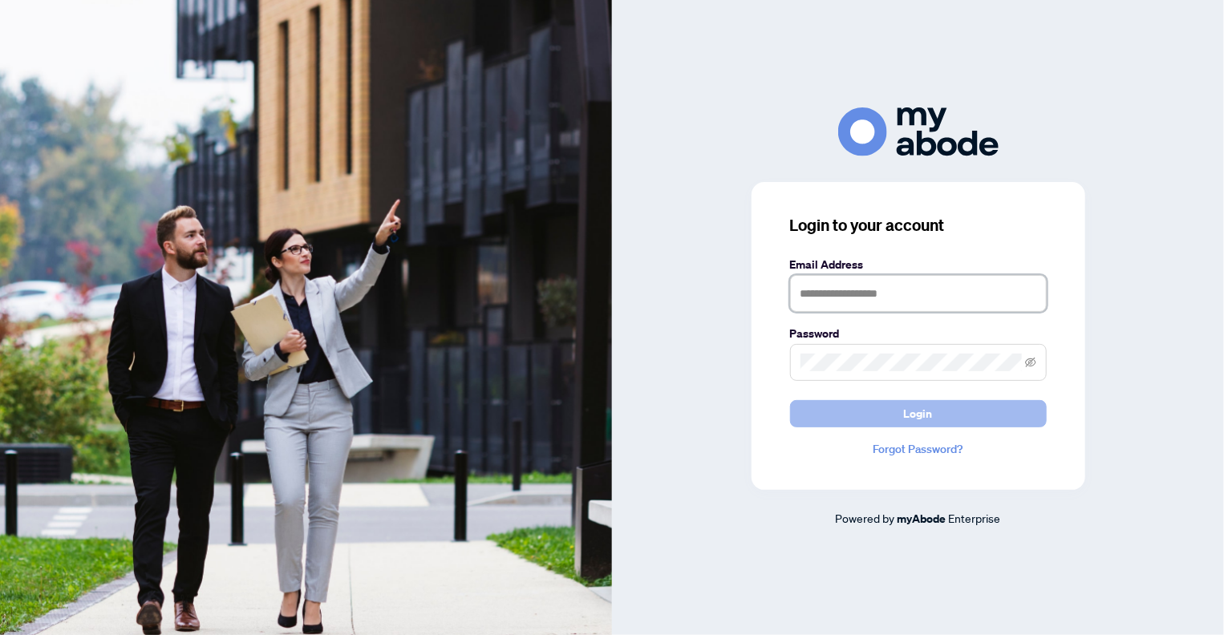
type input "**********"
click at [919, 413] on span "Login" at bounding box center [918, 414] width 29 height 26
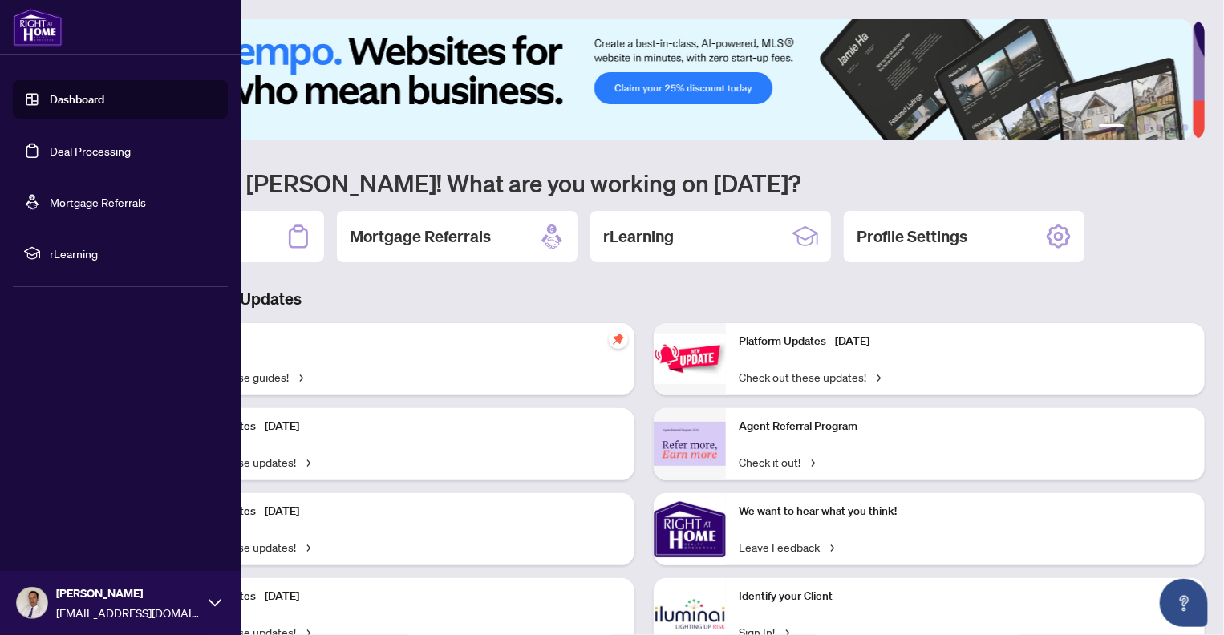
click at [99, 150] on link "Deal Processing" at bounding box center [90, 151] width 81 height 14
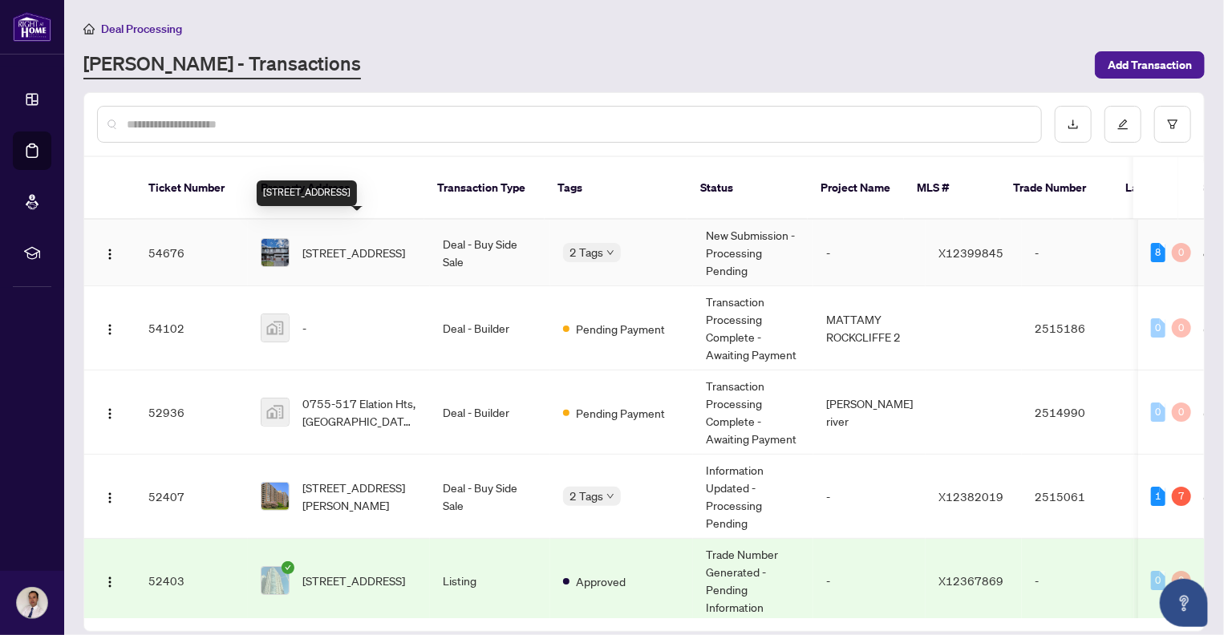
click at [369, 244] on span "[STREET_ADDRESS]" at bounding box center [353, 253] width 103 height 18
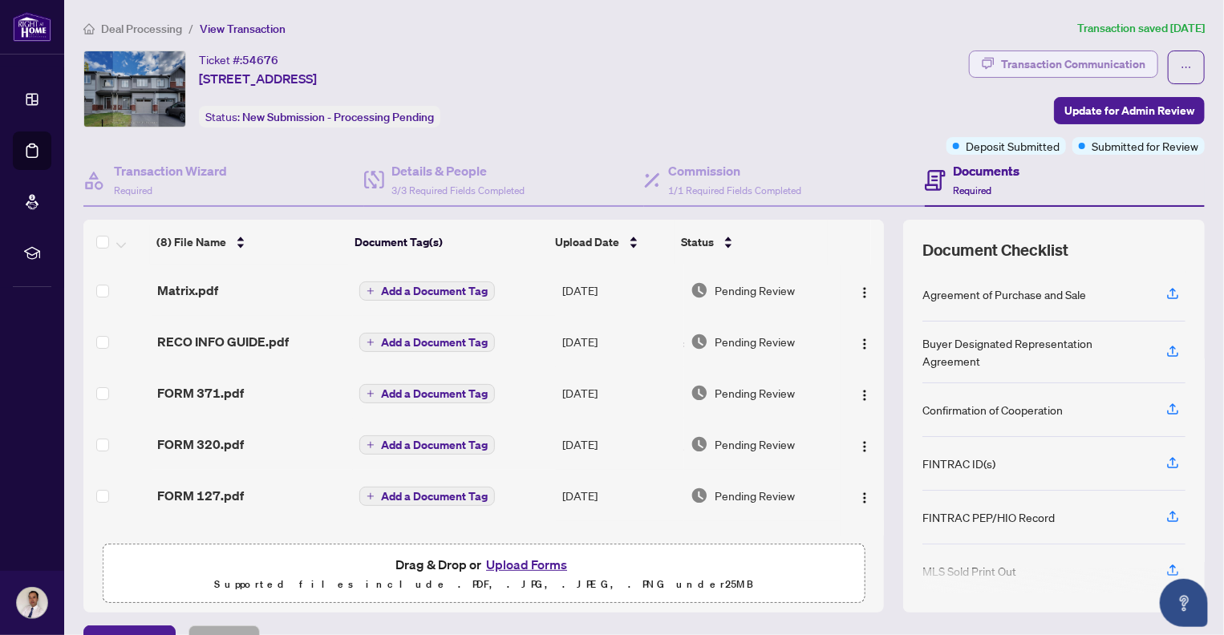
click at [1071, 63] on div "Transaction Communication" at bounding box center [1073, 64] width 144 height 26
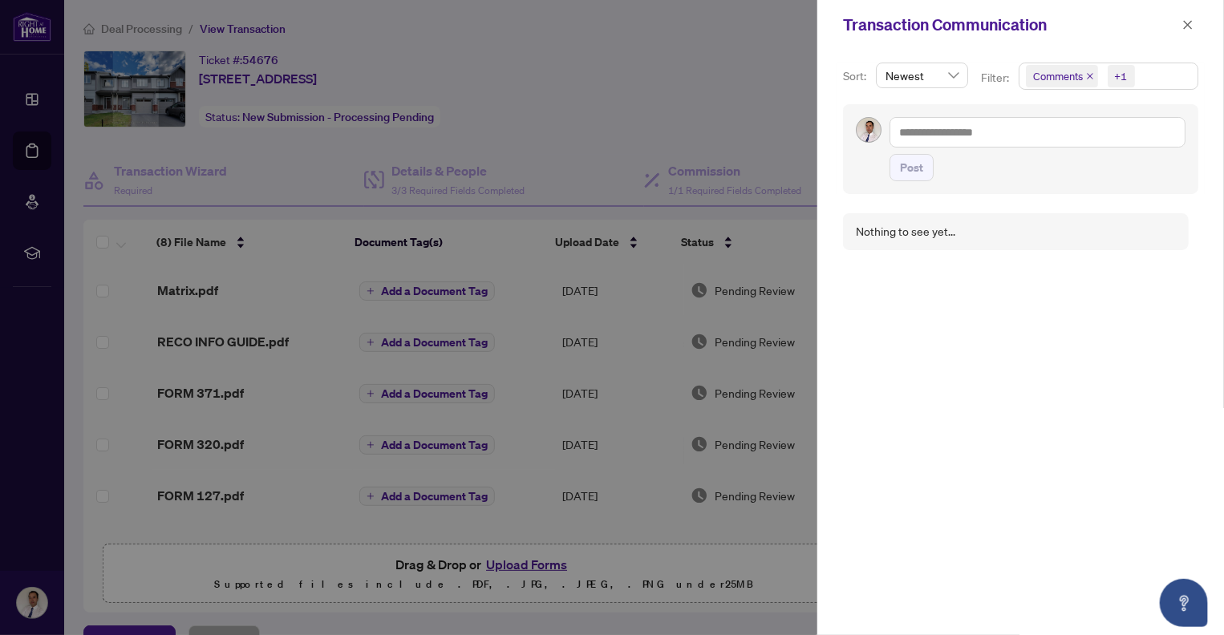
click at [573, 113] on div at bounding box center [612, 317] width 1224 height 635
click at [1185, 24] on icon "close" at bounding box center [1187, 24] width 11 height 11
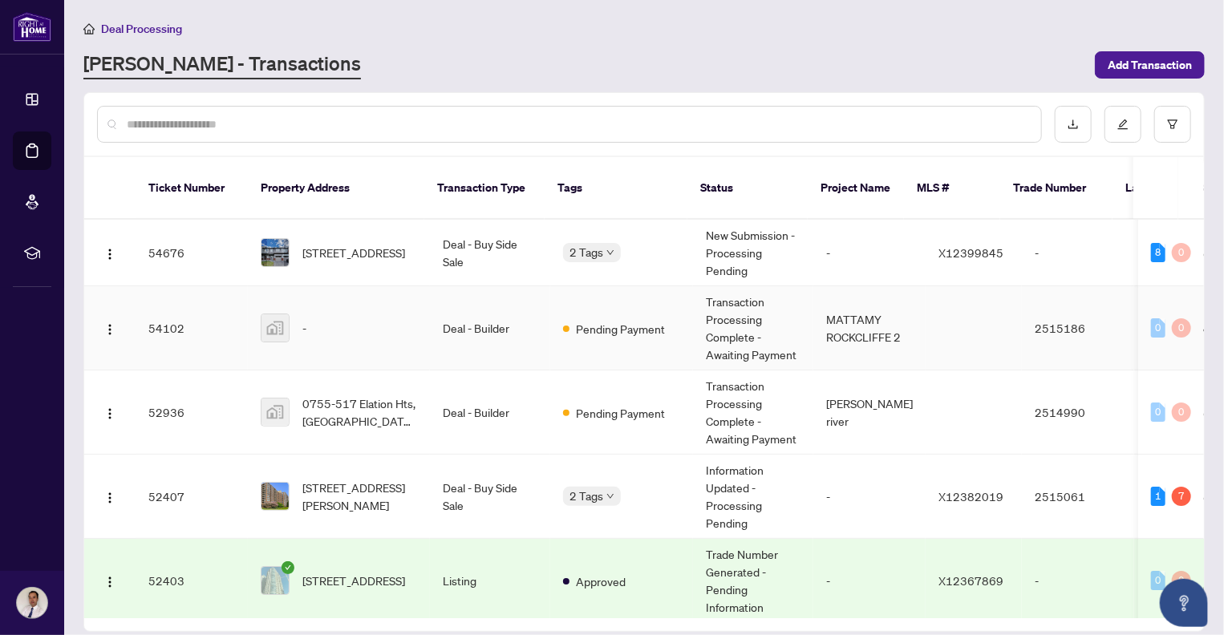
click at [263, 314] on img at bounding box center [274, 327] width 27 height 27
click at [348, 479] on span "[STREET_ADDRESS][PERSON_NAME]" at bounding box center [359, 496] width 115 height 35
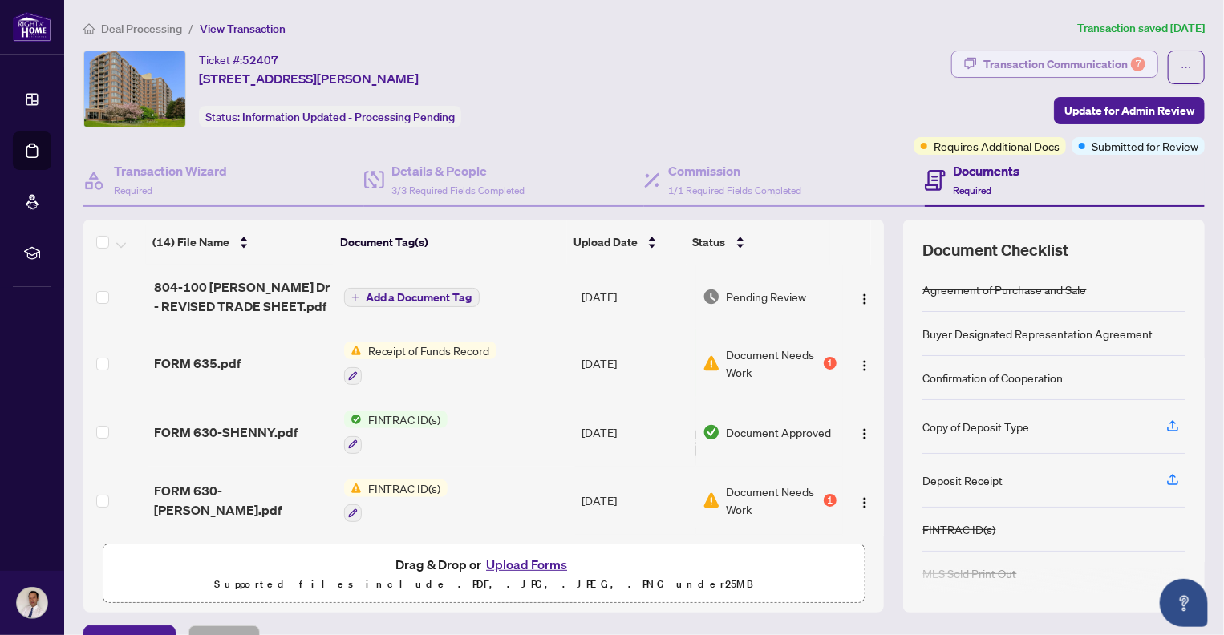
click at [1038, 65] on div "Transaction Communication 7" at bounding box center [1064, 64] width 162 height 26
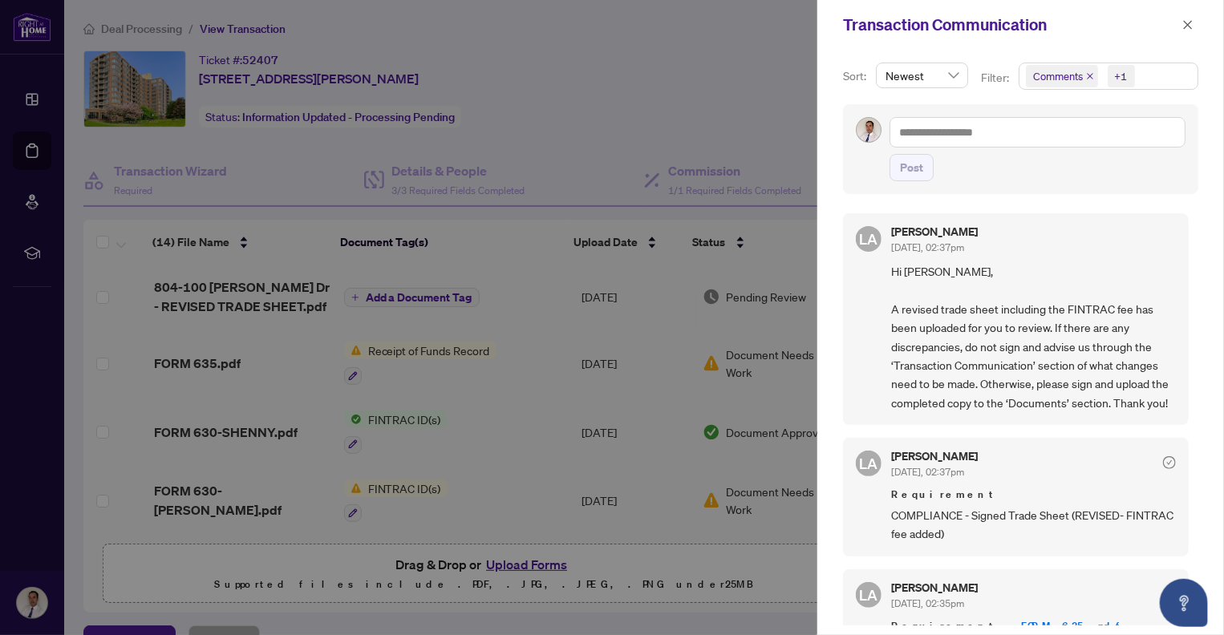
scroll to position [80, 0]
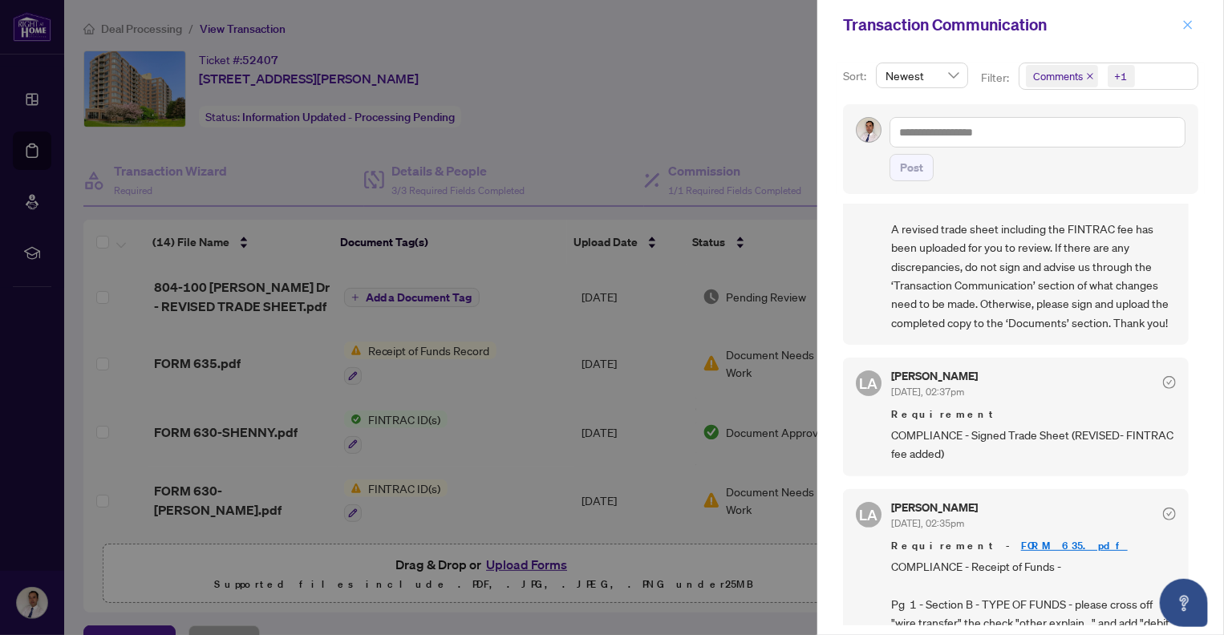
click at [1187, 23] on icon "close" at bounding box center [1187, 24] width 11 height 11
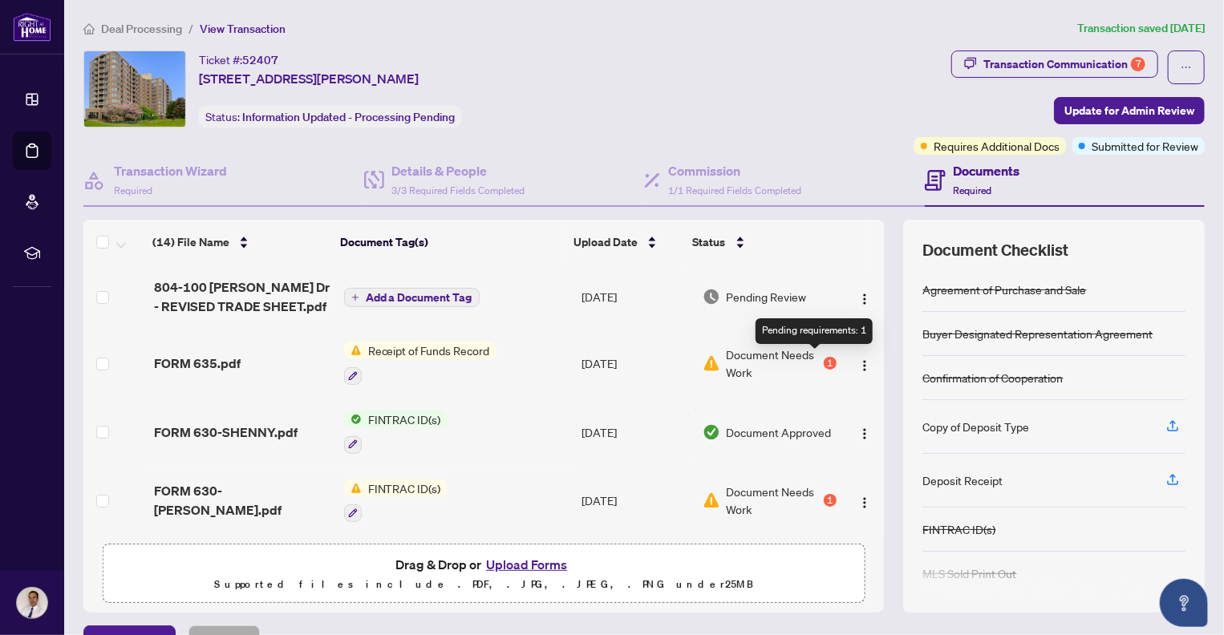
click at [823, 360] on div "1" at bounding box center [829, 363] width 13 height 13
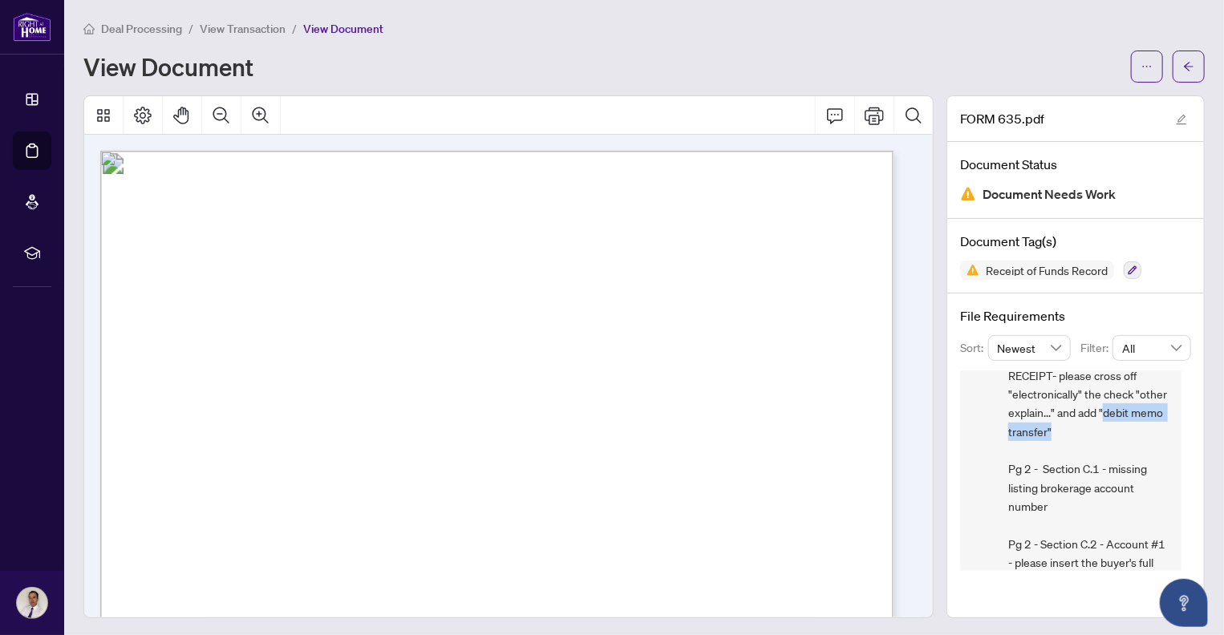
drag, startPoint x: 1127, startPoint y: 412, endPoint x: 1136, endPoint y: 425, distance: 16.0
click at [1136, 425] on span "COMPLIANCE - Receipt of Funds - Pg 1 - Section B - TYPE OF FUNDS - please cross…" at bounding box center [1088, 385] width 160 height 412
copy span "debit memo transfer""
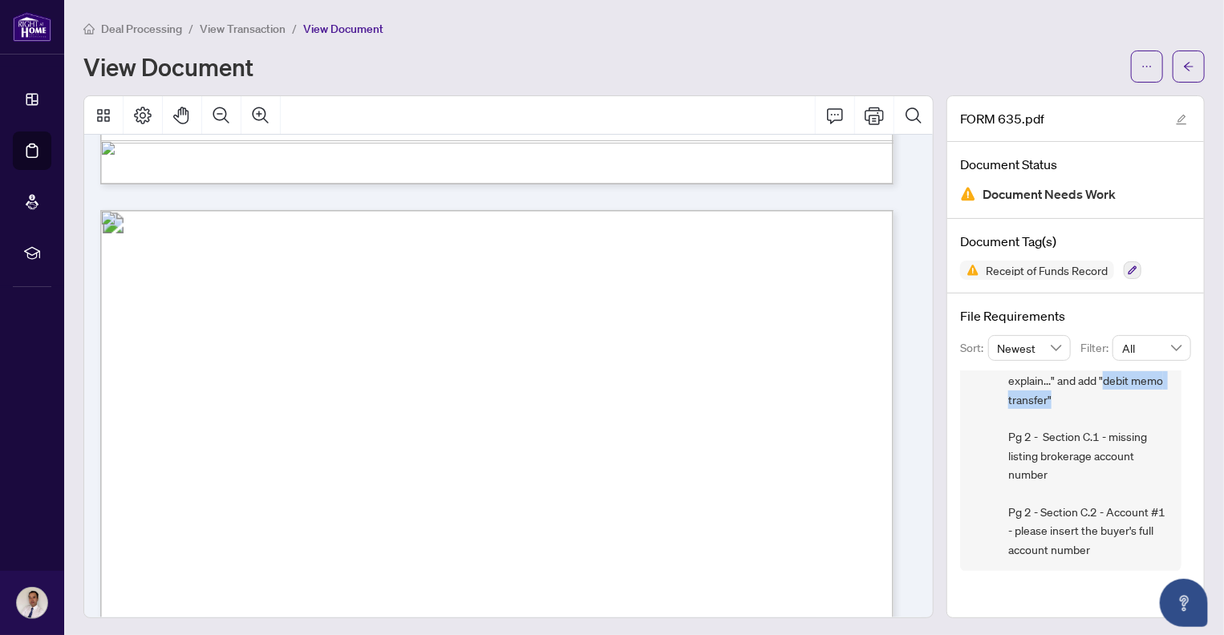
scroll to position [1042, 0]
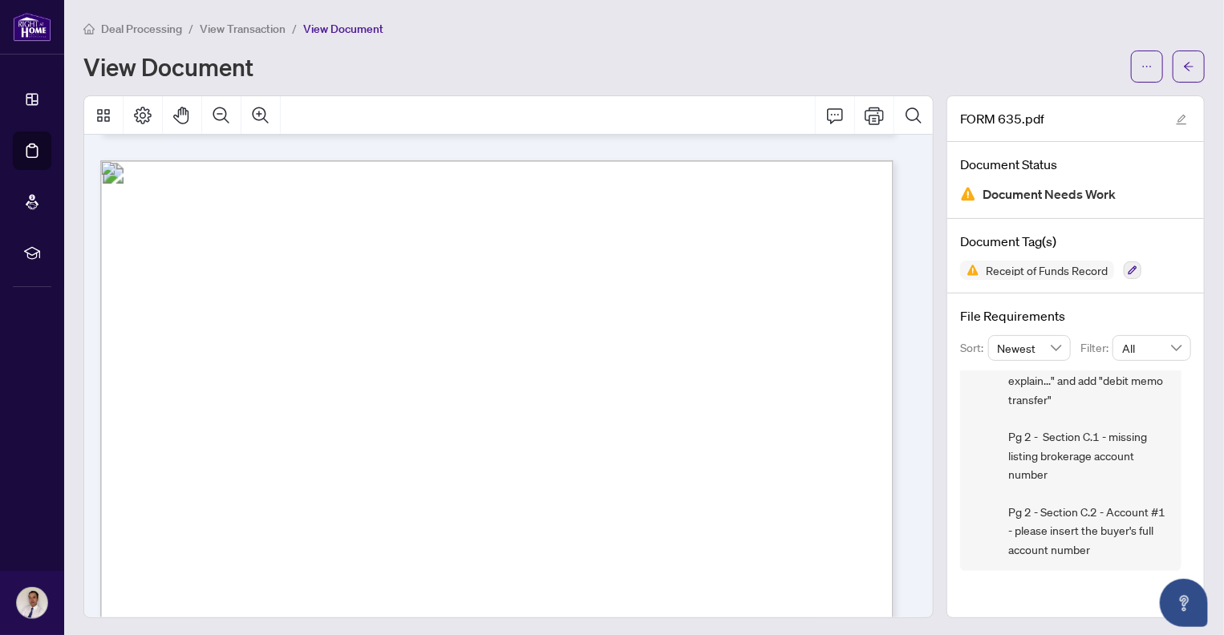
drag, startPoint x: 308, startPoint y: 455, endPoint x: 431, endPoint y: 452, distance: 122.7
click at [431, 160] on p "Receipt of Funds Record Form 635 for use in the Province of Ontario Receipt of …" at bounding box center [740, 160] width 1281 height 0
drag, startPoint x: 429, startPoint y: 451, endPoint x: 307, endPoint y: 451, distance: 121.9
click at [307, 160] on p "Receipt of Funds Record Form 635 for use in the Province of Ontario Receipt of …" at bounding box center [740, 160] width 1281 height 0
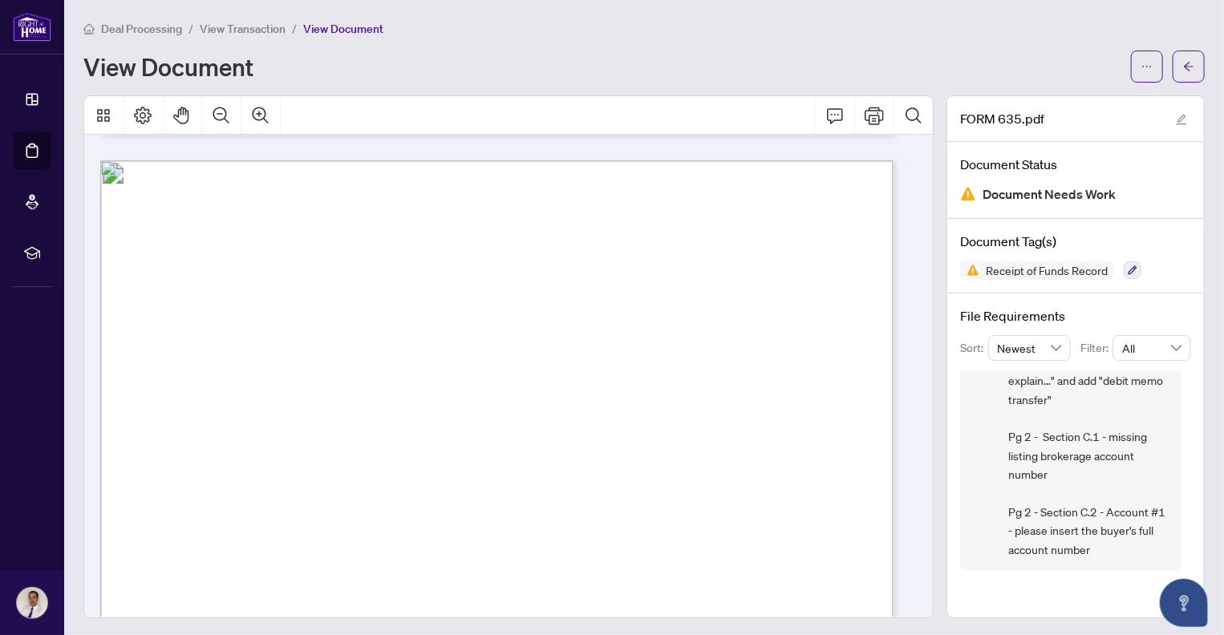
drag, startPoint x: 463, startPoint y: 447, endPoint x: 452, endPoint y: 455, distance: 12.7
click at [427, 451] on span "[PHONE_NUMBER]" at bounding box center [368, 455] width 117 height 12
drag, startPoint x: 427, startPoint y: 453, endPoint x: 308, endPoint y: 451, distance: 119.5
click at [308, 160] on p "Receipt of Funds Record Form 635 for use in the Province of Ontario Receipt of …" at bounding box center [740, 160] width 1281 height 0
click at [427, 452] on span "[PHONE_NUMBER]" at bounding box center [368, 455] width 117 height 12
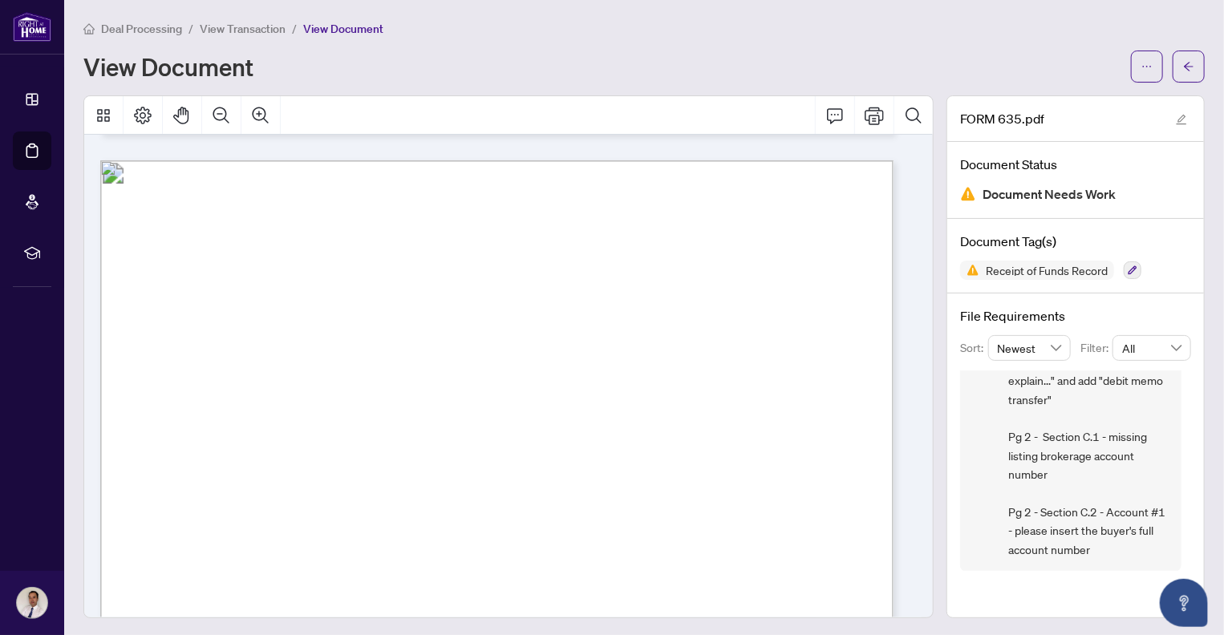
scroll to position [2, 0]
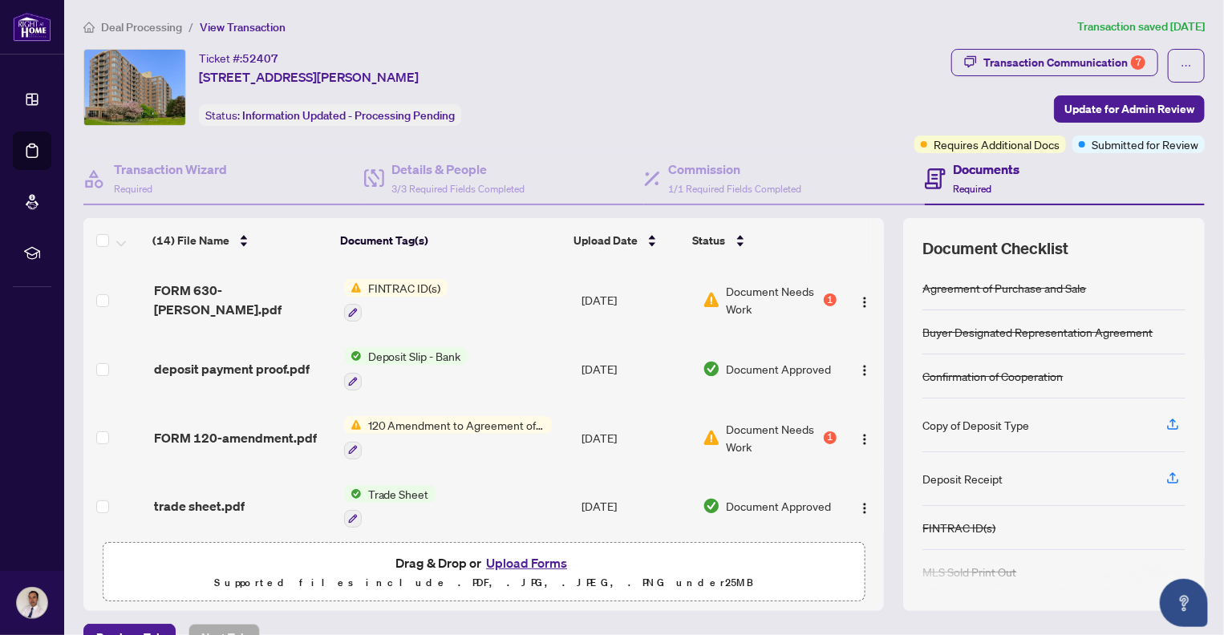
scroll to position [241, 0]
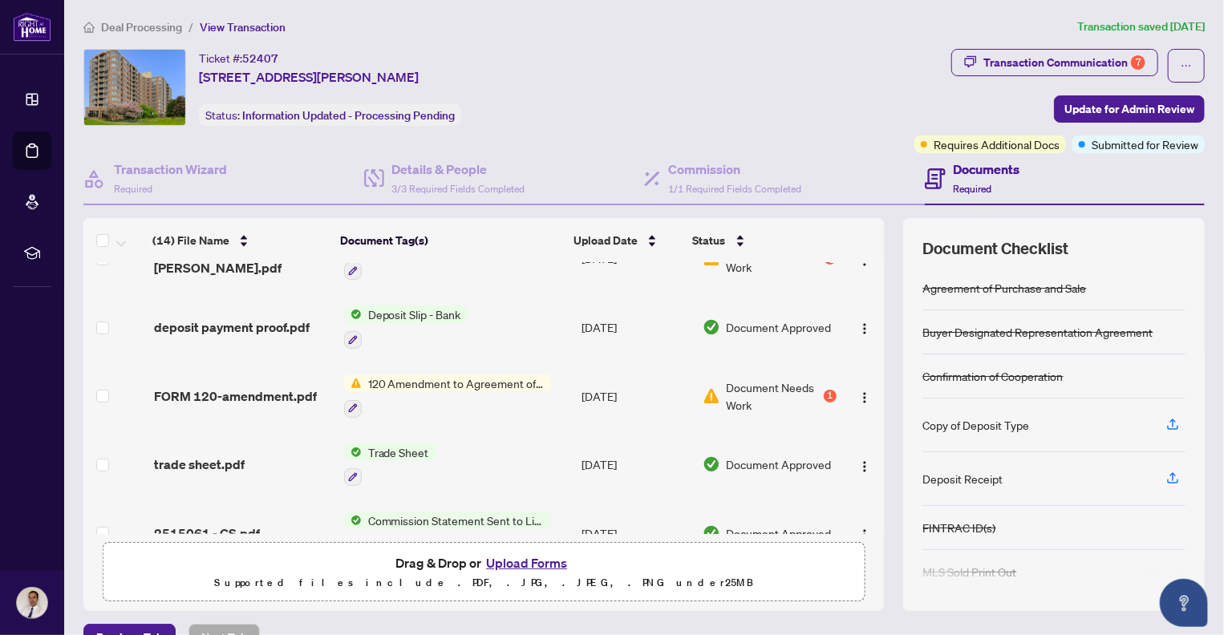
click at [525, 560] on button "Upload Forms" at bounding box center [526, 562] width 91 height 21
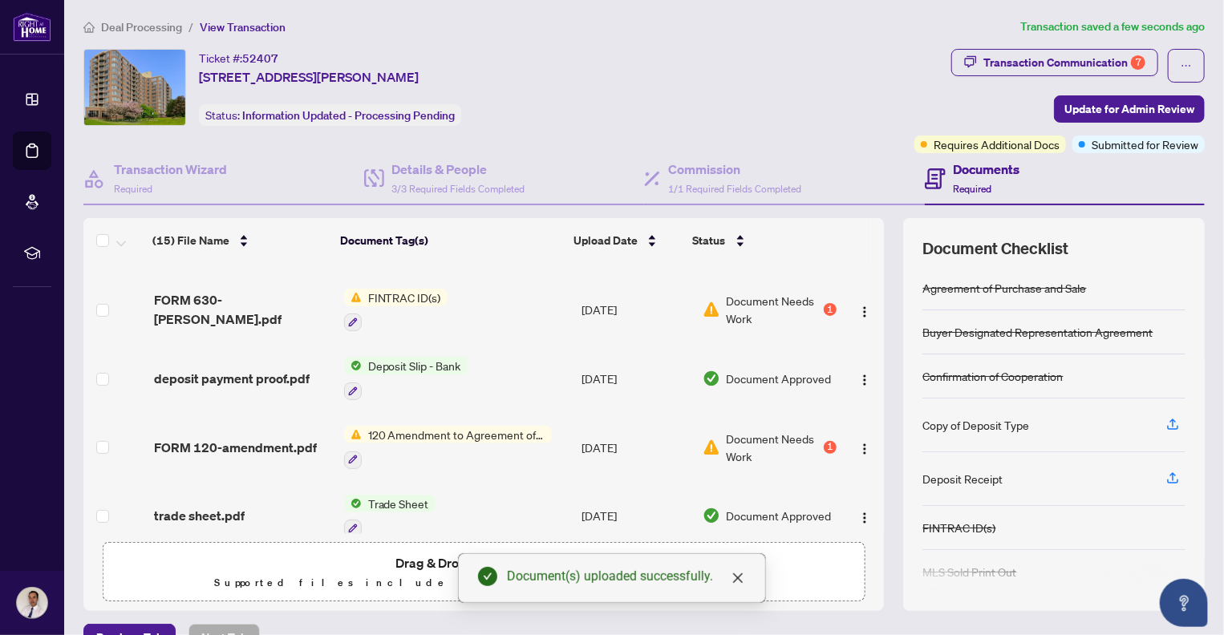
scroll to position [321, 0]
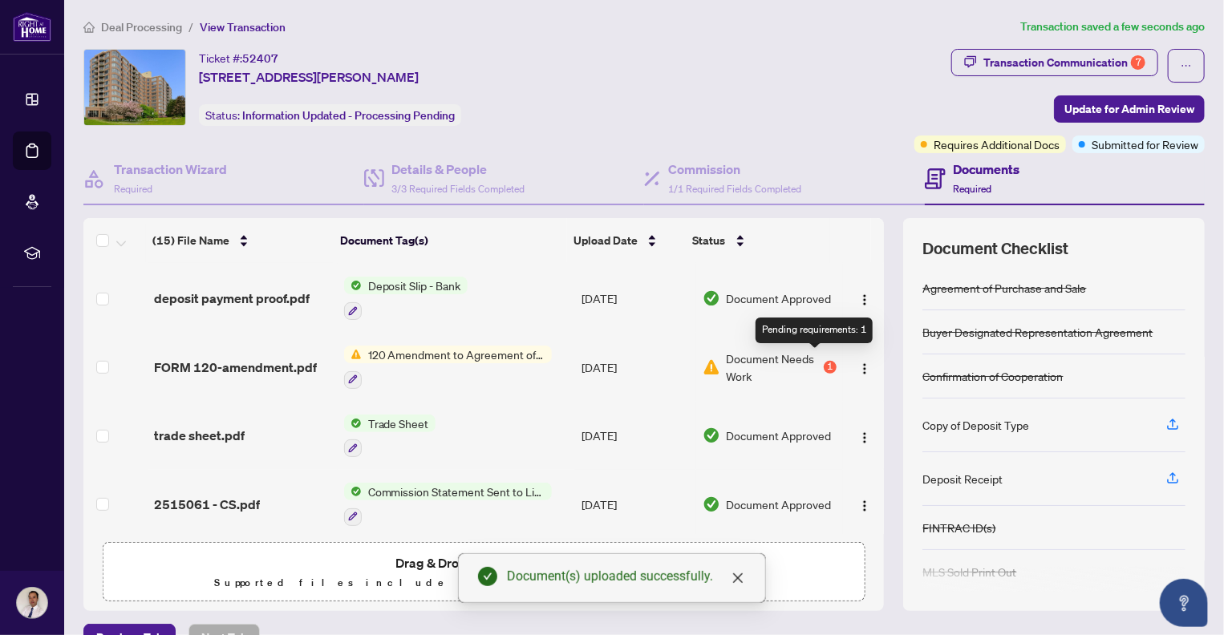
click at [823, 361] on div "1" at bounding box center [829, 367] width 13 height 13
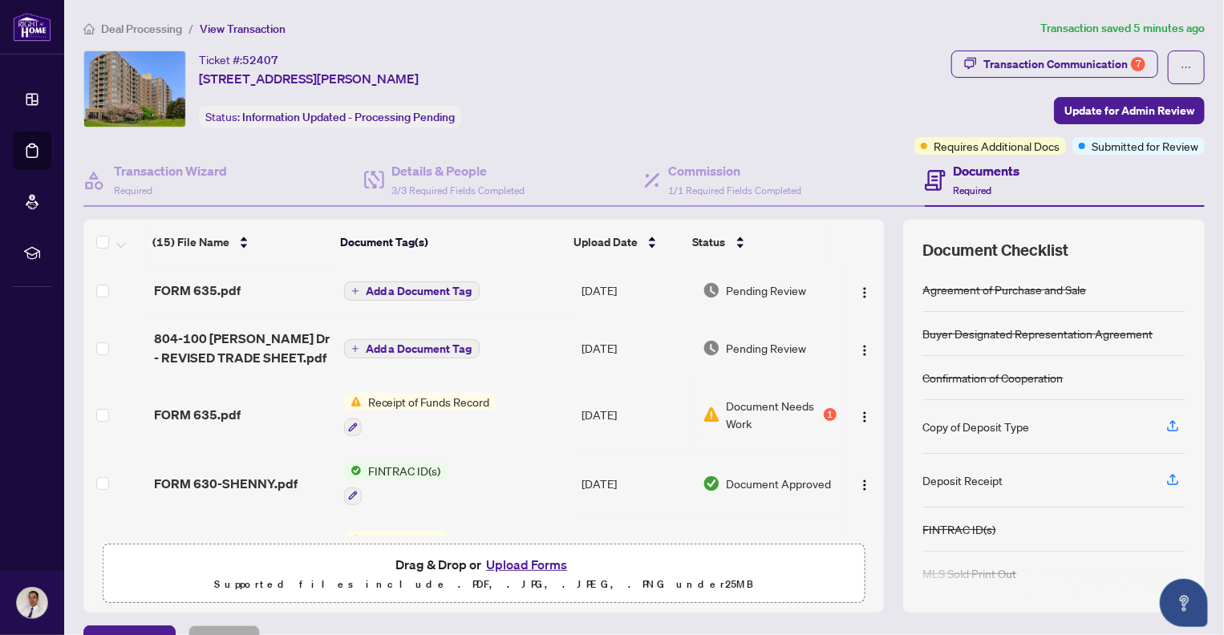
click at [529, 561] on button "Upload Forms" at bounding box center [526, 564] width 91 height 21
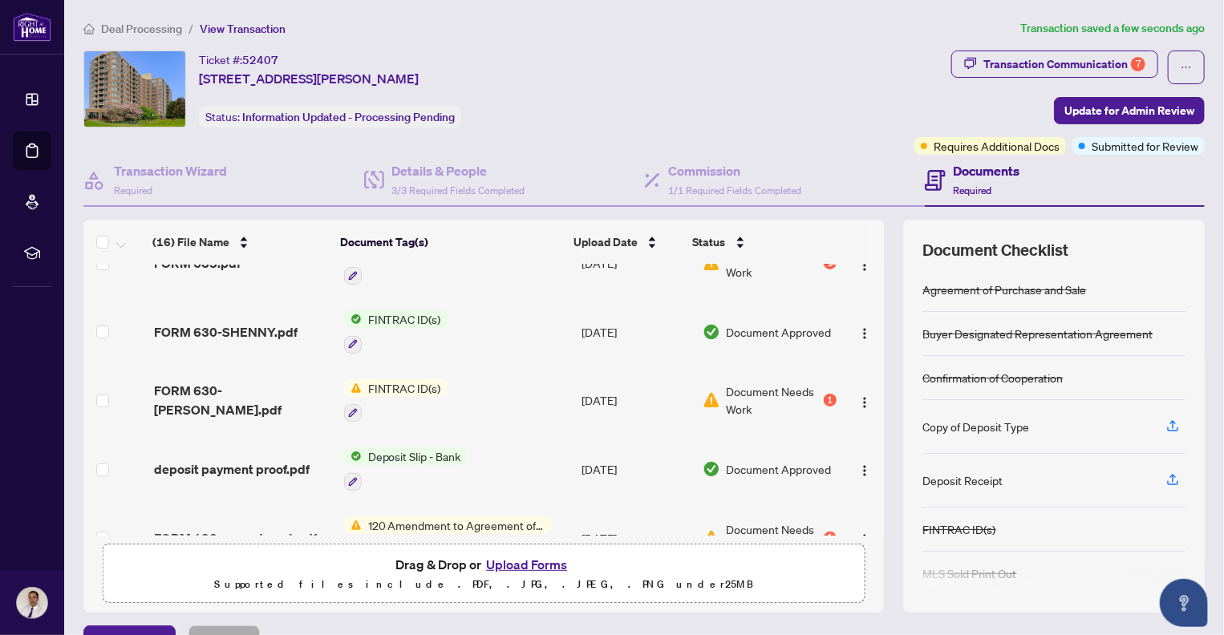
scroll to position [241, 0]
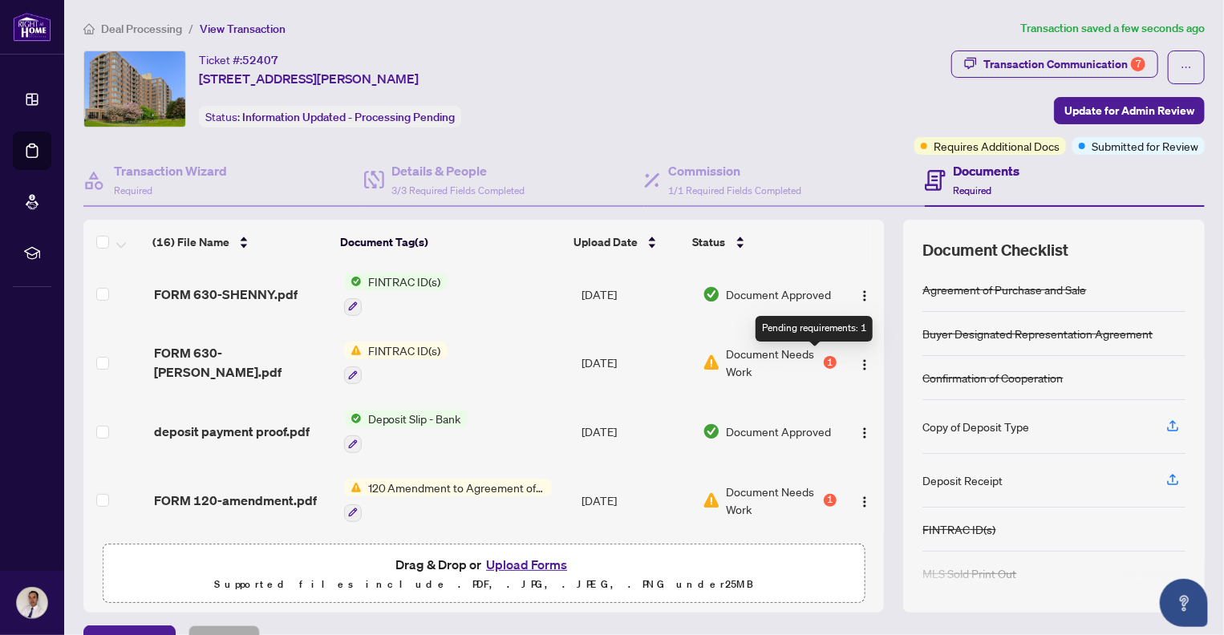
click at [823, 357] on div "1" at bounding box center [829, 362] width 13 height 13
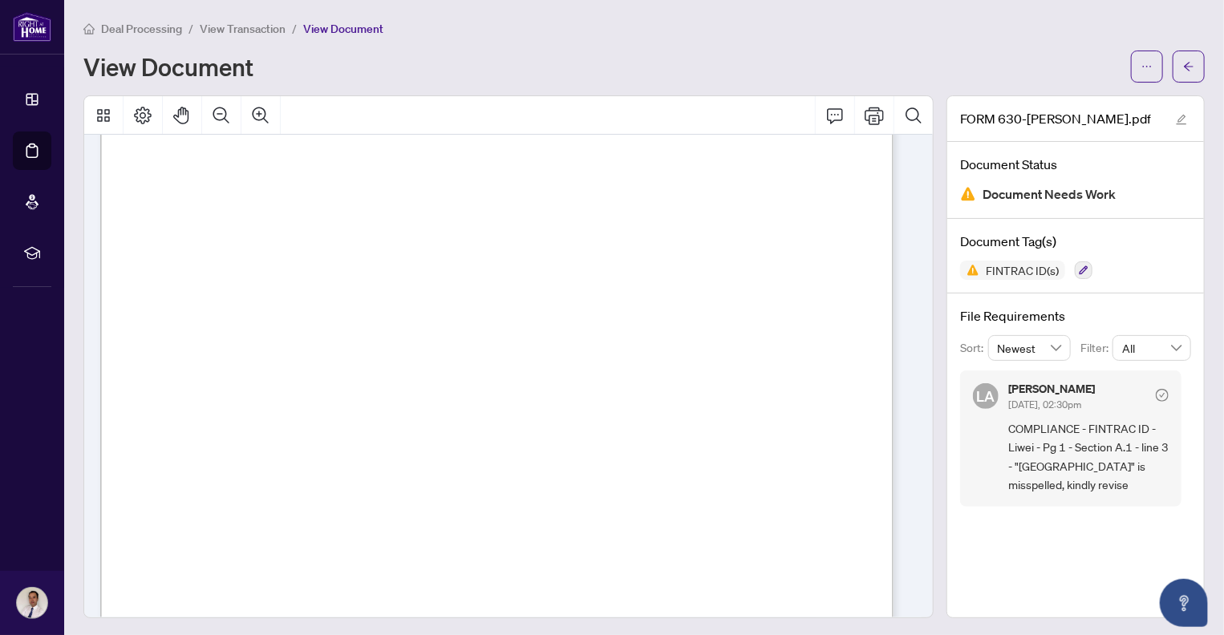
scroll to position [241, 0]
click at [339, 274] on span "[STREET_ADDRESS]" at bounding box center [283, 275] width 112 height 13
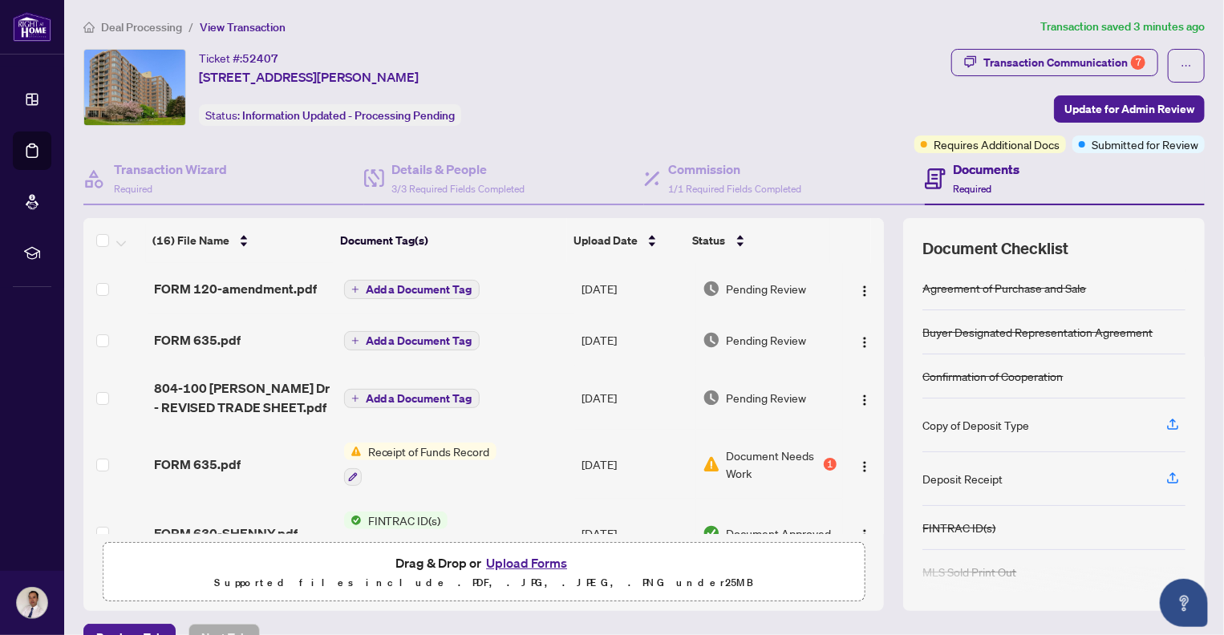
click at [516, 560] on button "Upload Forms" at bounding box center [526, 562] width 91 height 21
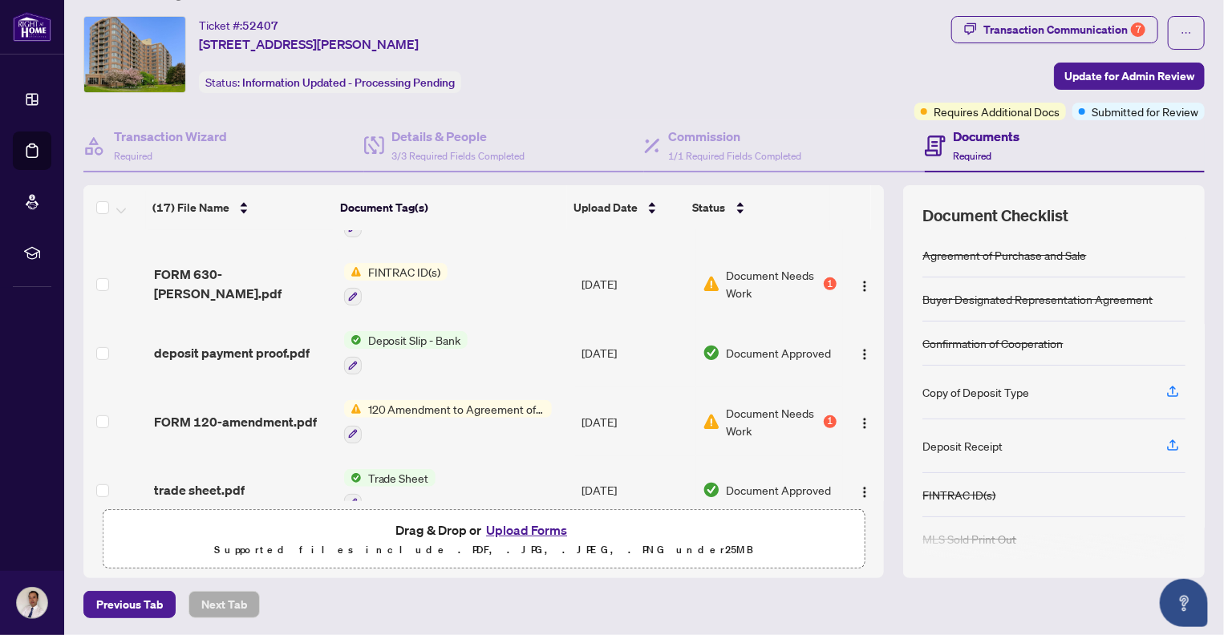
scroll to position [269, 0]
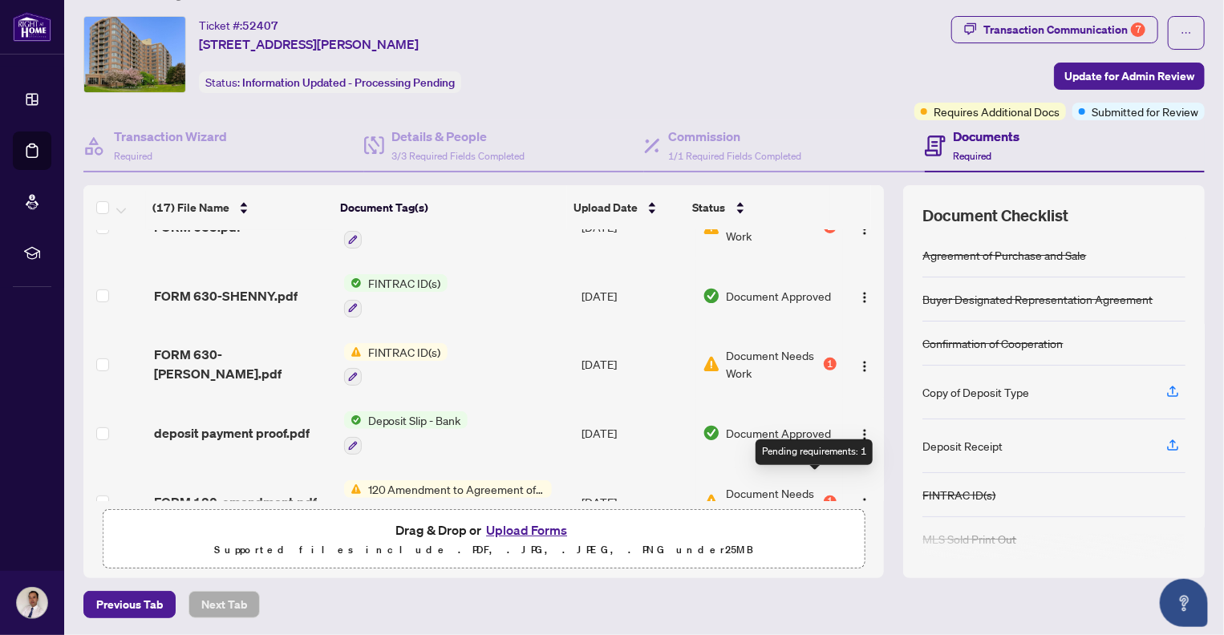
click at [823, 496] on div "1" at bounding box center [829, 502] width 13 height 13
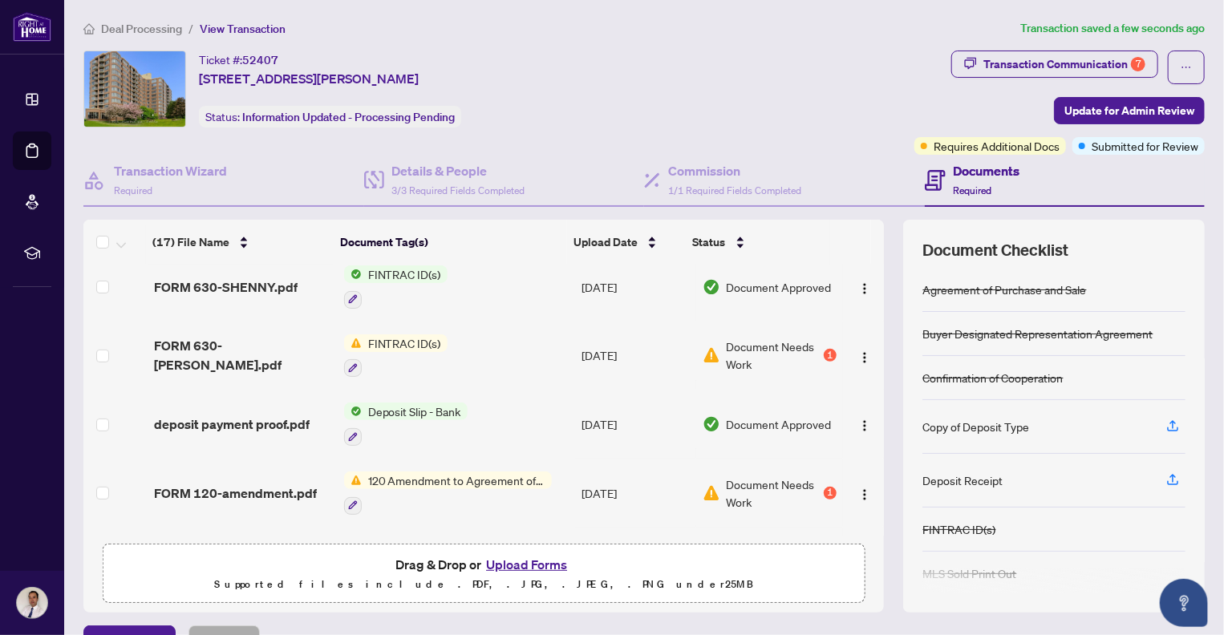
scroll to position [401, 0]
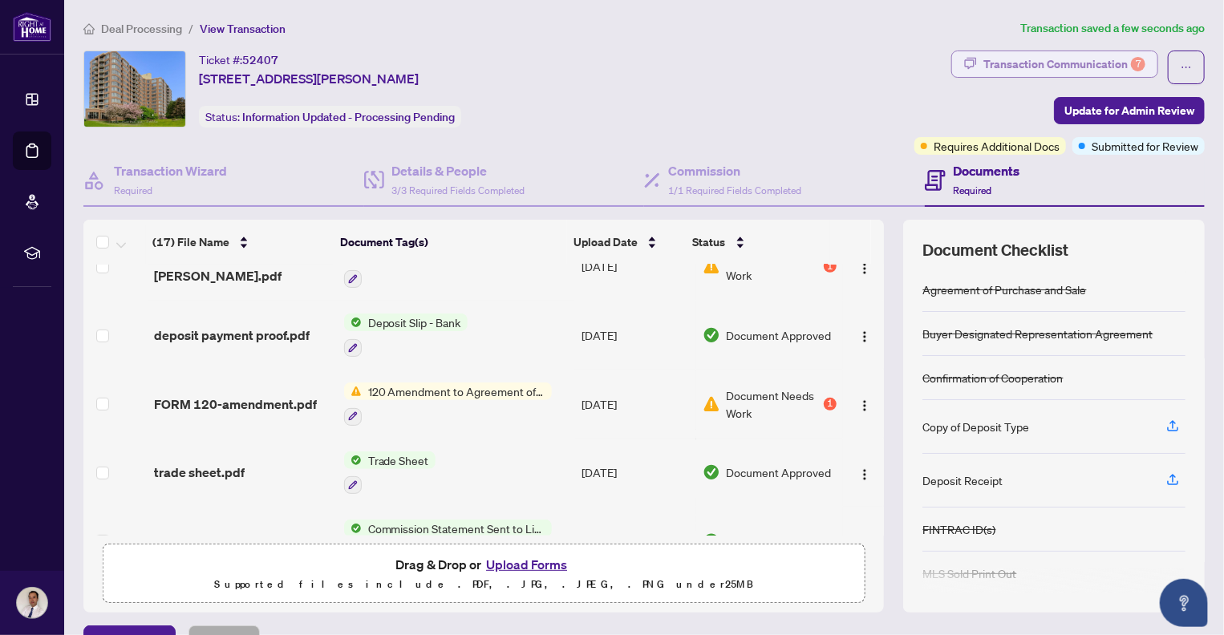
click at [1078, 63] on div "Transaction Communication 7" at bounding box center [1064, 64] width 162 height 26
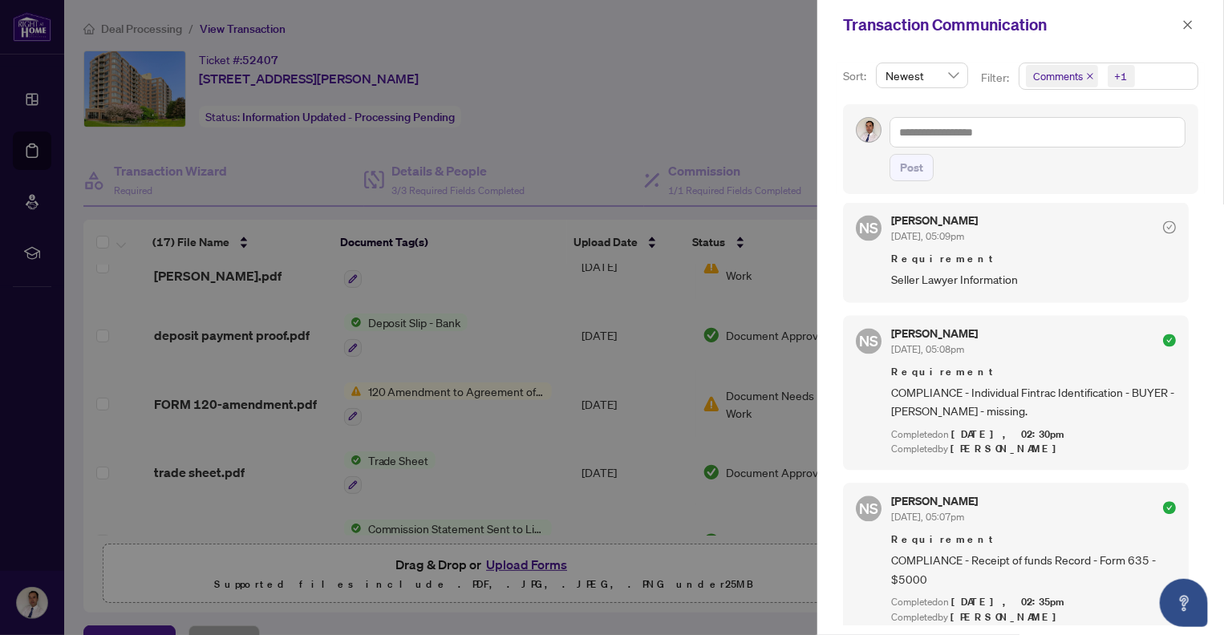
scroll to position [1977, 0]
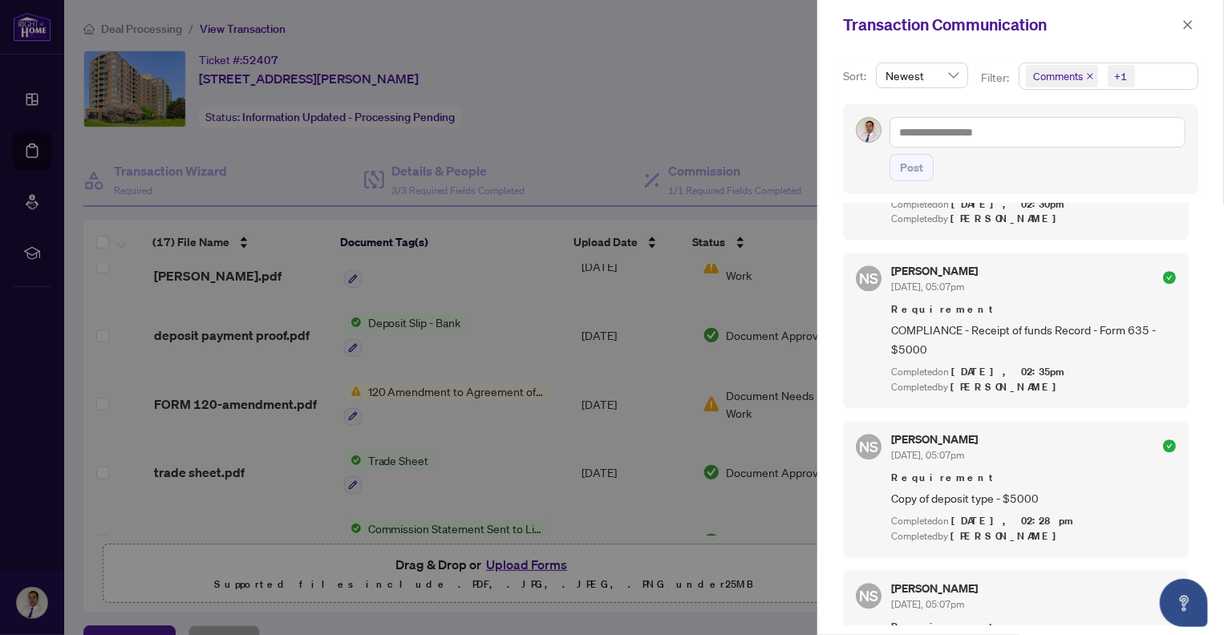
click at [523, 322] on div at bounding box center [612, 317] width 1224 height 635
click at [1191, 26] on icon "close" at bounding box center [1187, 24] width 11 height 11
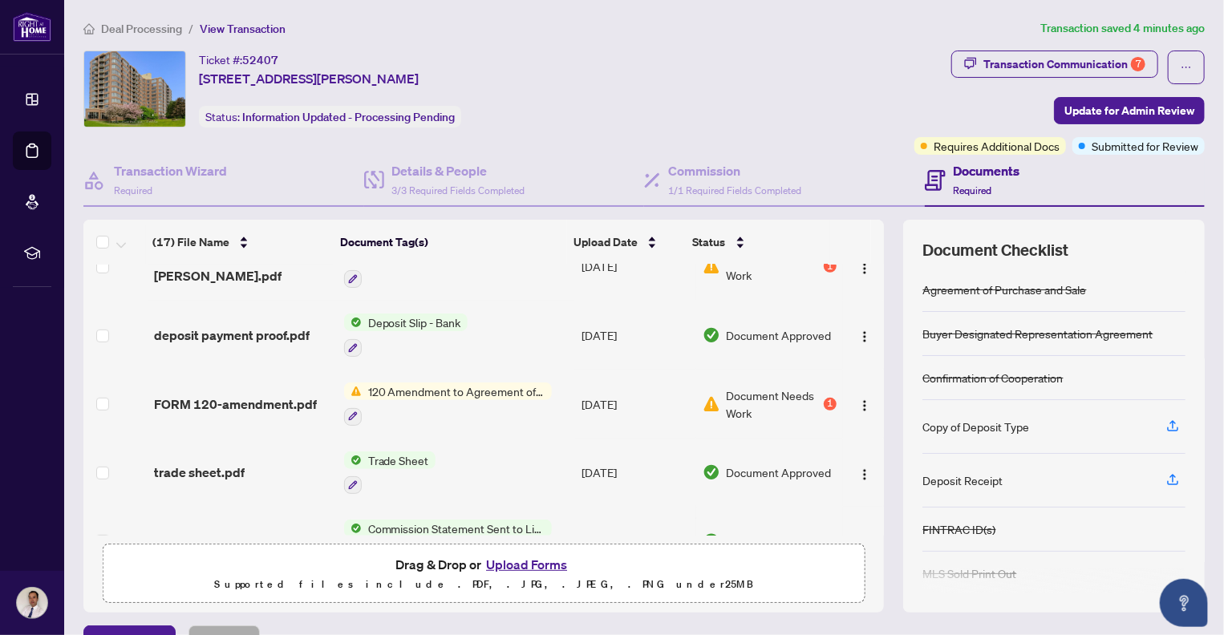
scroll to position [34, 0]
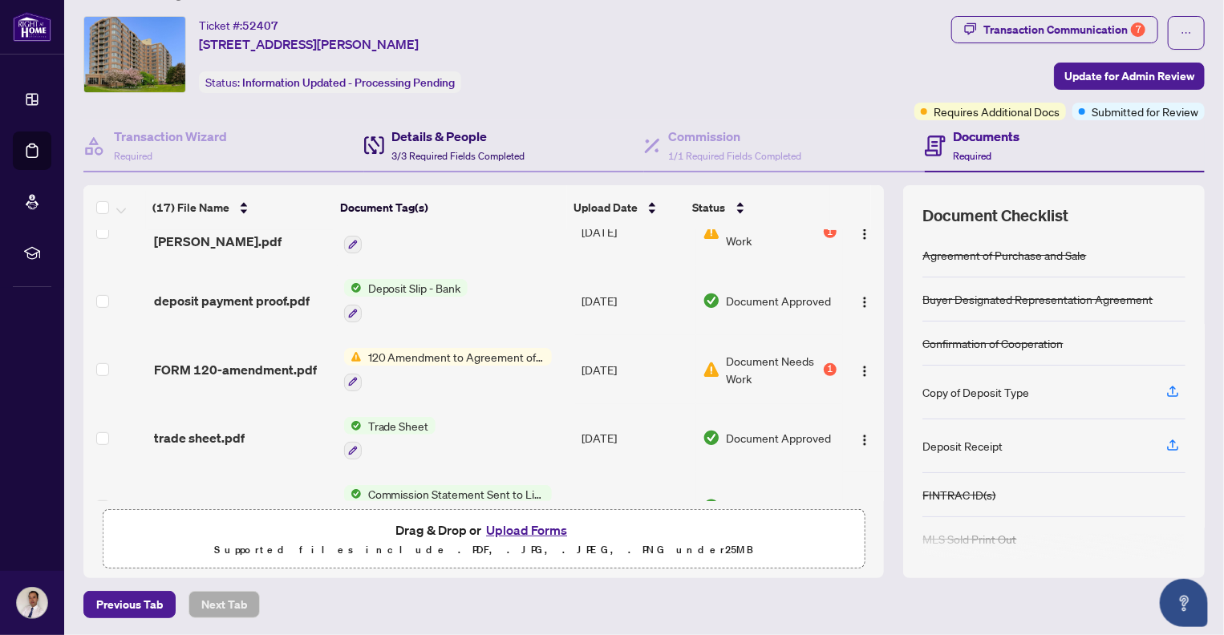
click at [438, 142] on h4 "Details & People" at bounding box center [458, 136] width 133 height 19
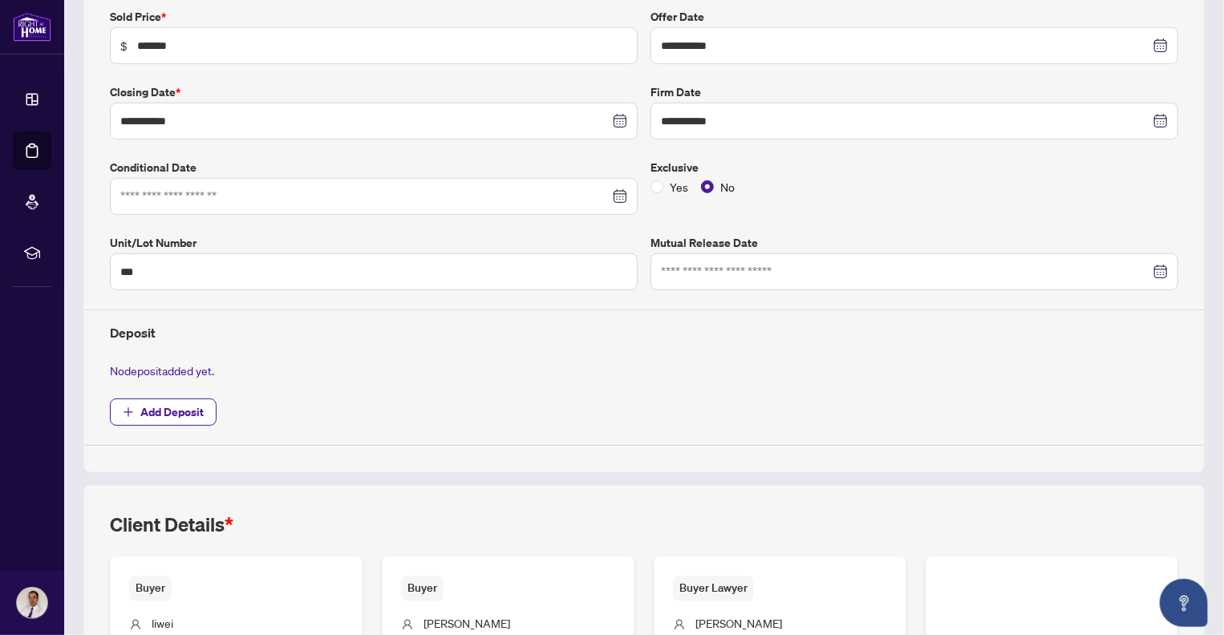
type input "**********"
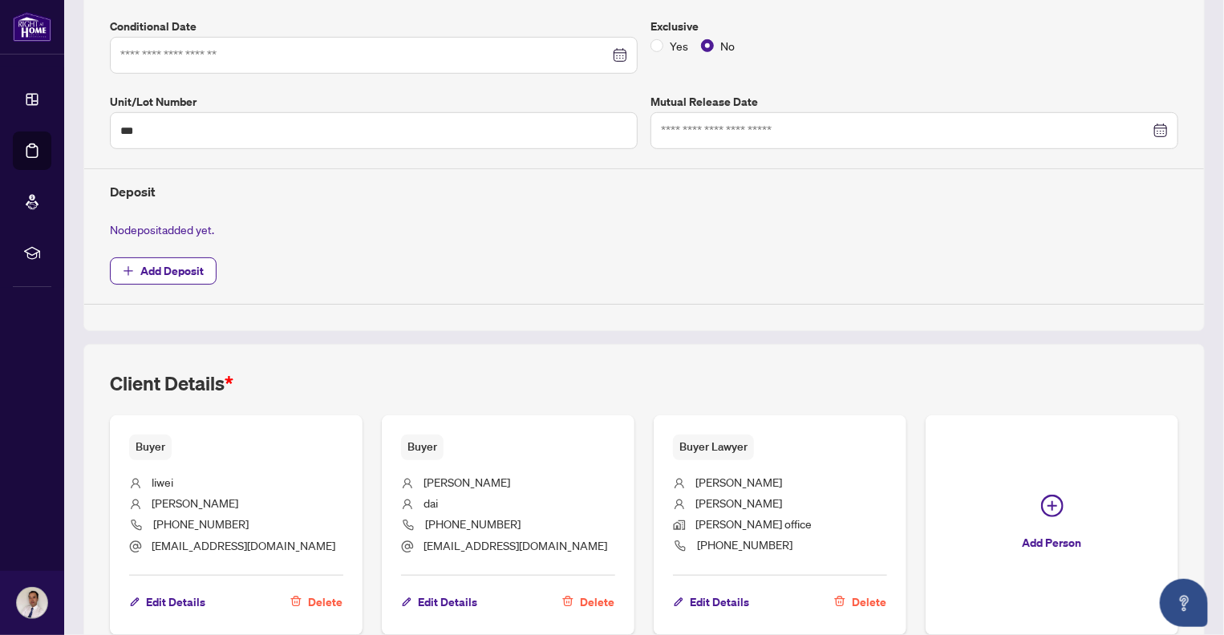
scroll to position [504, 0]
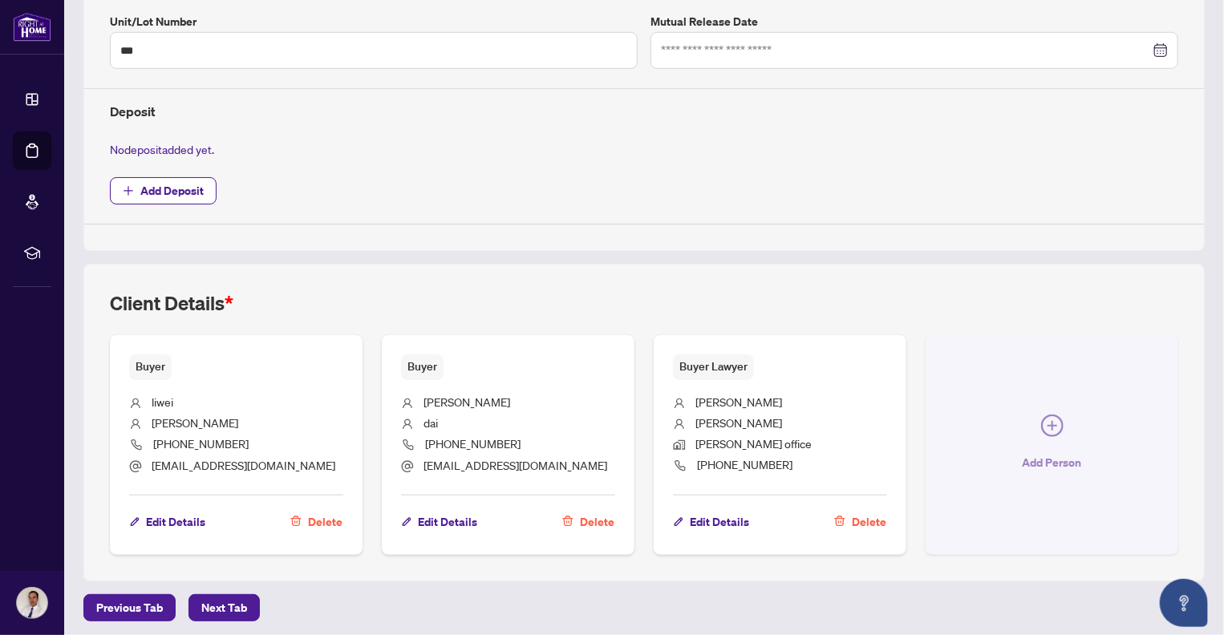
click at [1041, 423] on icon "plus-circle" at bounding box center [1052, 426] width 22 height 22
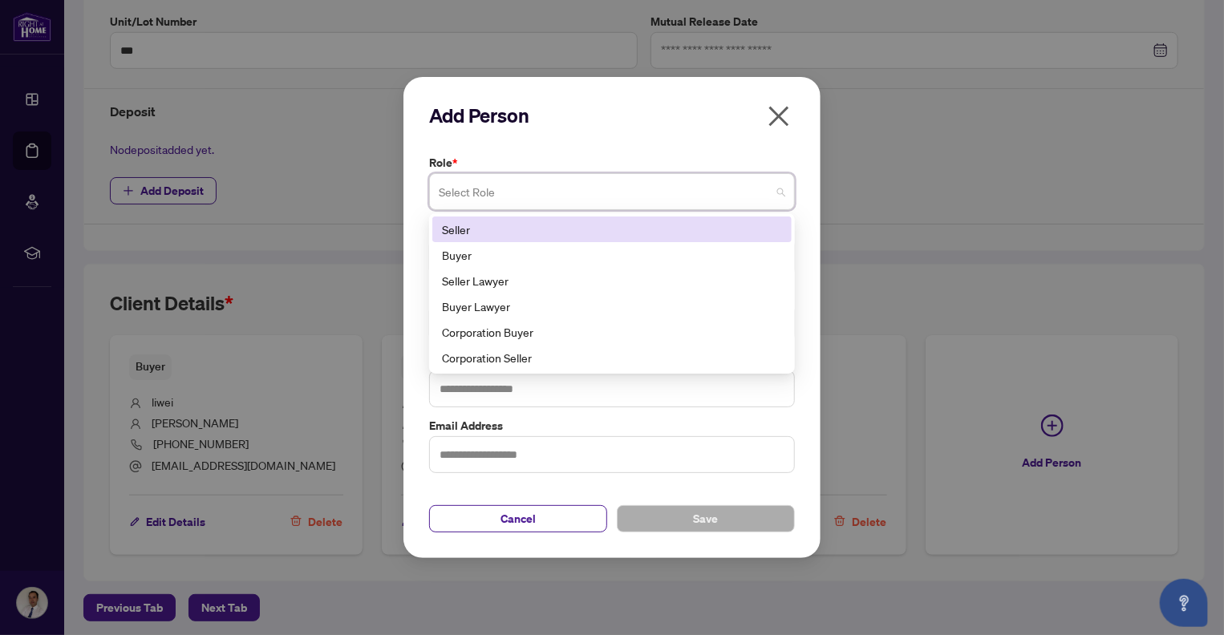
click at [780, 191] on span at bounding box center [612, 191] width 346 height 30
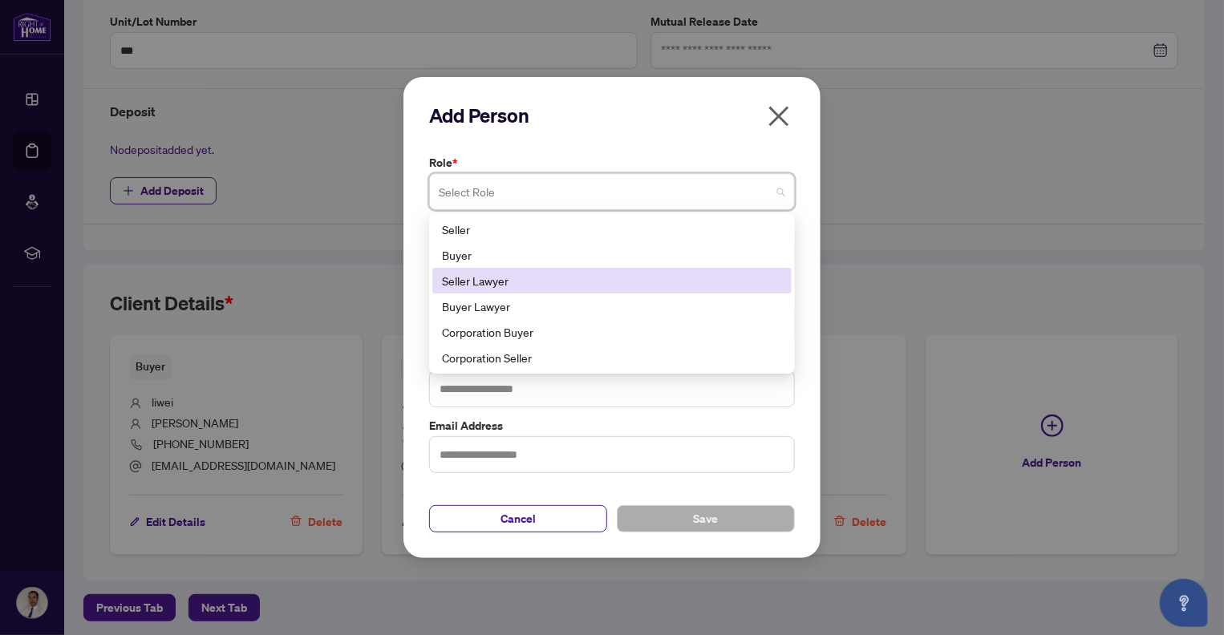
click at [512, 279] on div "Seller Lawyer" at bounding box center [612, 281] width 340 height 18
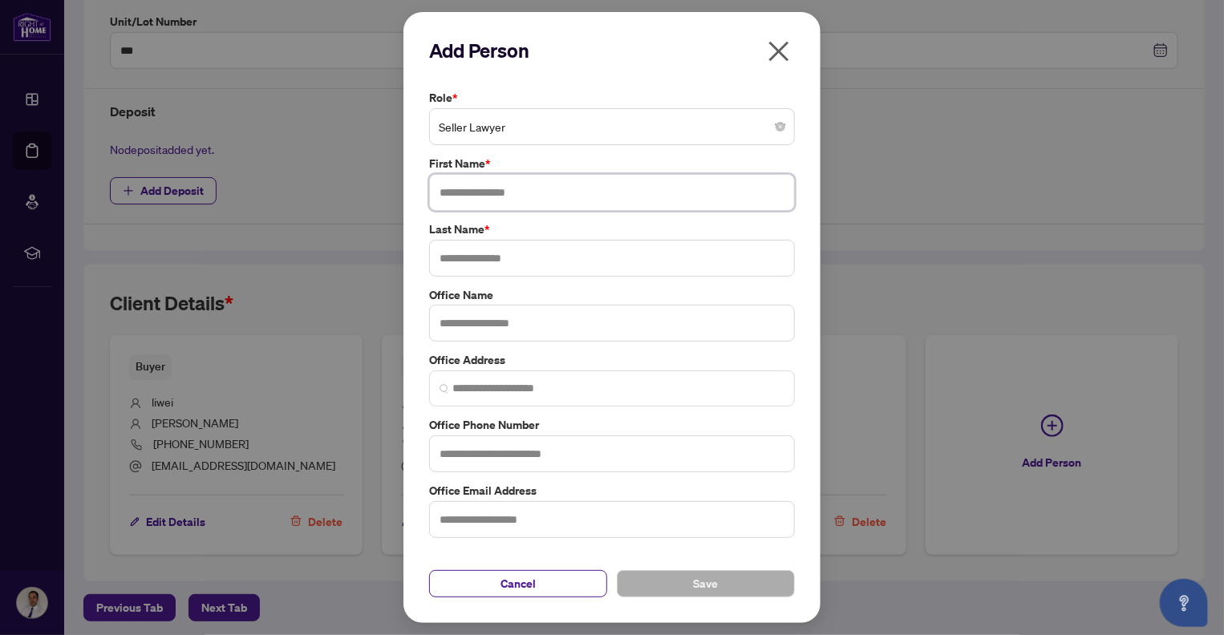
click at [508, 192] on input "text" at bounding box center [612, 192] width 366 height 37
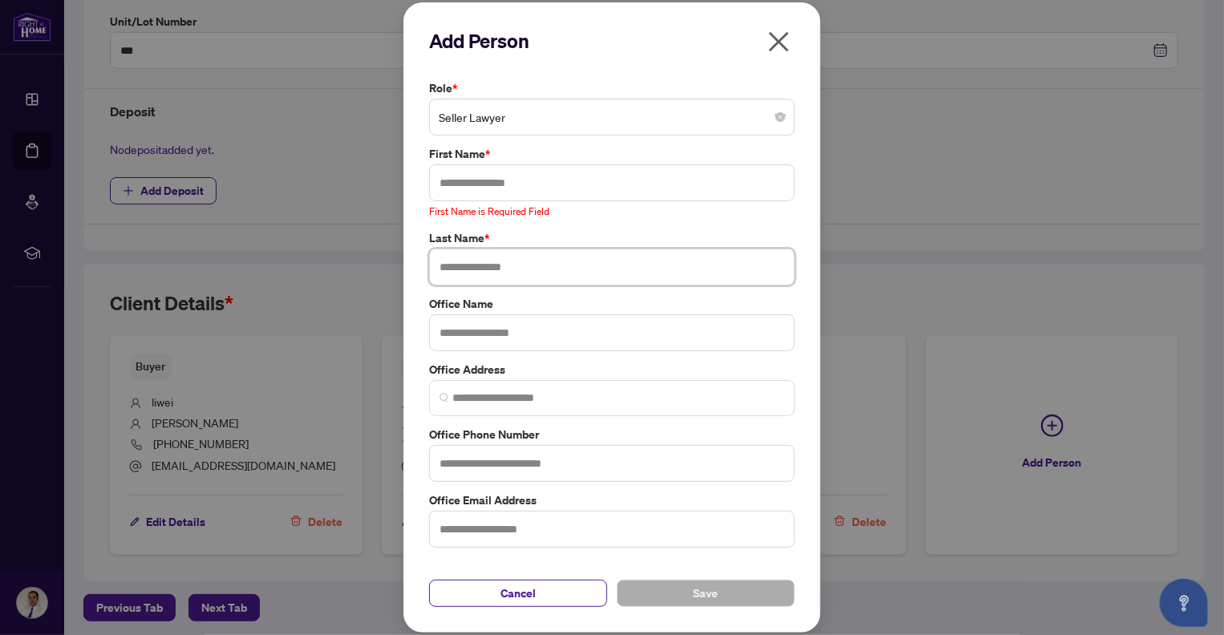
click at [459, 265] on input "text" at bounding box center [612, 267] width 366 height 37
paste input "**********"
type input "**********"
click at [467, 334] on input "text" at bounding box center [612, 332] width 366 height 37
paste input "**********"
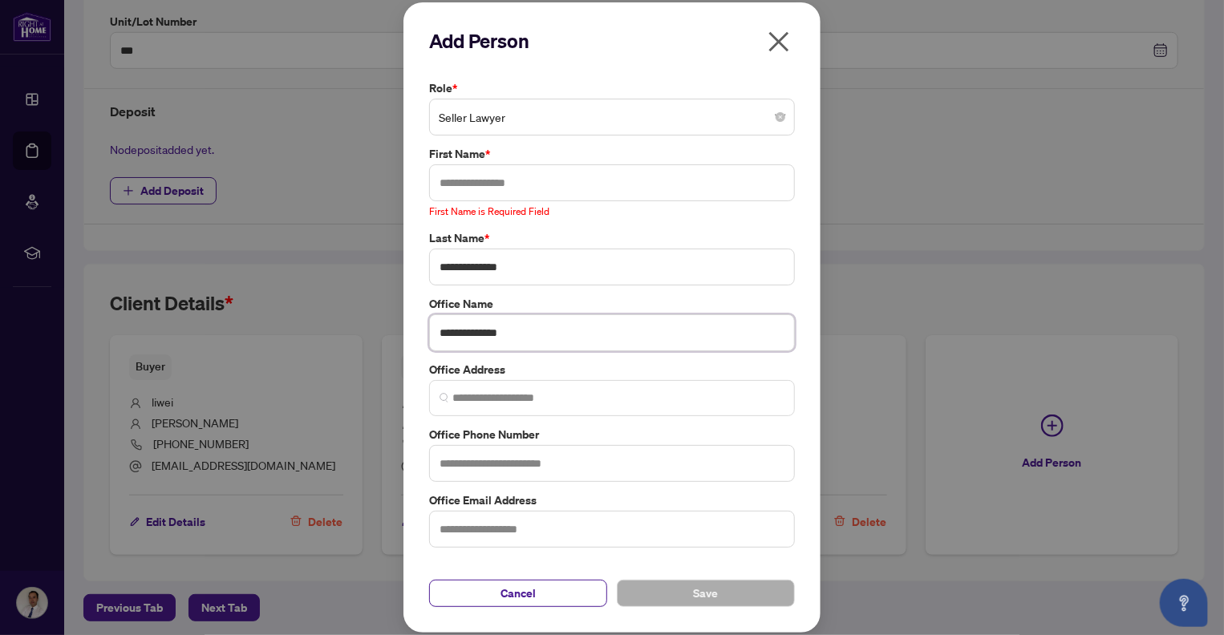
type input "**********"
click at [454, 187] on input "text" at bounding box center [612, 182] width 366 height 37
paste input "**********"
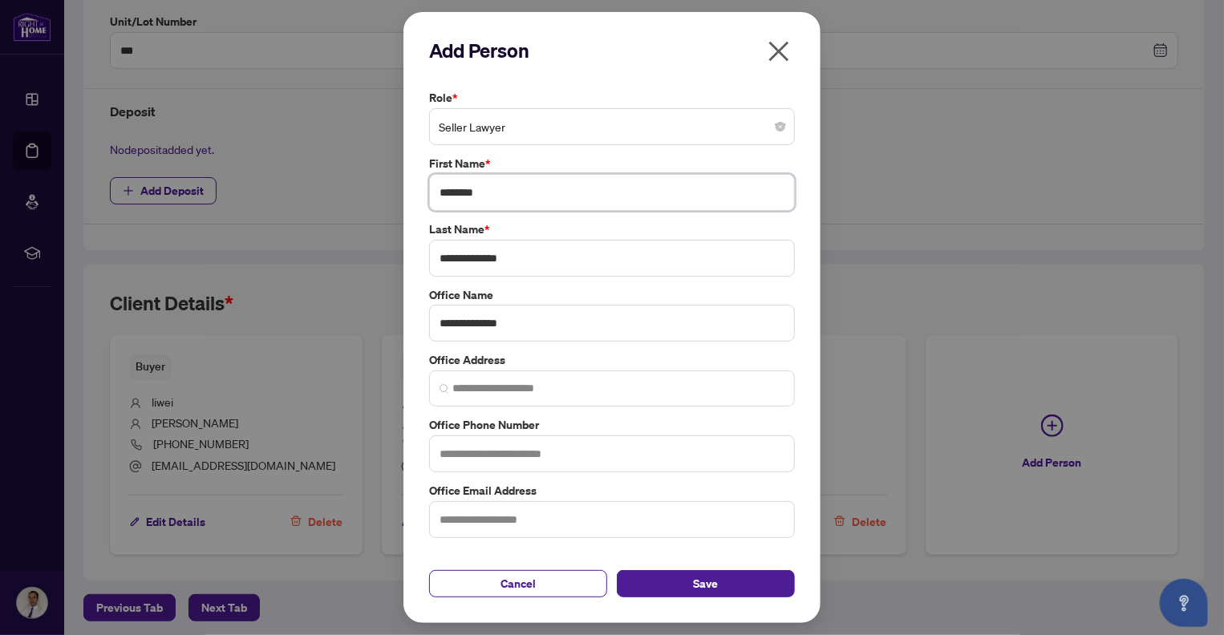
type input "*******"
click at [478, 259] on input "**********" at bounding box center [612, 258] width 366 height 37
type input "******"
click at [524, 323] on input "**********" at bounding box center [612, 323] width 366 height 37
type input "*"
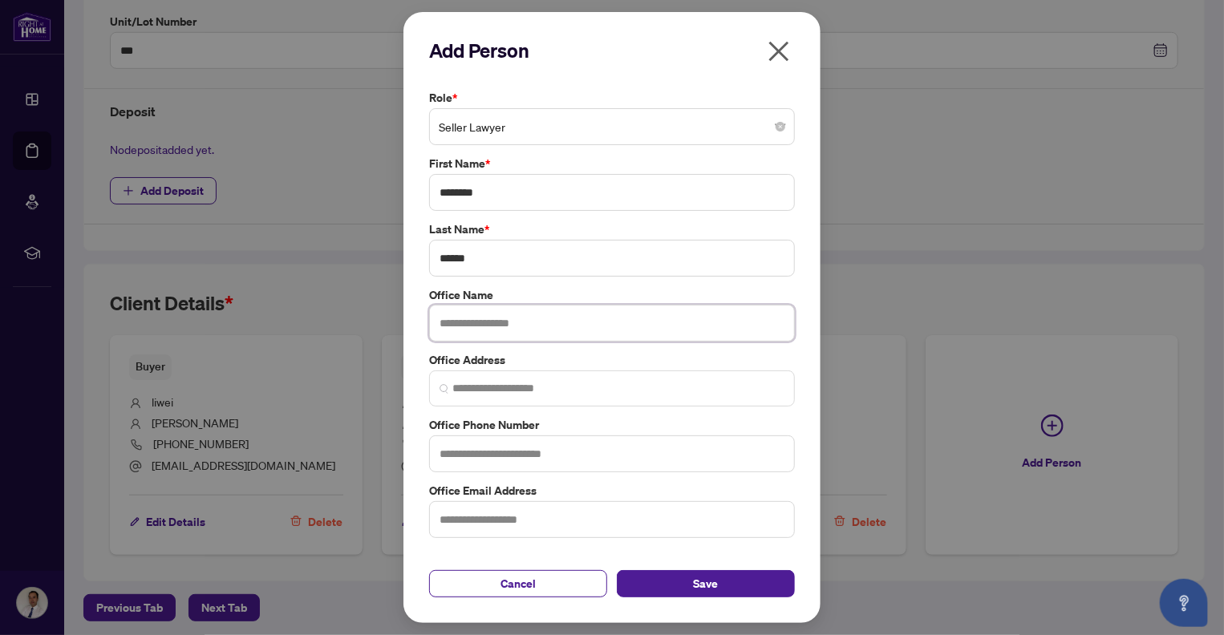
paste input "**********"
type input "**********"
click at [713, 585] on span "Save" at bounding box center [706, 584] width 25 height 26
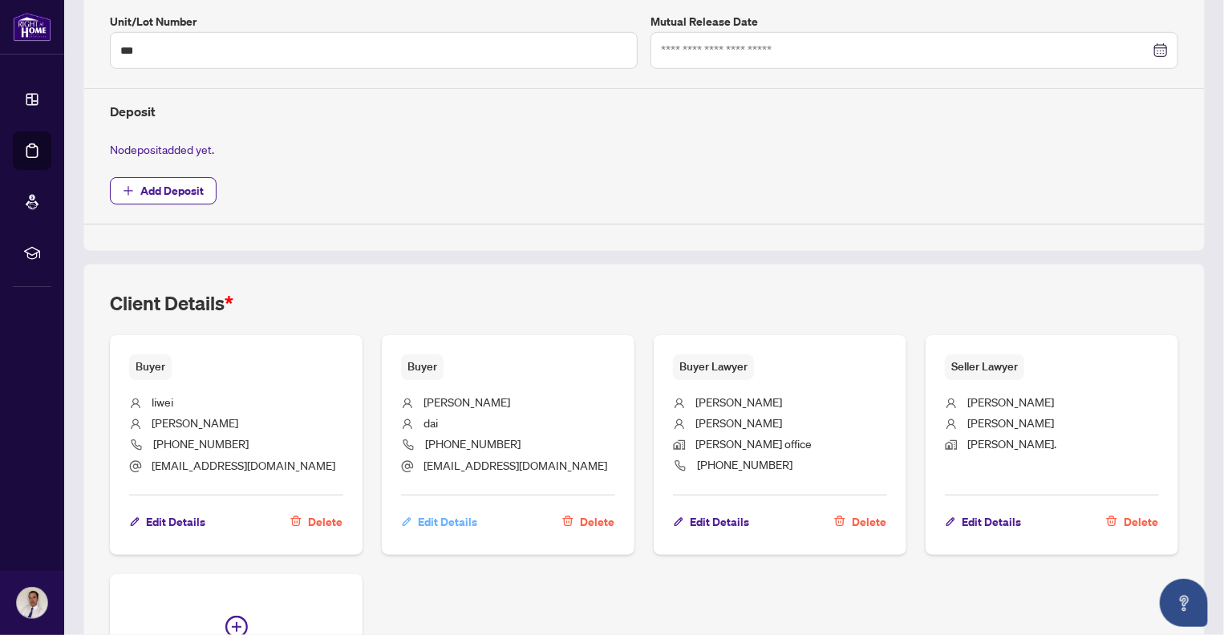
scroll to position [668, 0]
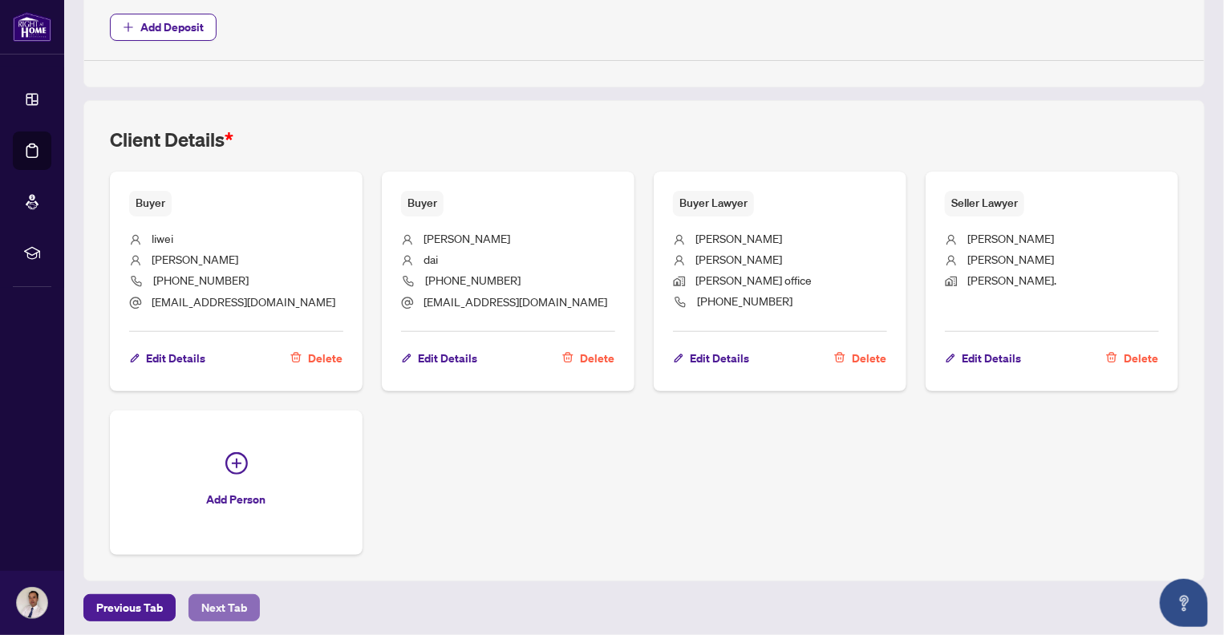
click at [220, 603] on span "Next Tab" at bounding box center [224, 608] width 46 height 26
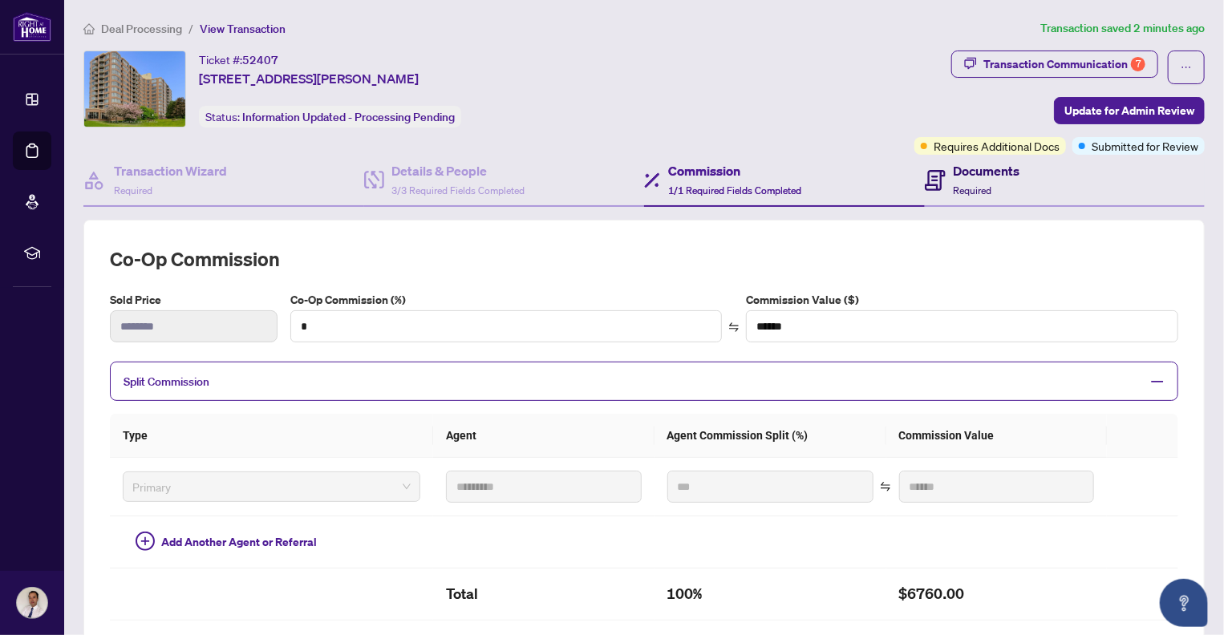
click at [959, 174] on h4 "Documents" at bounding box center [986, 170] width 67 height 19
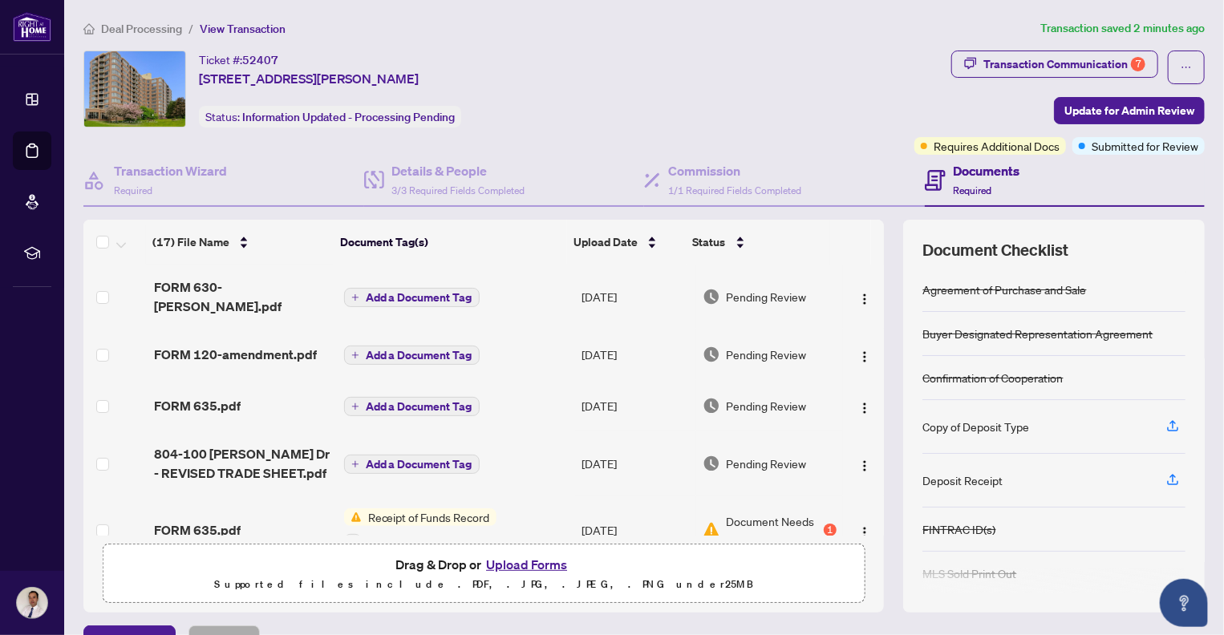
click at [516, 558] on button "Upload Forms" at bounding box center [526, 564] width 91 height 21
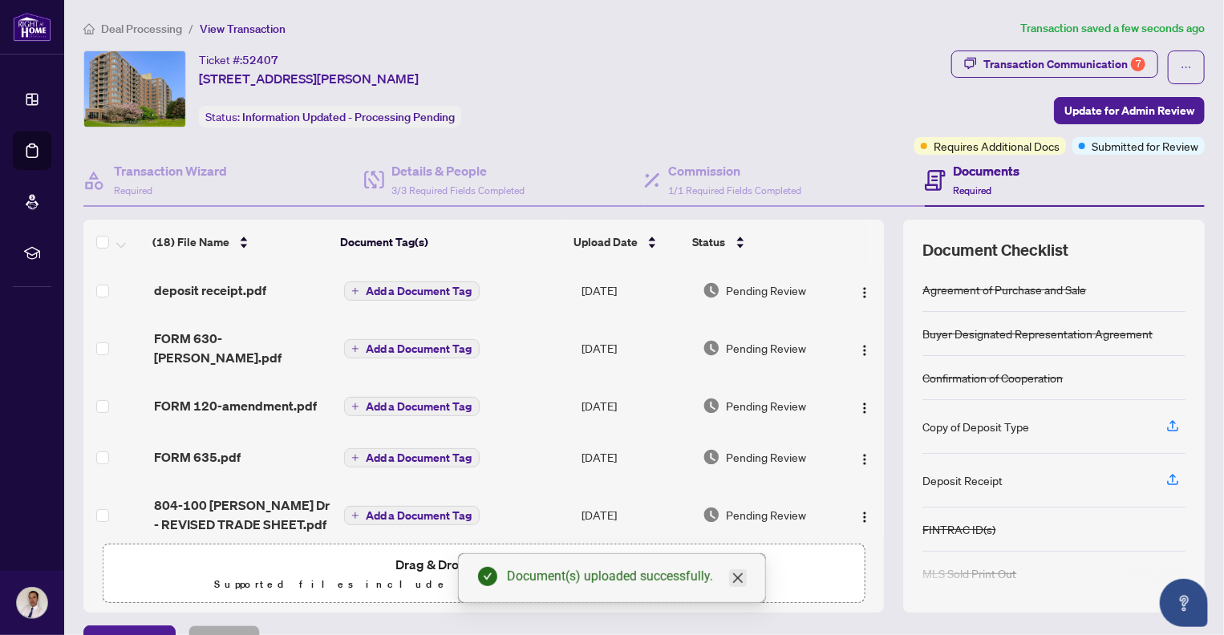
click at [736, 576] on icon "close" at bounding box center [738, 578] width 10 height 10
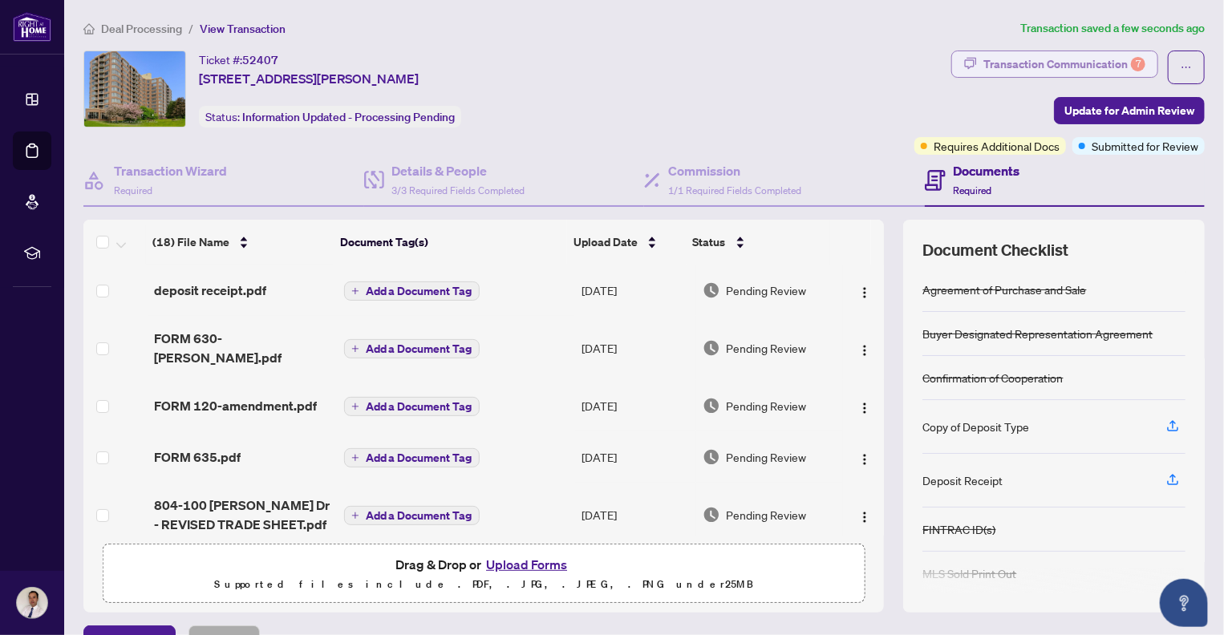
click at [1086, 63] on div "Transaction Communication 7" at bounding box center [1064, 64] width 162 height 26
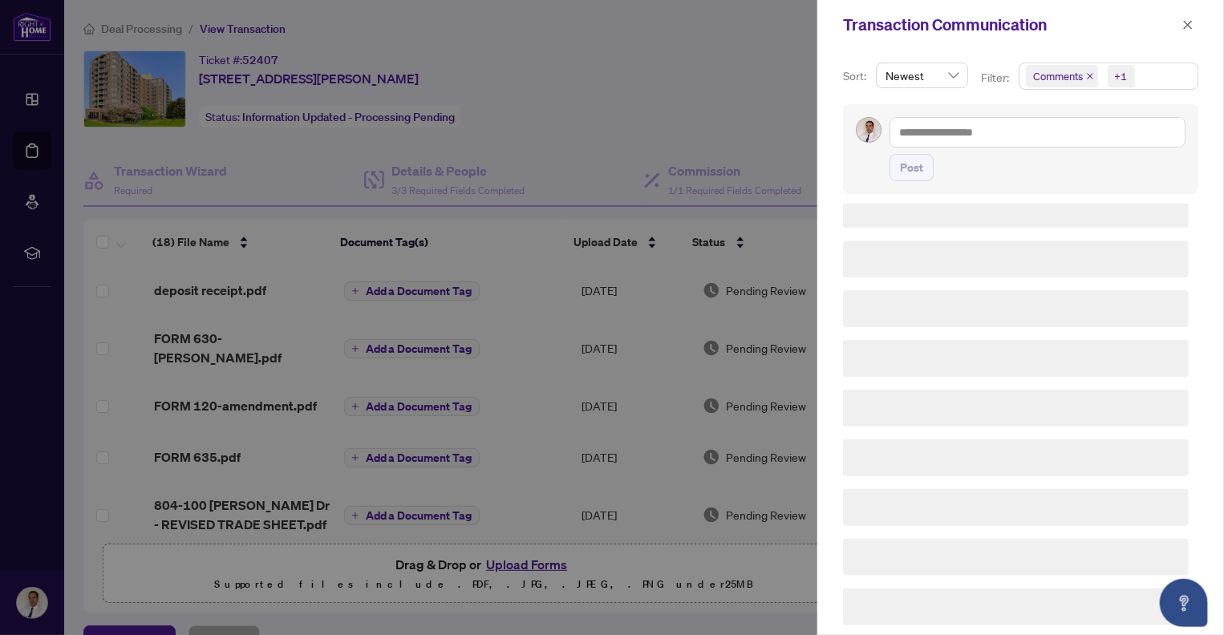
type textarea "**********"
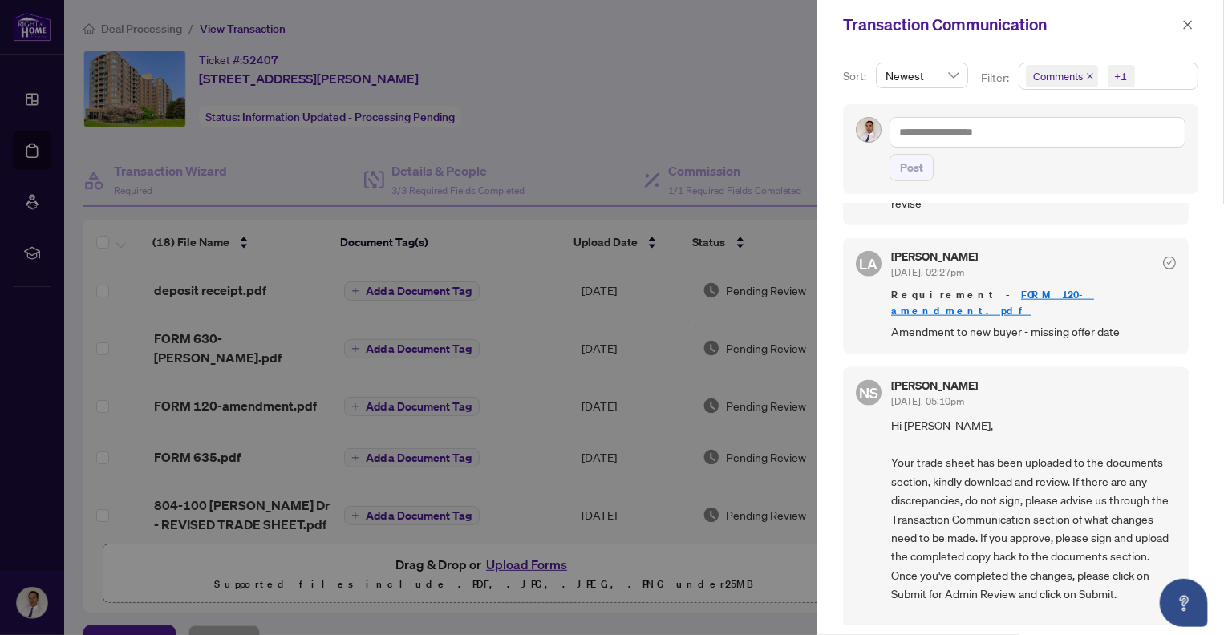
scroll to position [1977, 0]
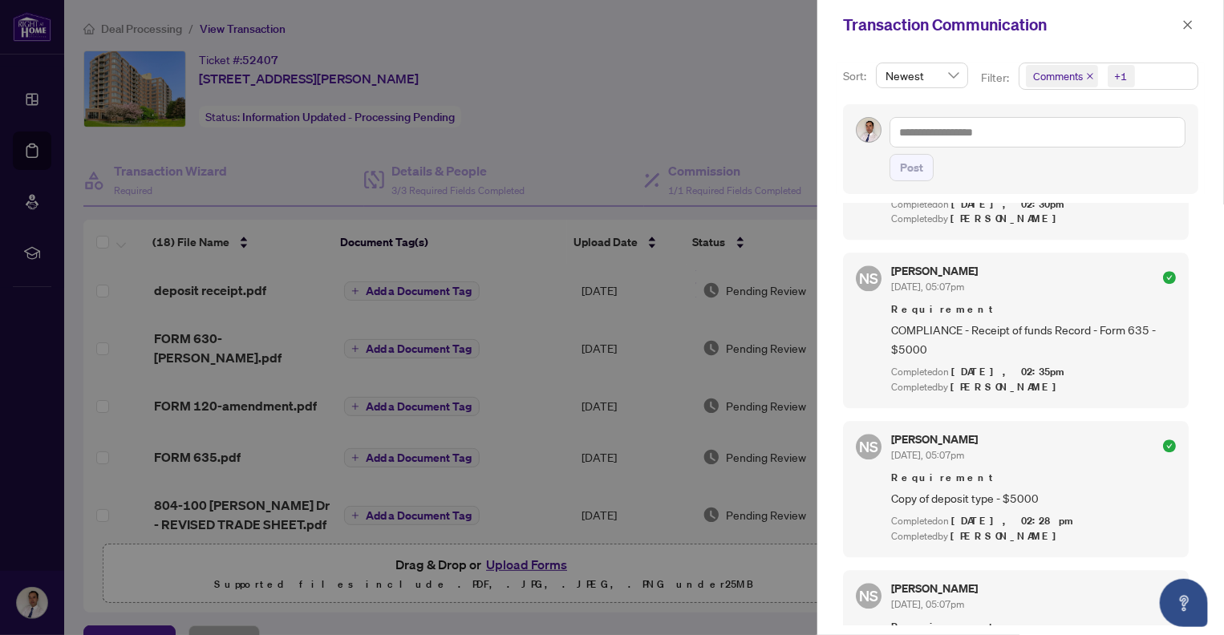
click at [1163, 589] on icon "check-circle" at bounding box center [1169, 595] width 13 height 13
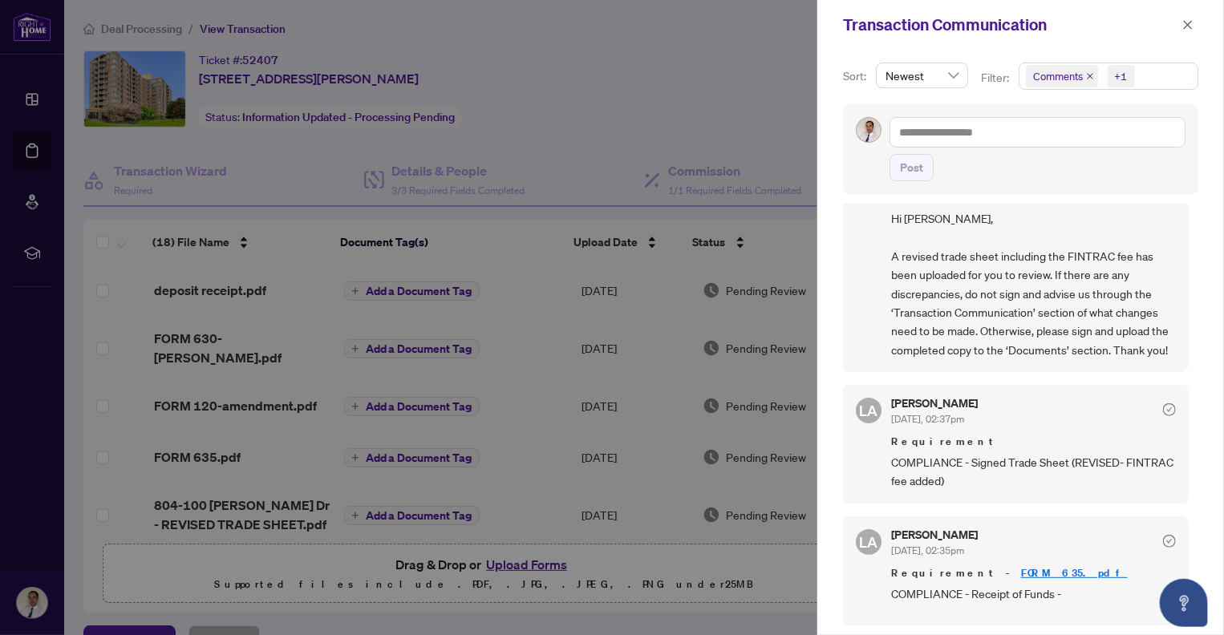
scroll to position [0, 0]
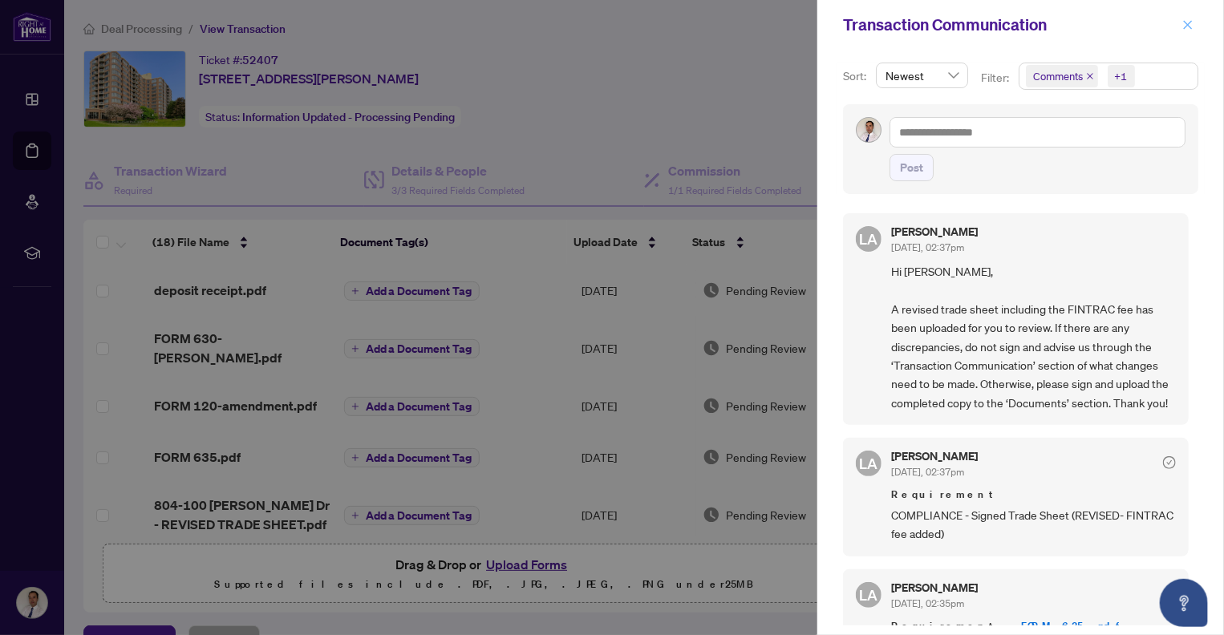
click at [1187, 22] on icon "close" at bounding box center [1187, 24] width 11 height 11
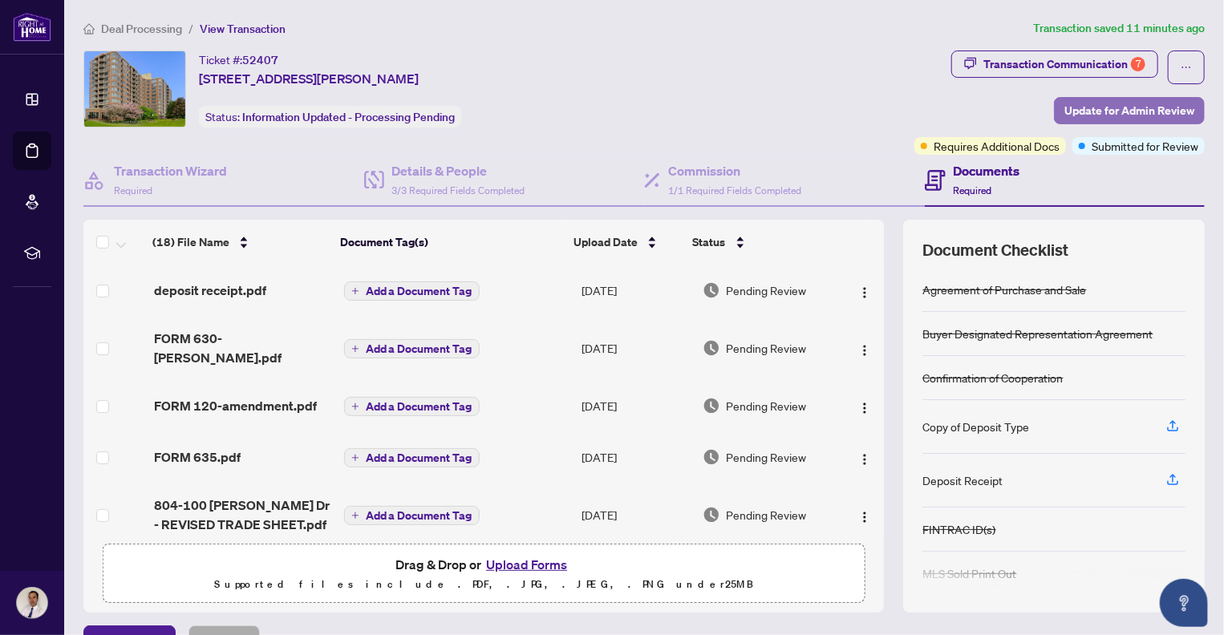
click at [1106, 109] on span "Update for Admin Review" at bounding box center [1129, 111] width 130 height 26
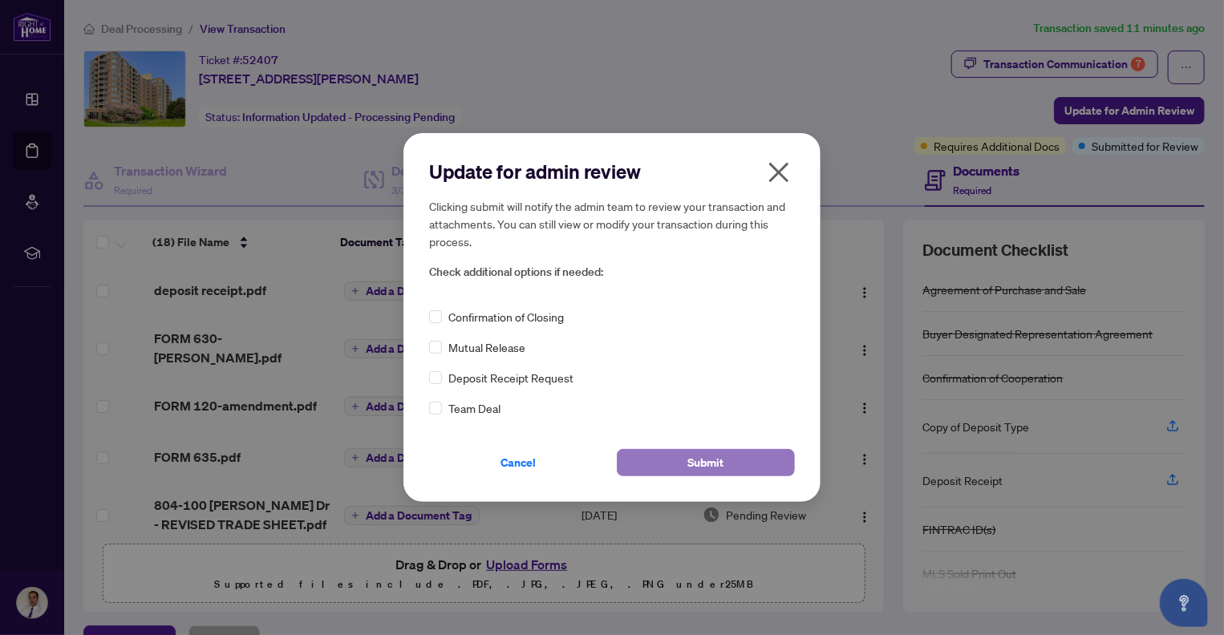
click at [714, 463] on span "Submit" at bounding box center [706, 463] width 36 height 26
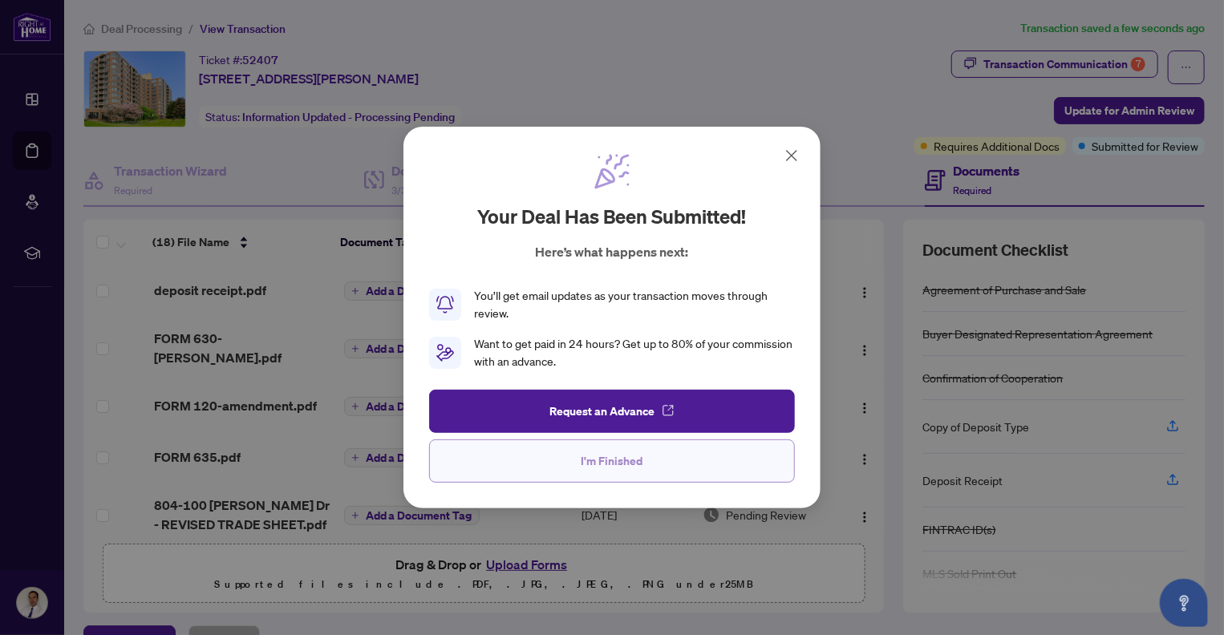
click at [614, 457] on span "I'm Finished" at bounding box center [612, 461] width 62 height 26
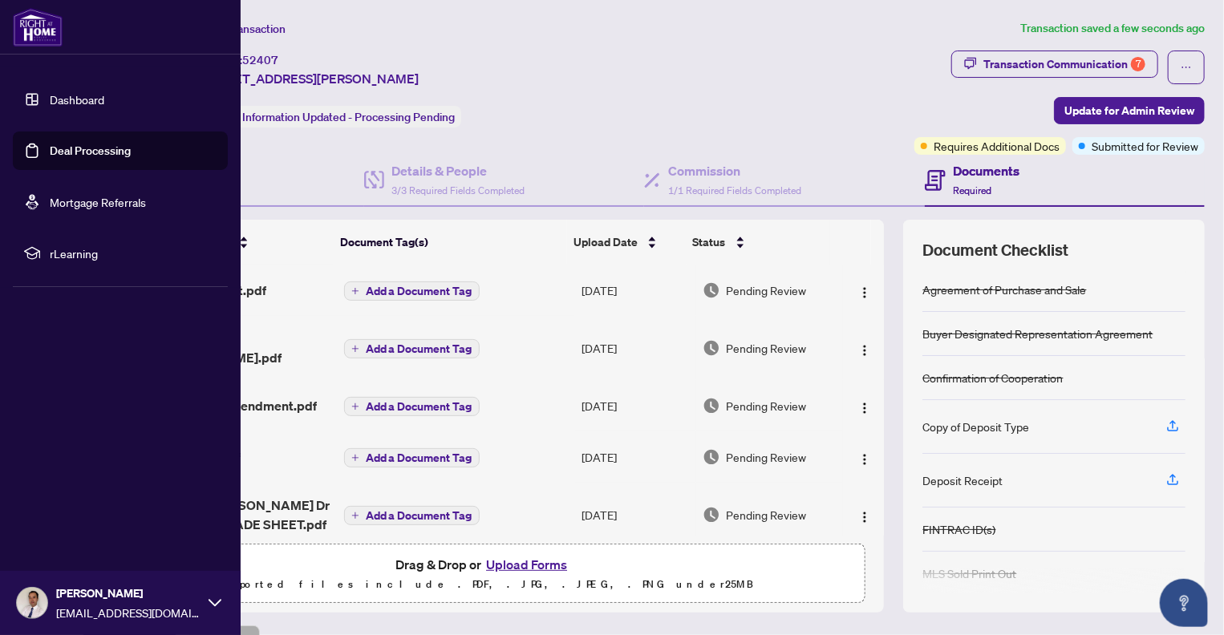
click at [58, 150] on link "Deal Processing" at bounding box center [90, 151] width 81 height 14
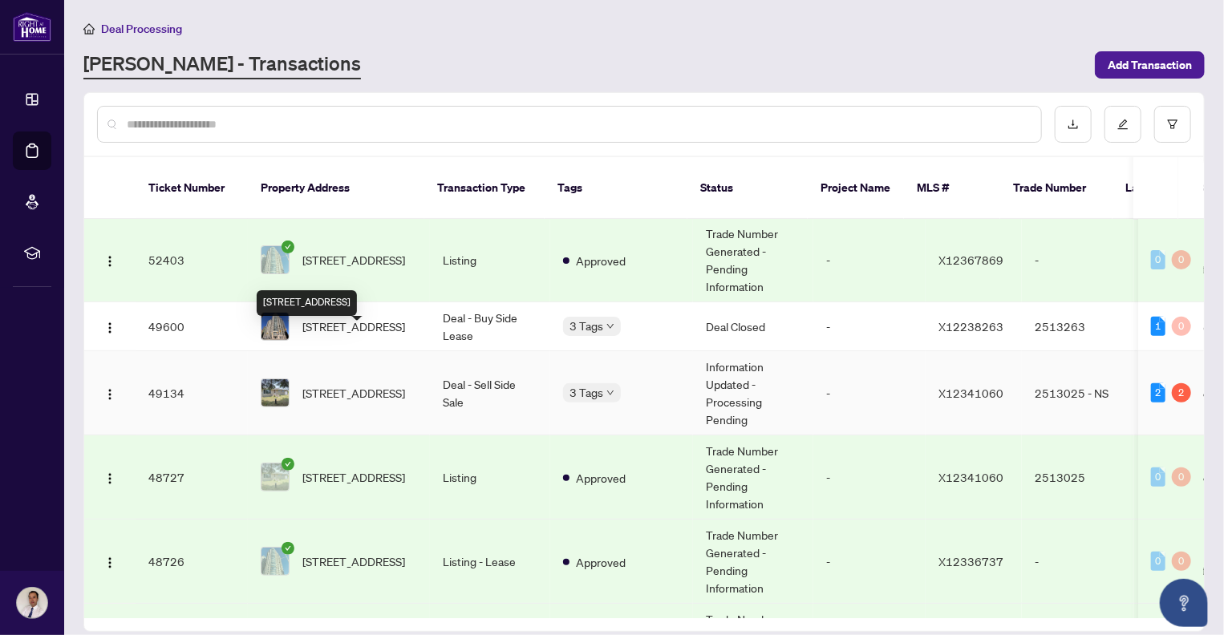
scroll to position [401, 0]
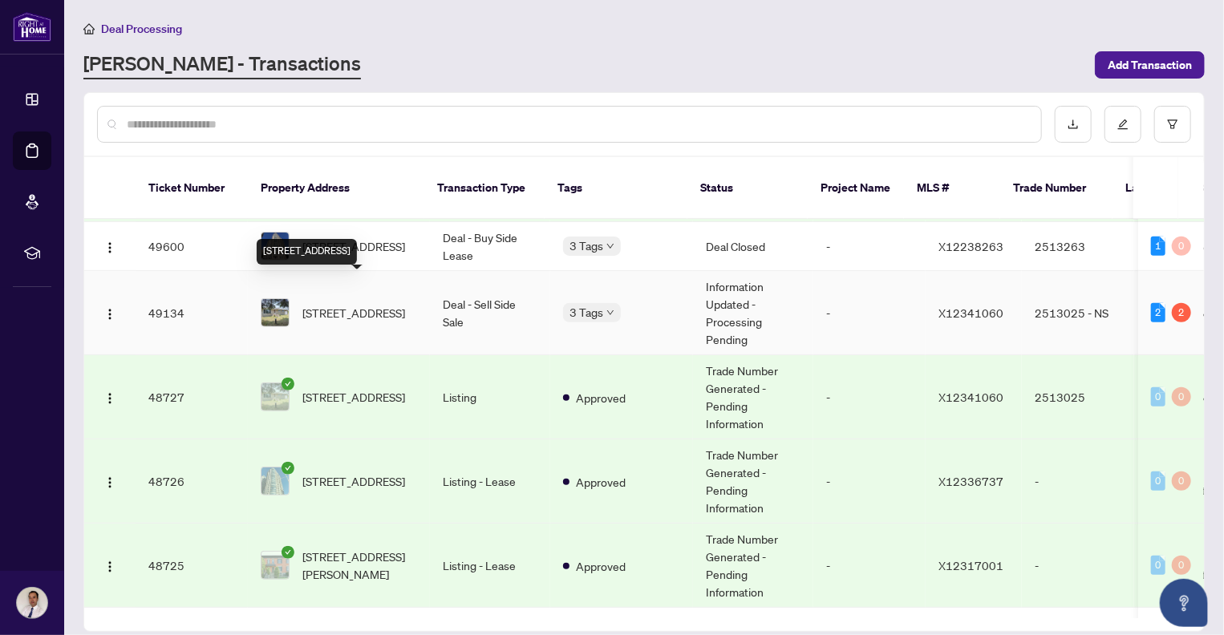
click at [361, 304] on span "[STREET_ADDRESS]" at bounding box center [353, 313] width 103 height 18
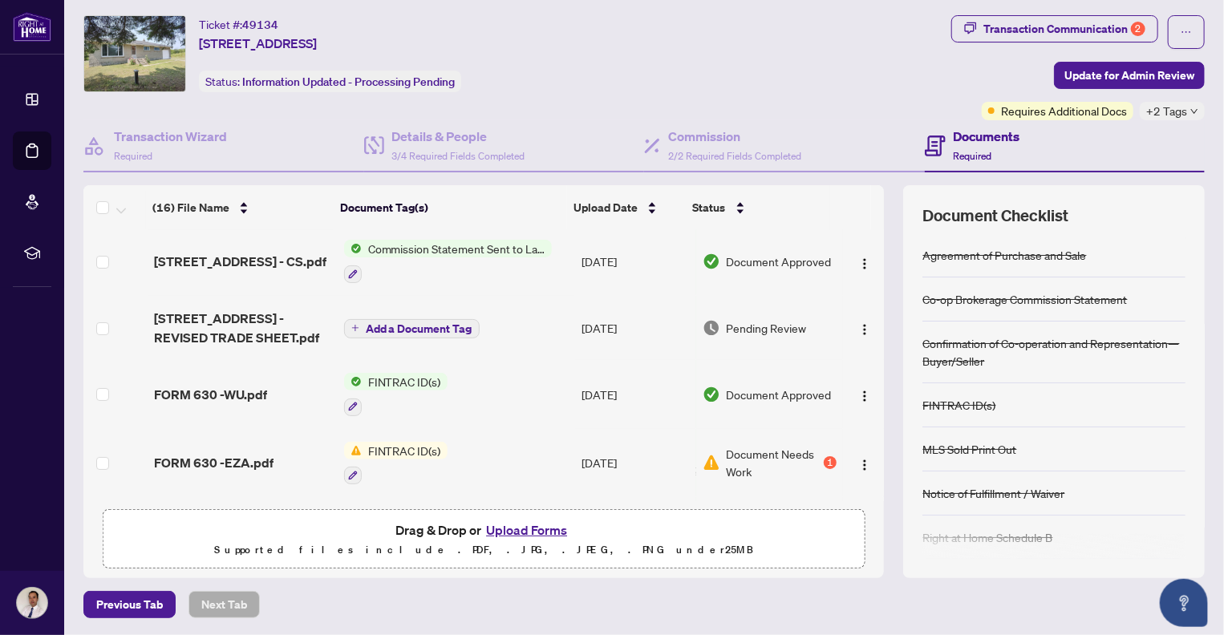
scroll to position [80, 0]
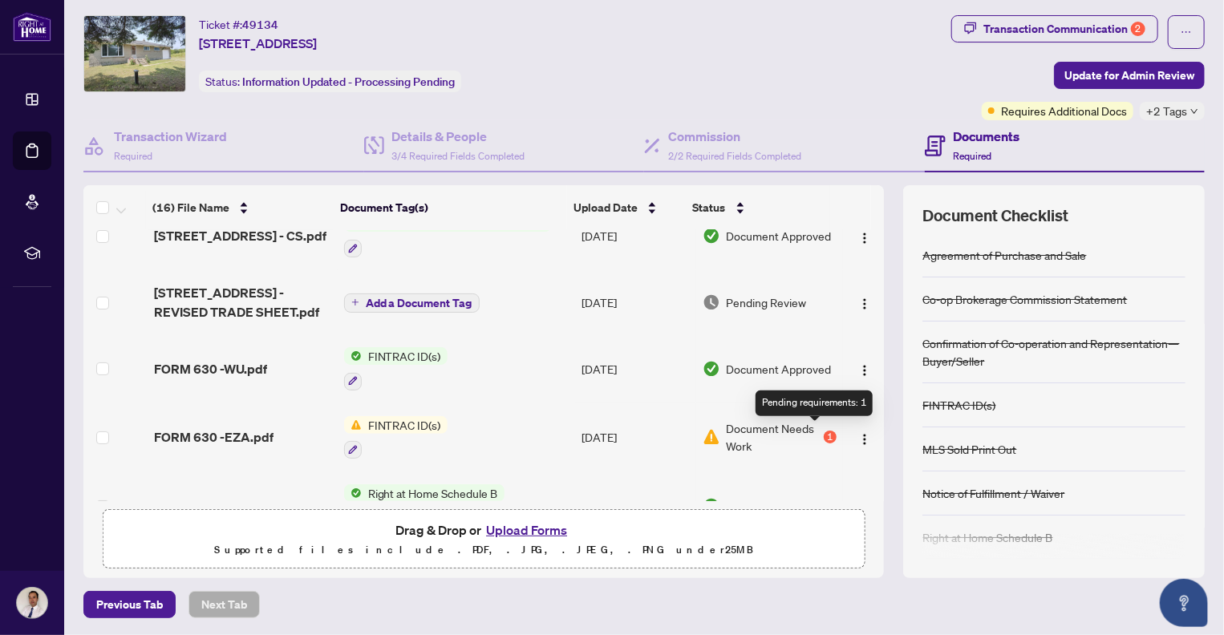
click at [823, 431] on div "1" at bounding box center [829, 437] width 13 height 13
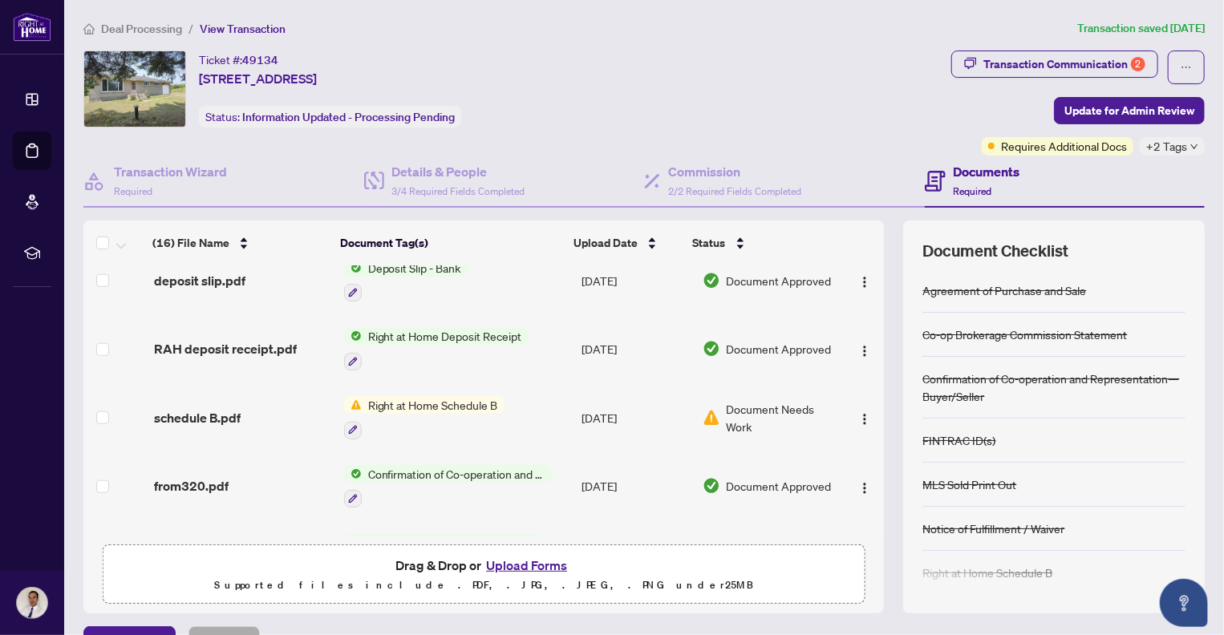
scroll to position [641, 0]
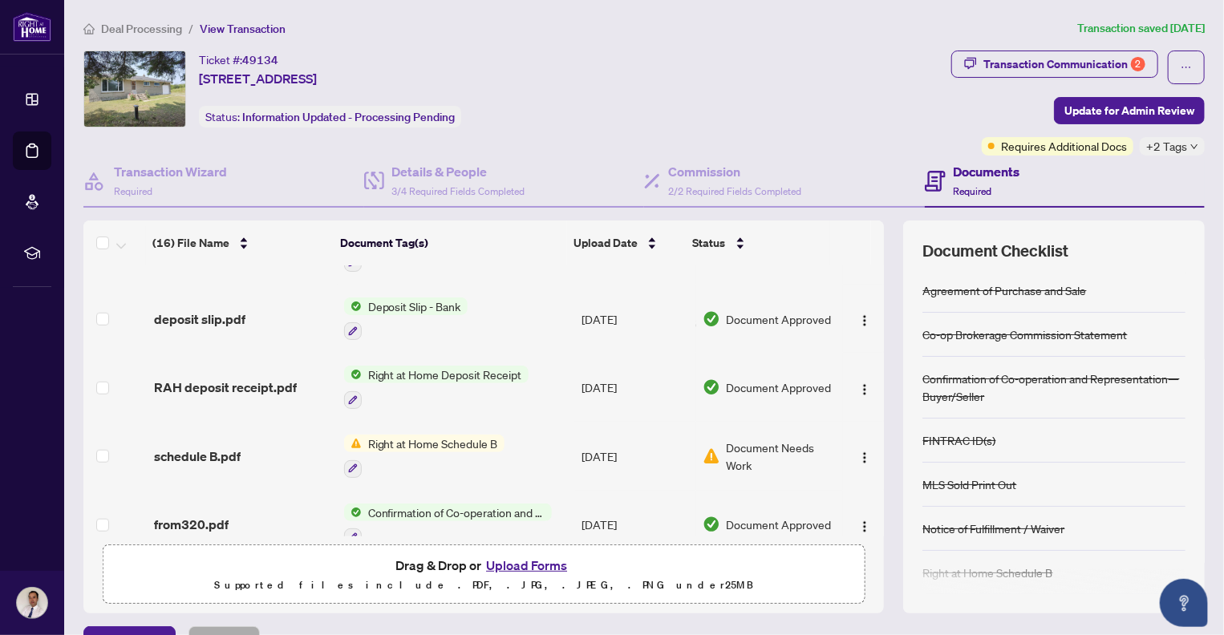
click at [731, 448] on span "Document Needs Work" at bounding box center [781, 456] width 110 height 35
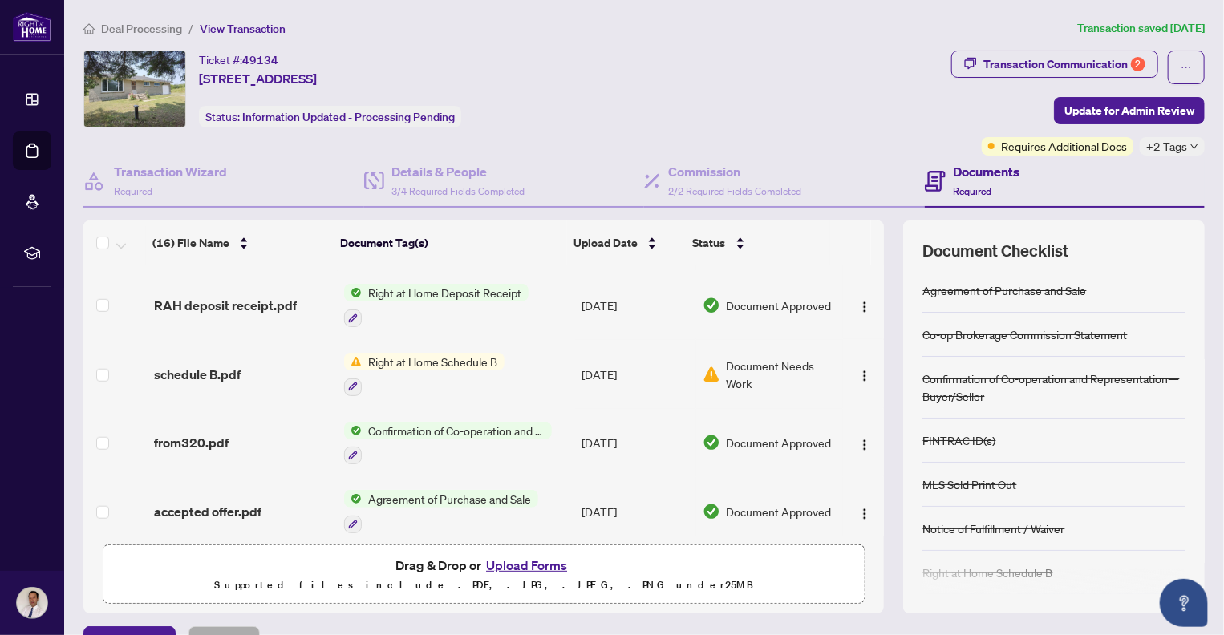
scroll to position [696, 0]
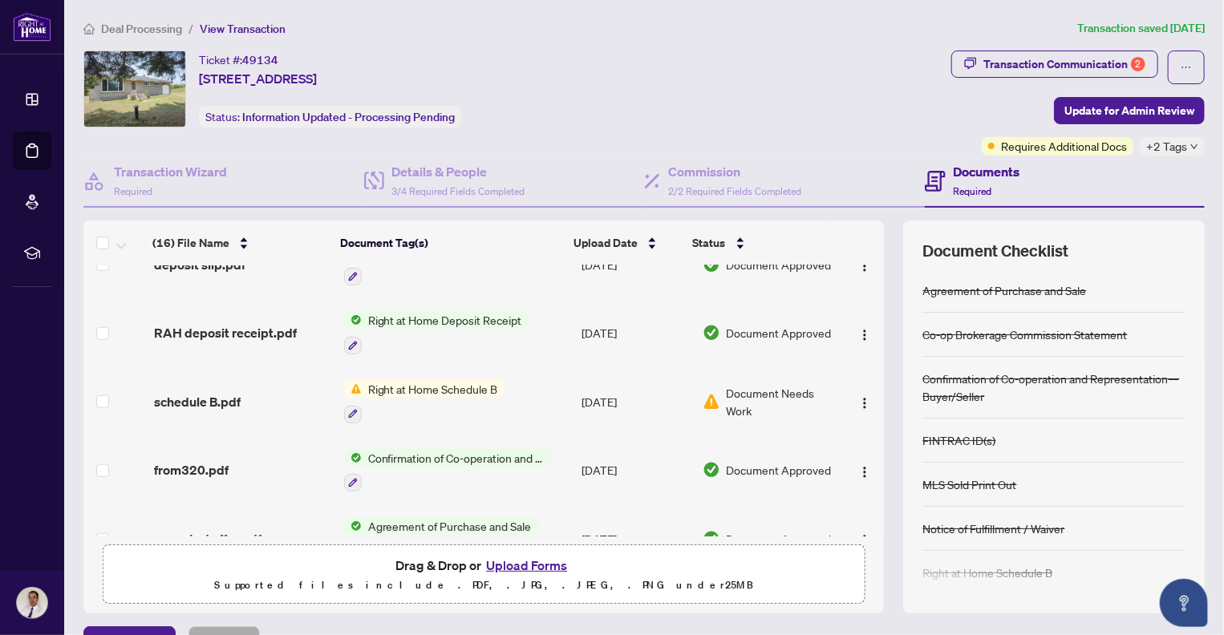
click at [523, 564] on button "Upload Forms" at bounding box center [526, 565] width 91 height 21
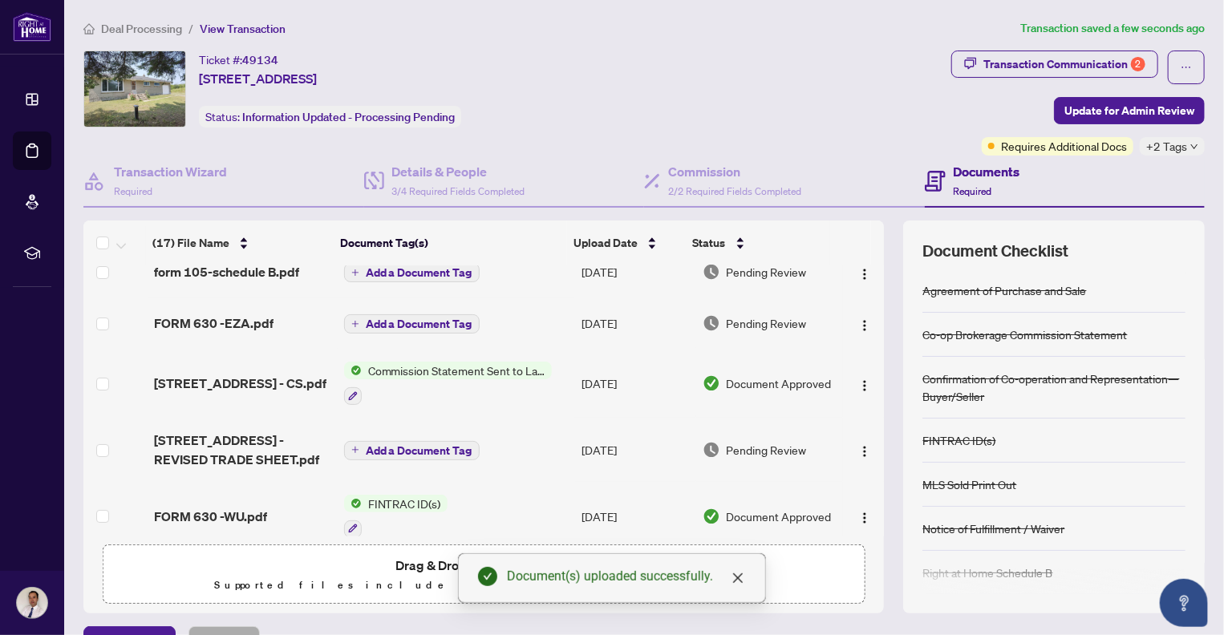
scroll to position [0, 0]
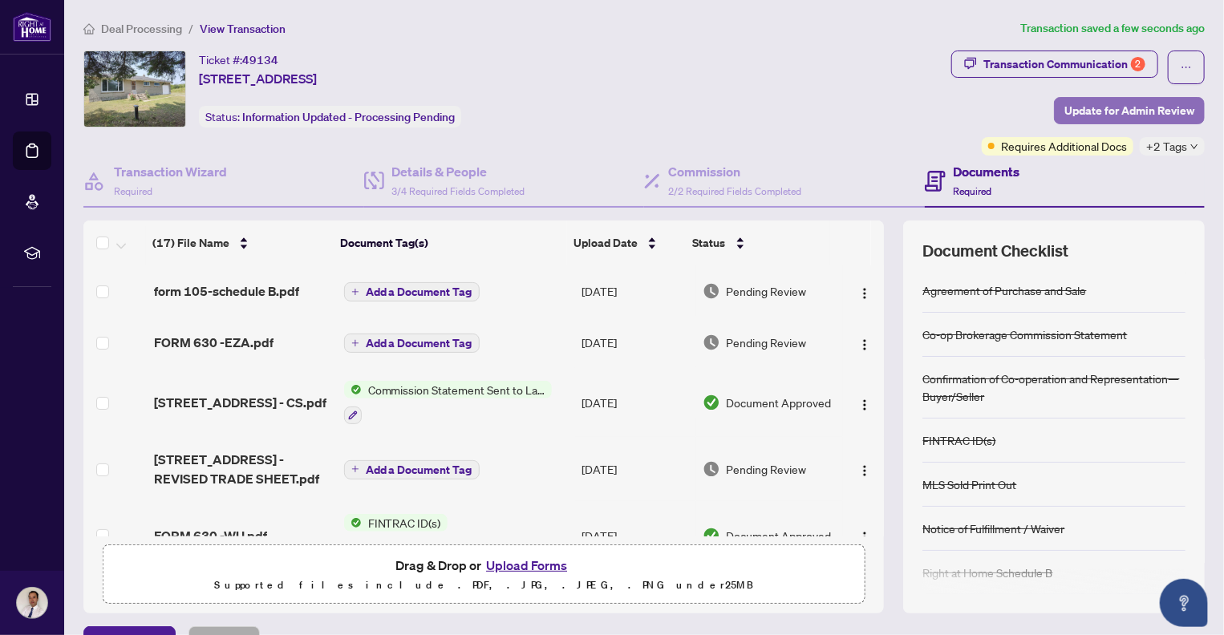
click at [1119, 109] on span "Update for Admin Review" at bounding box center [1129, 111] width 130 height 26
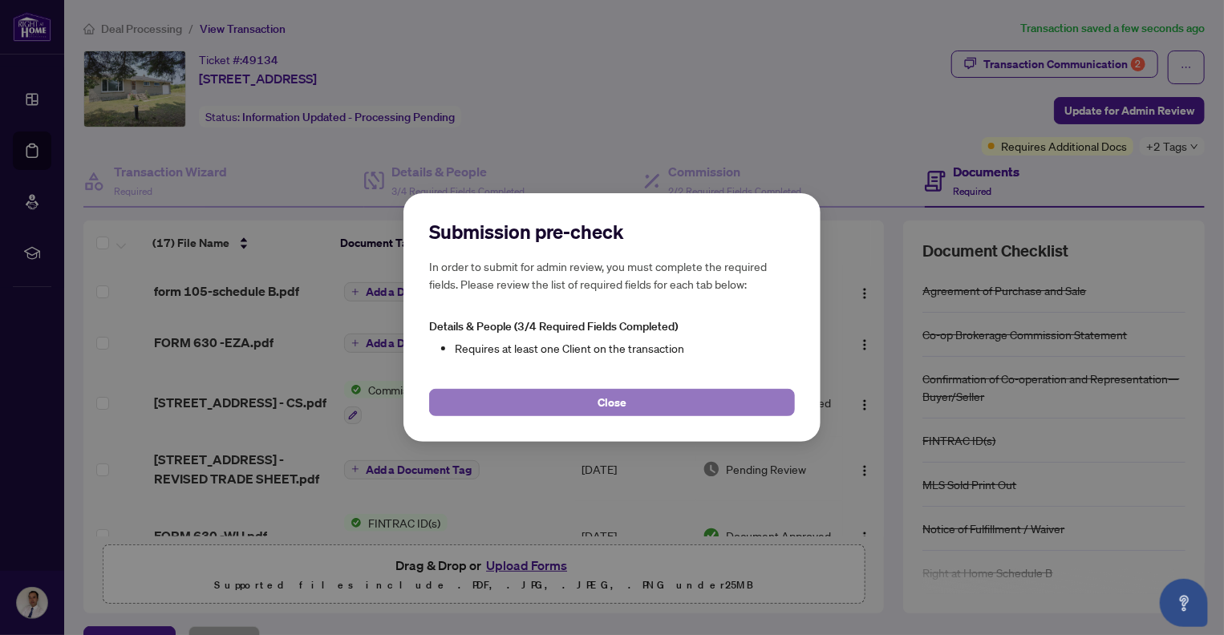
click at [614, 400] on span "Close" at bounding box center [611, 403] width 29 height 26
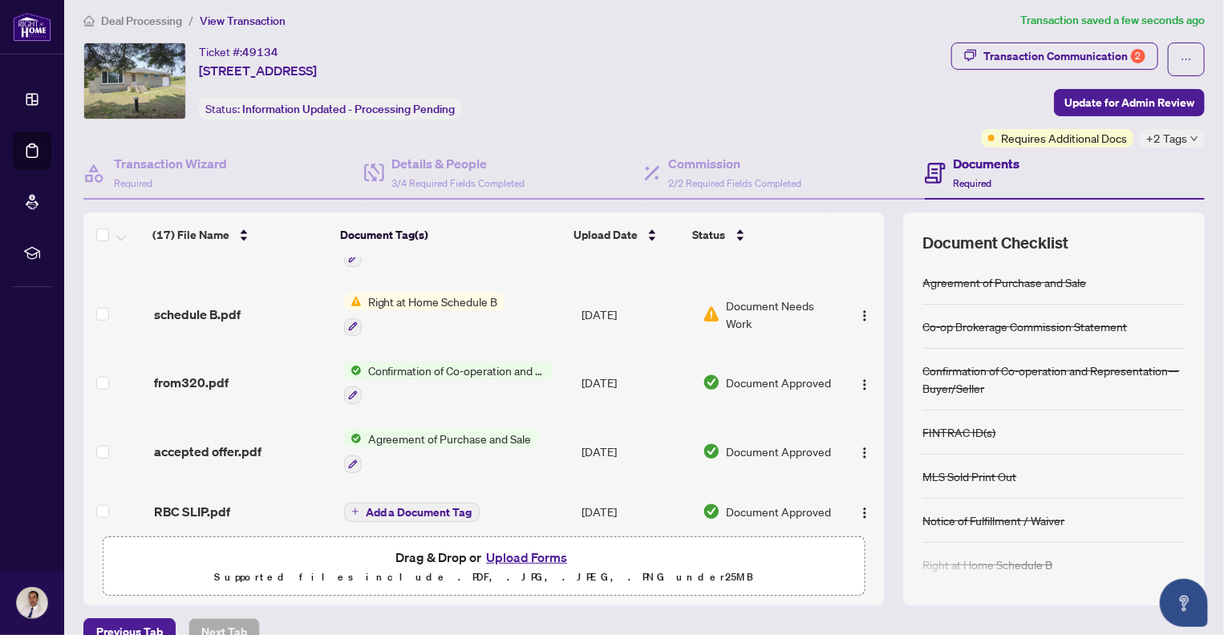
scroll to position [35, 0]
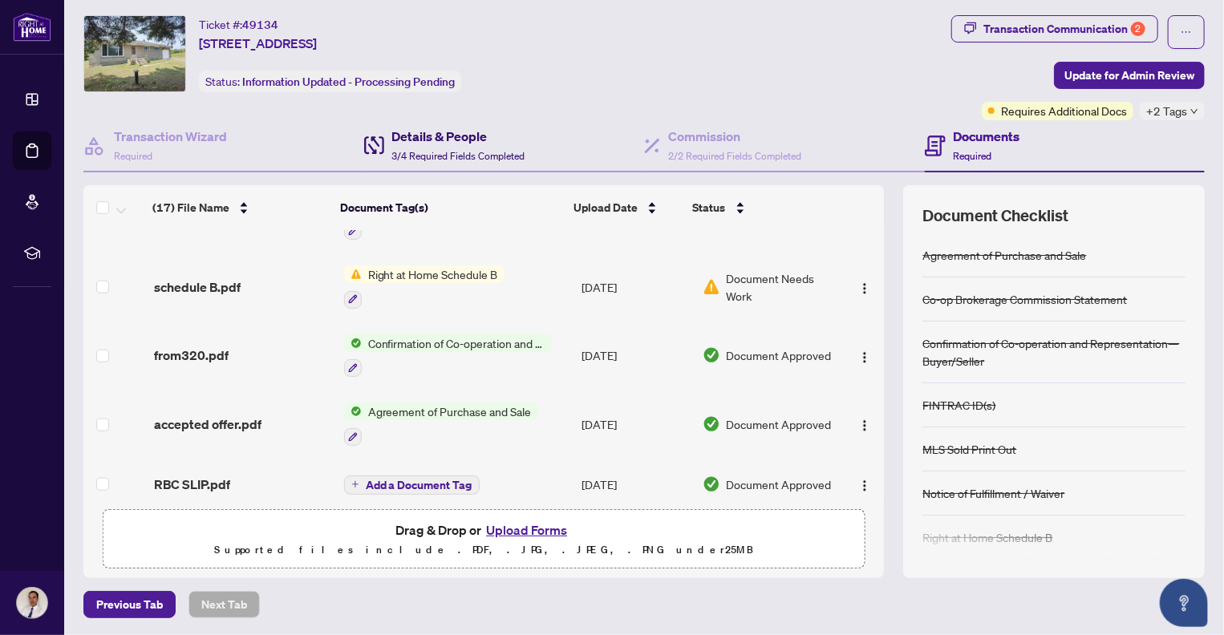
click at [437, 137] on h4 "Details & People" at bounding box center [458, 136] width 133 height 19
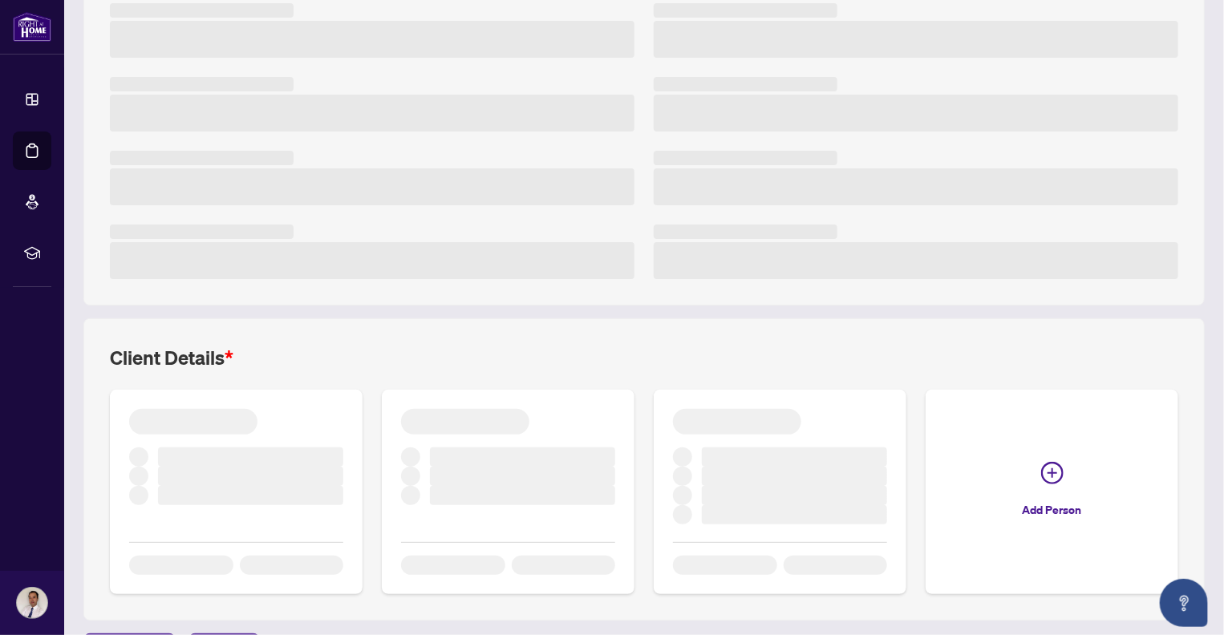
scroll to position [330, 0]
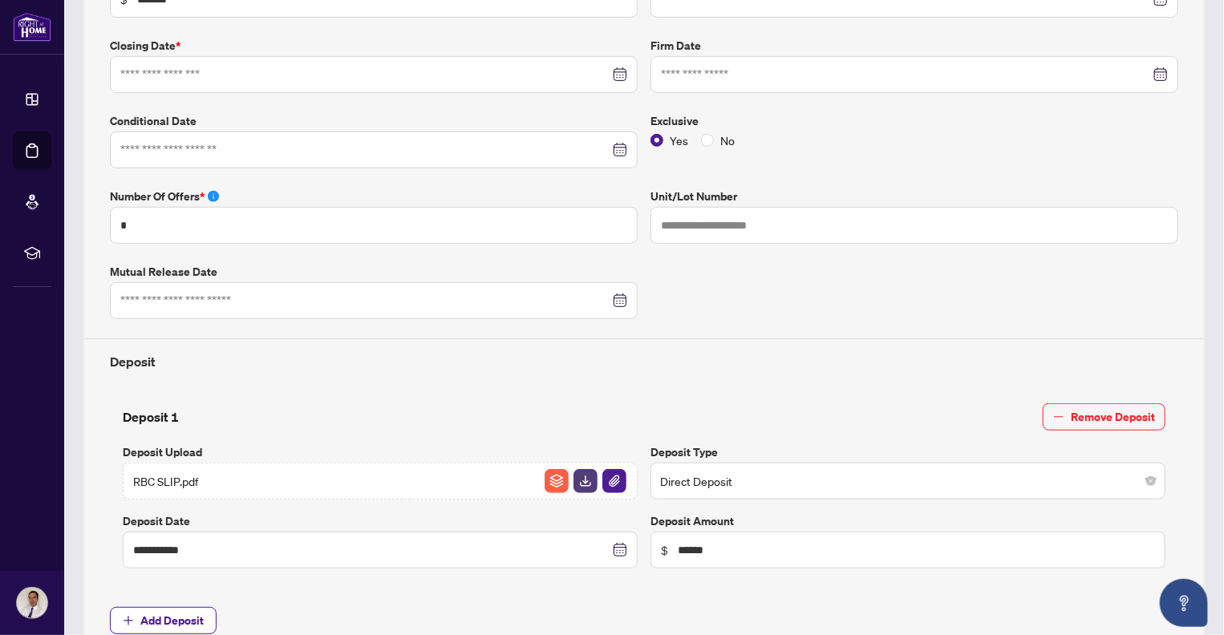
type input "**********"
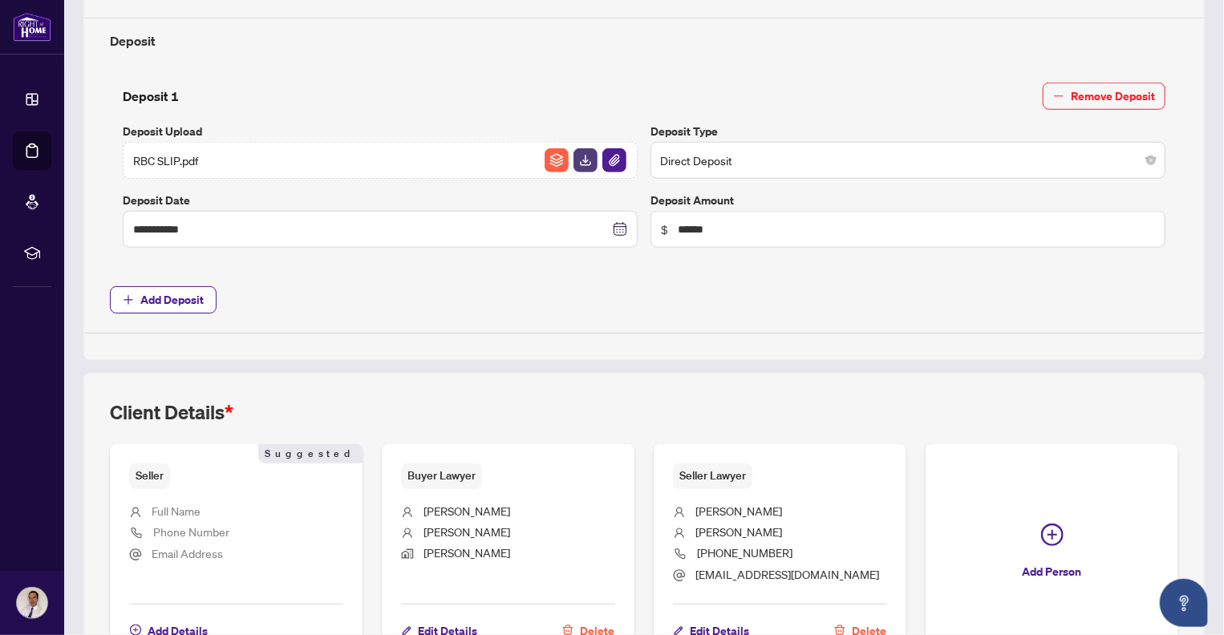
scroll to position [759, 0]
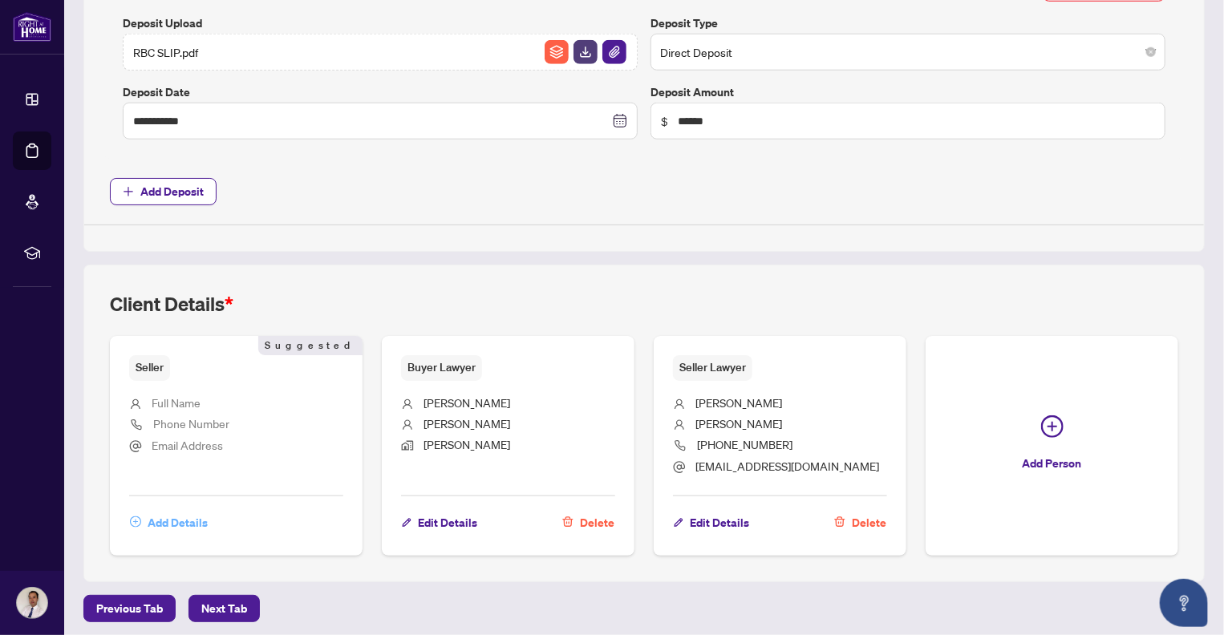
click at [181, 518] on span "Add Details" at bounding box center [178, 523] width 60 height 26
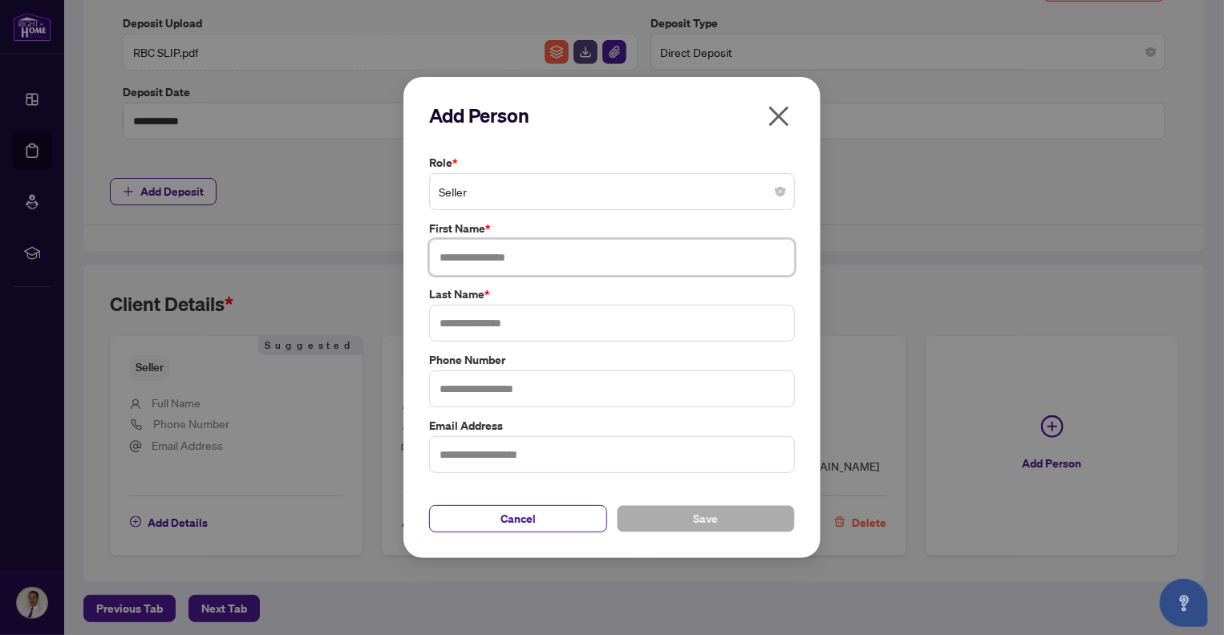
click at [526, 262] on input "text" at bounding box center [612, 257] width 366 height 37
type input "*********"
click at [510, 327] on input "text" at bounding box center [612, 323] width 366 height 37
type input "**"
click at [511, 389] on input "text" at bounding box center [612, 388] width 366 height 37
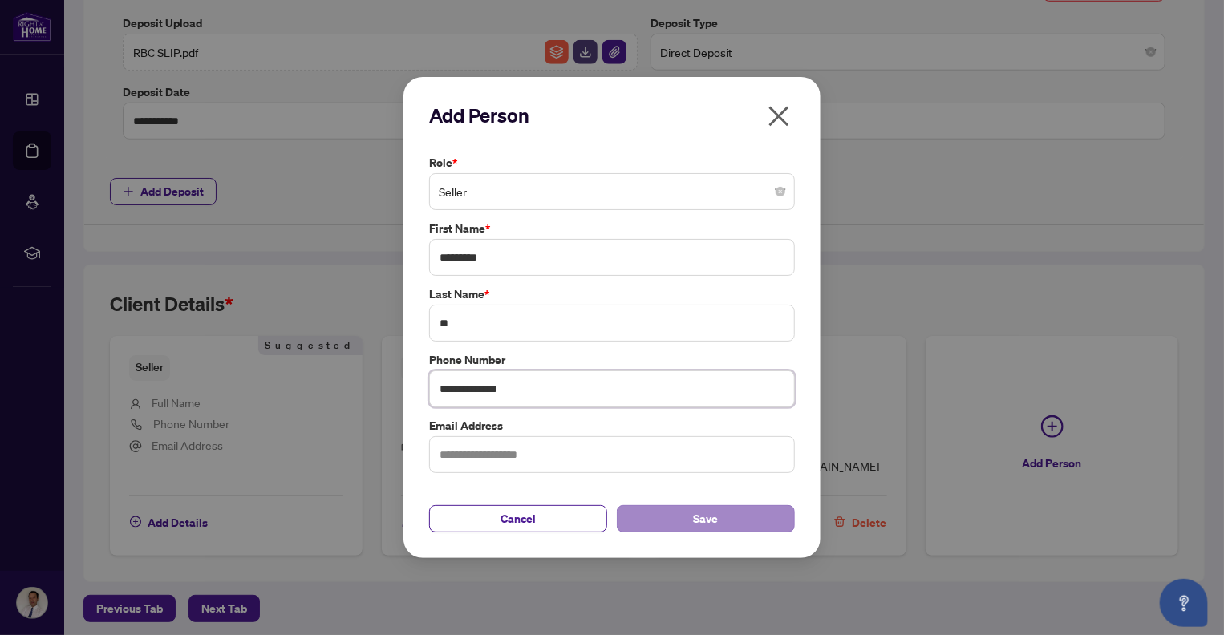
type input "**********"
click at [694, 518] on span "Save" at bounding box center [706, 519] width 25 height 26
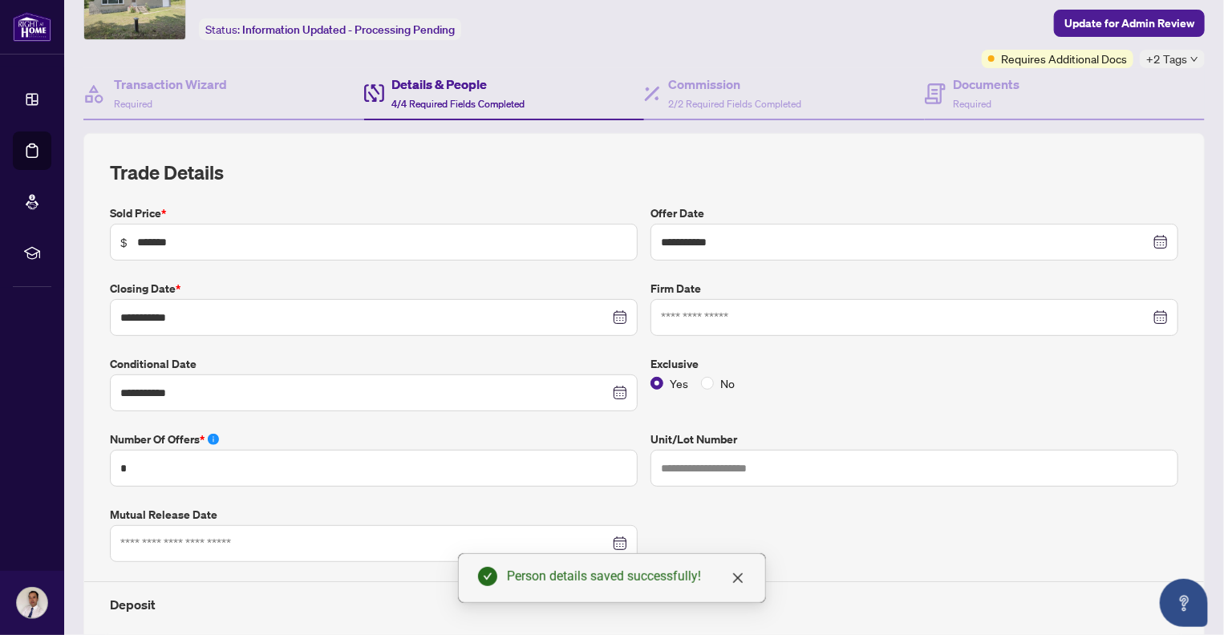
scroll to position [38, 0]
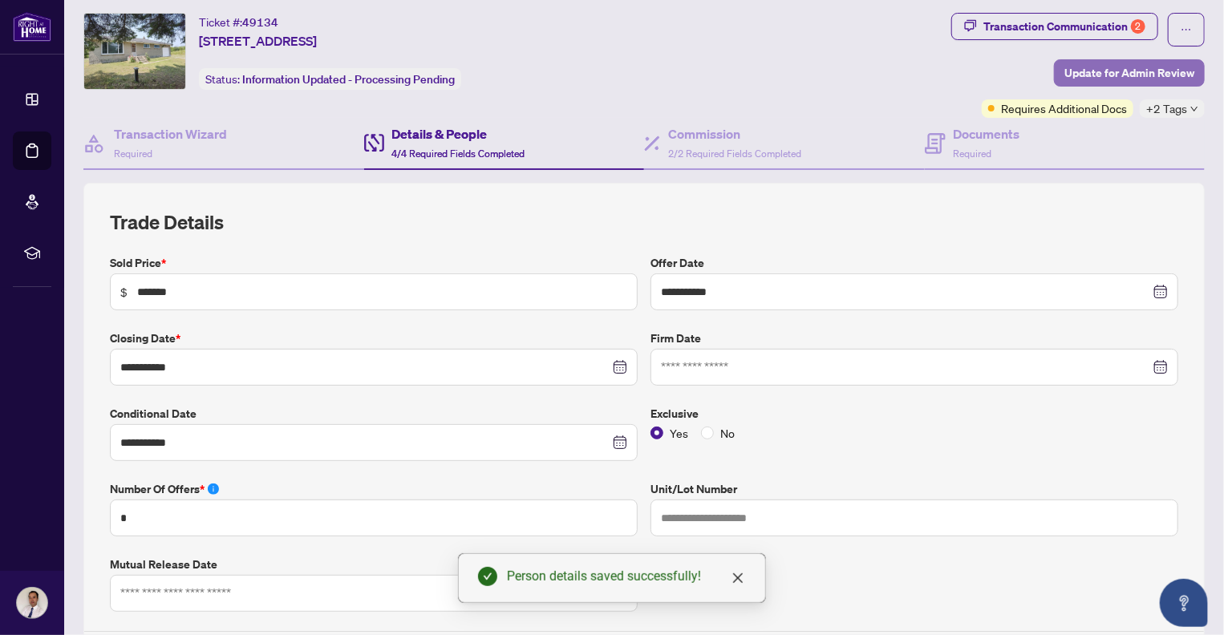
click at [1138, 72] on span "Update for Admin Review" at bounding box center [1129, 73] width 130 height 26
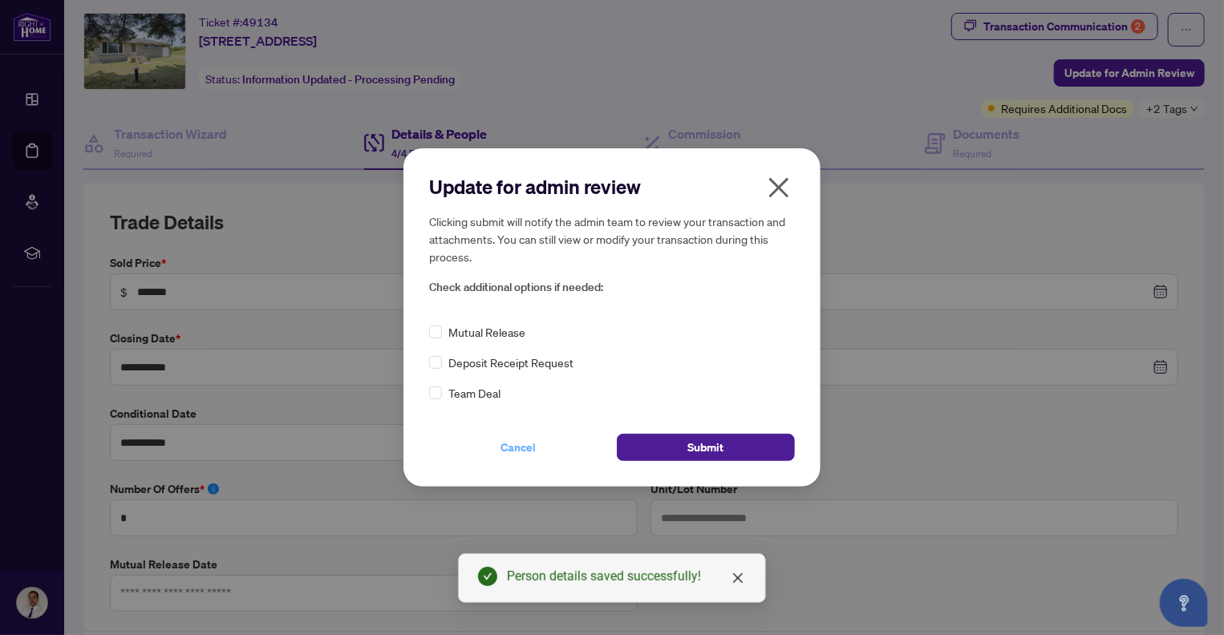
click at [518, 448] on span "Cancel" at bounding box center [517, 448] width 35 height 26
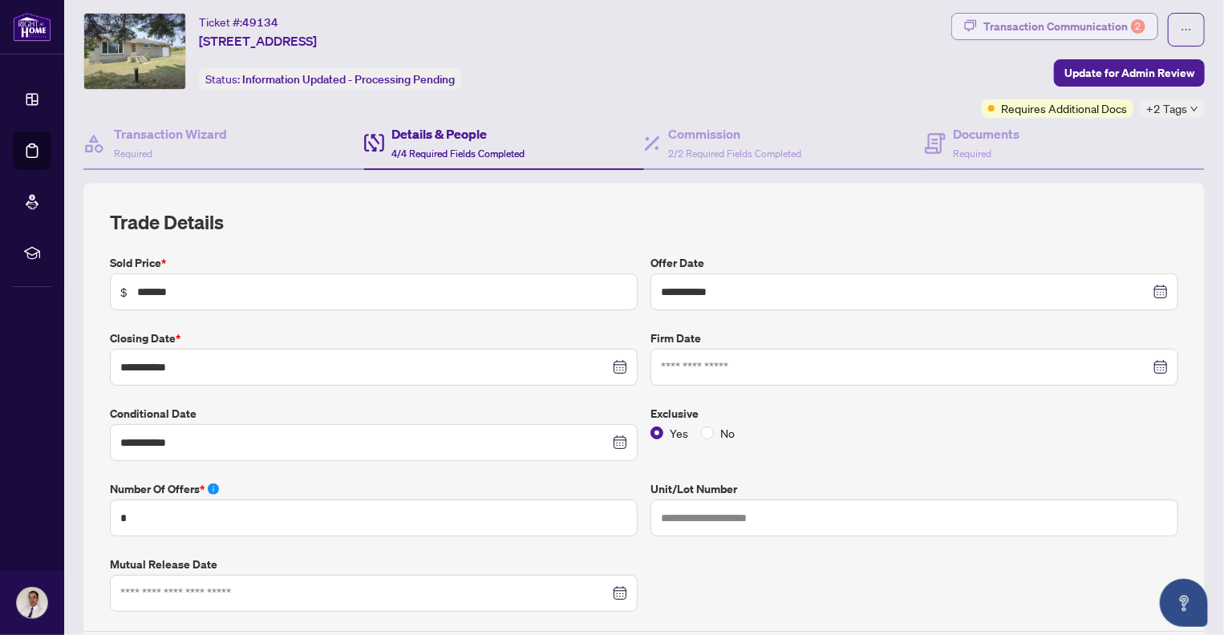
click at [1053, 27] on div "Transaction Communication 2" at bounding box center [1064, 27] width 162 height 26
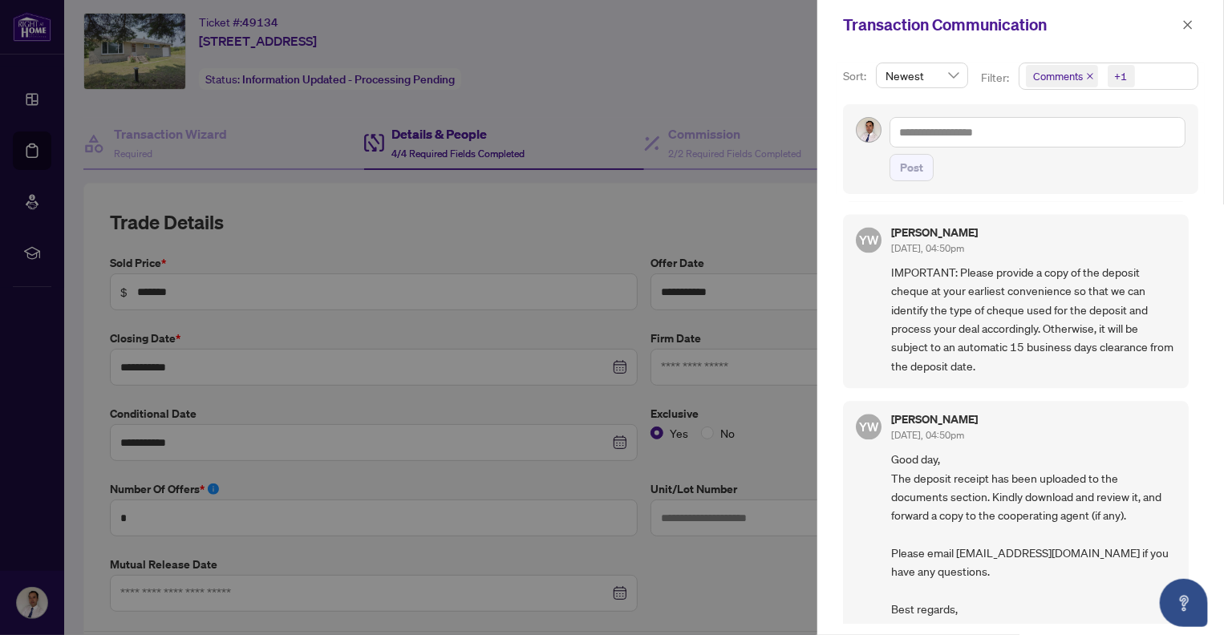
scroll to position [1770, 0]
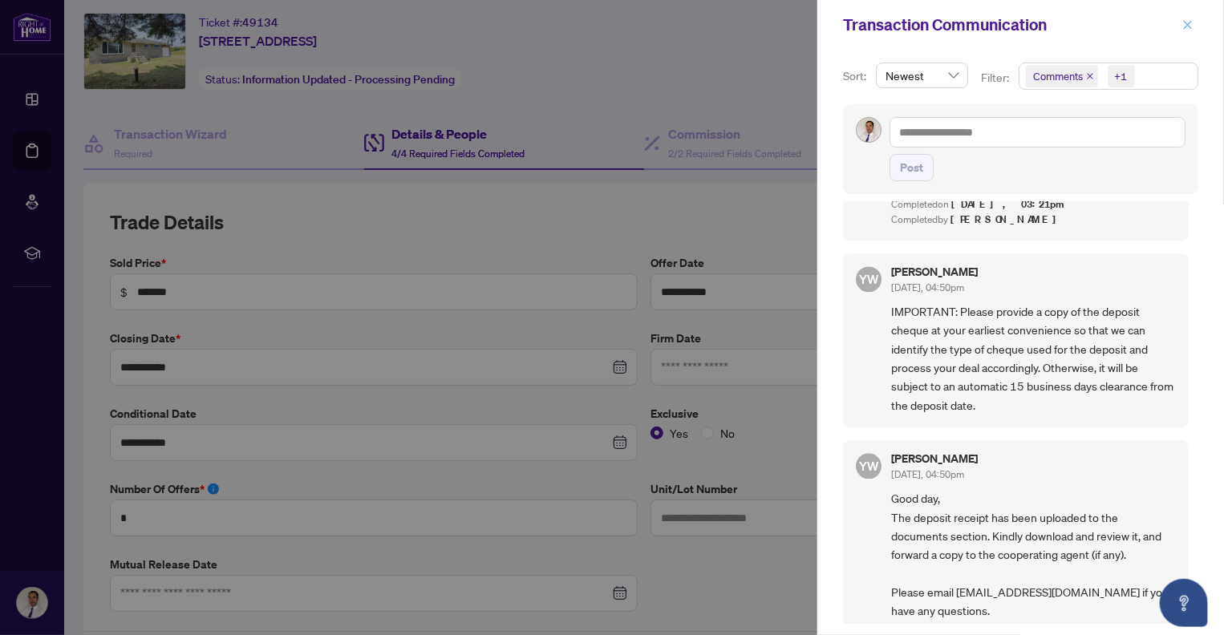
click at [1188, 25] on icon "close" at bounding box center [1187, 24] width 9 height 9
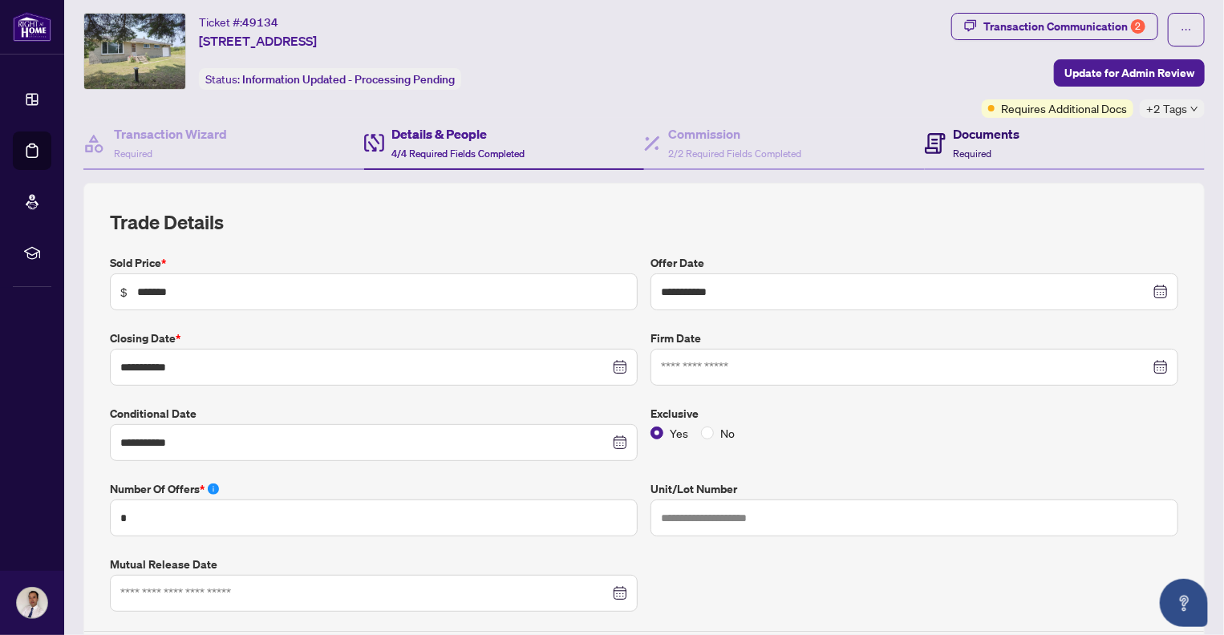
click at [961, 142] on div "Documents Required" at bounding box center [986, 143] width 67 height 38
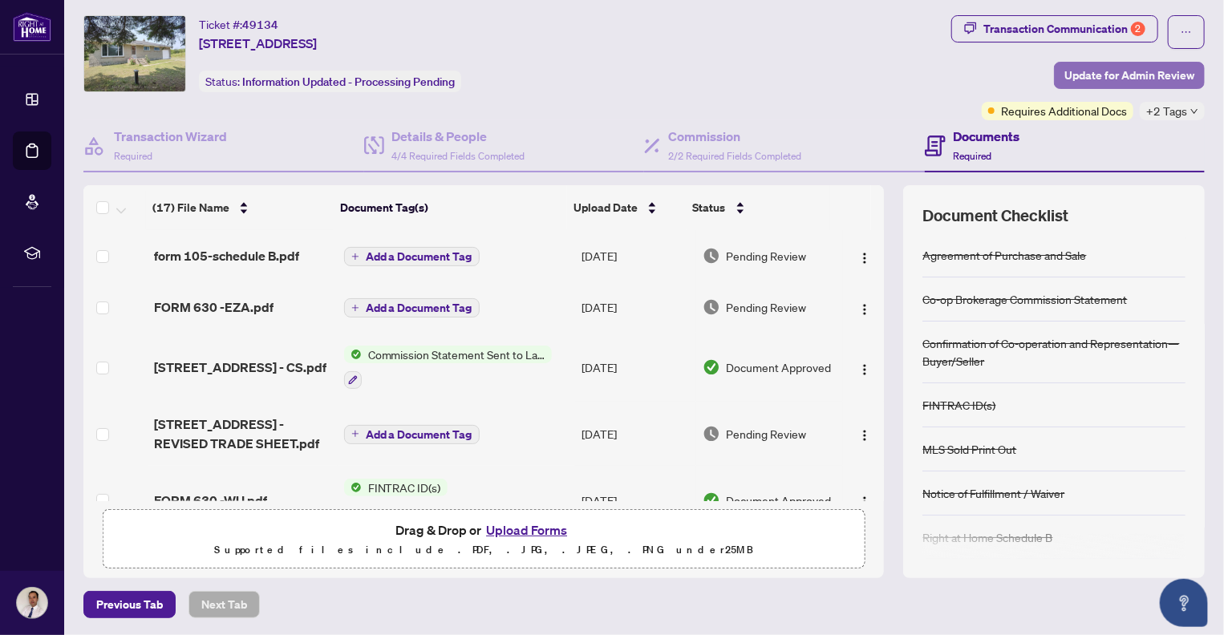
click at [1124, 73] on span "Update for Admin Review" at bounding box center [1129, 76] width 130 height 26
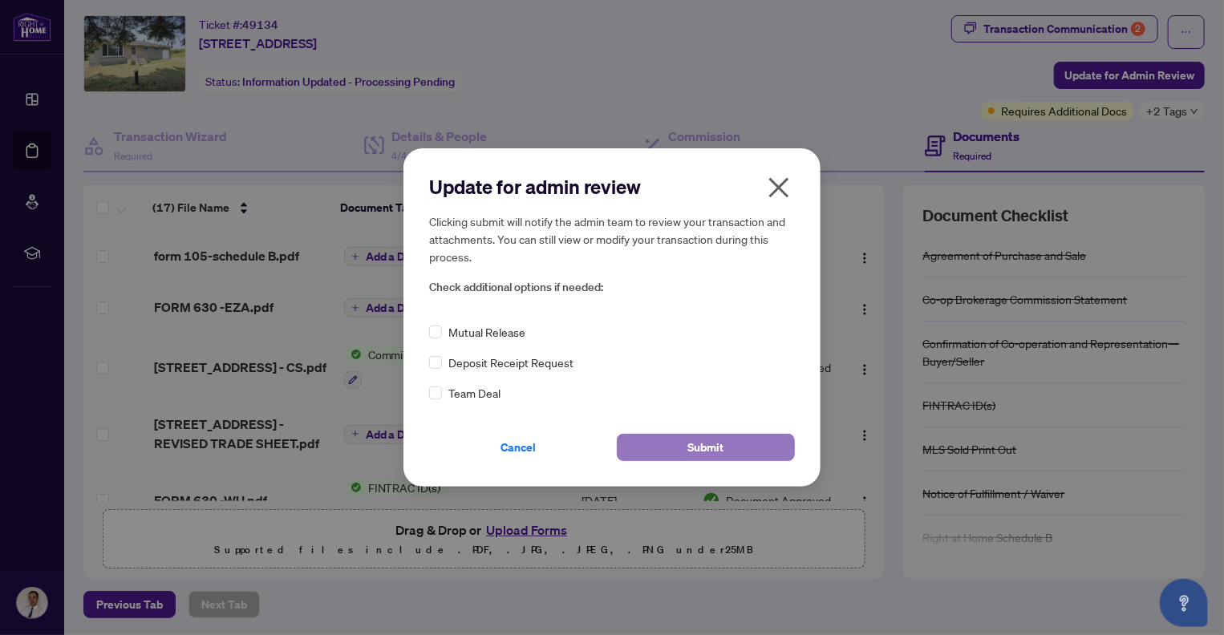
click at [708, 448] on span "Submit" at bounding box center [706, 448] width 36 height 26
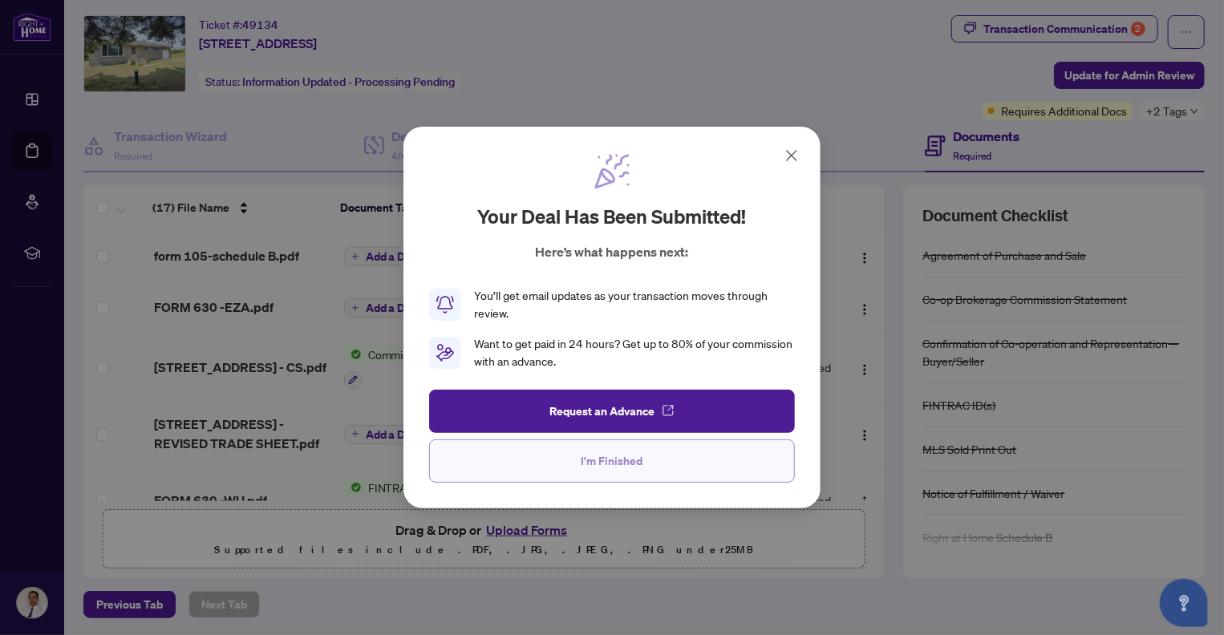
click at [624, 464] on span "I'm Finished" at bounding box center [612, 461] width 62 height 26
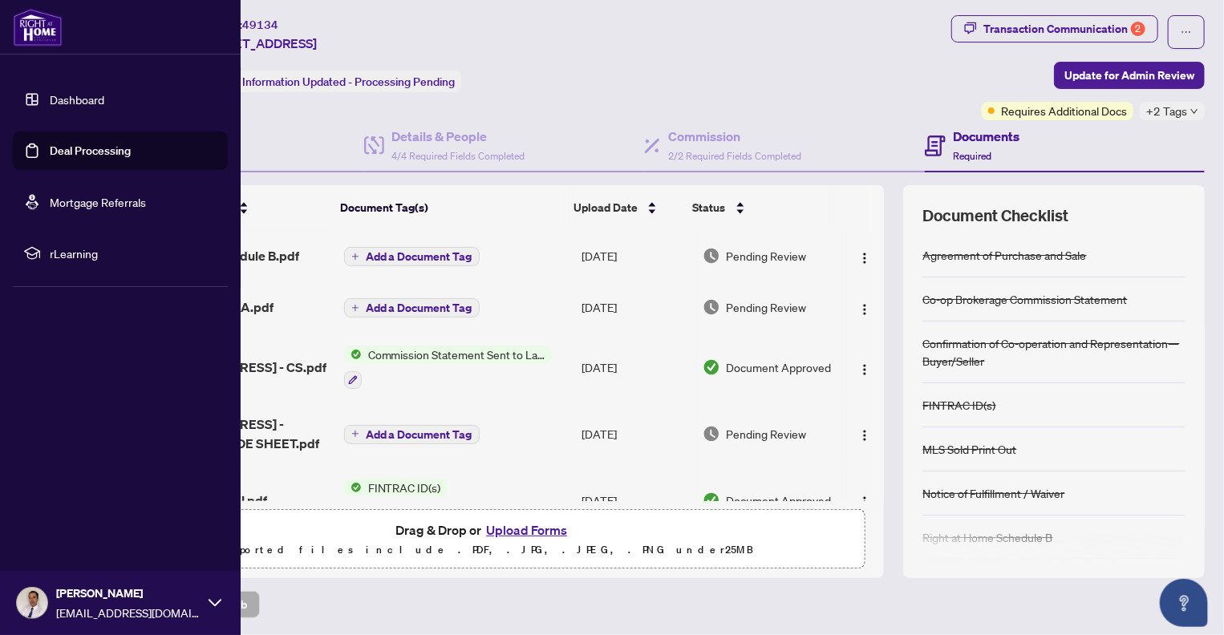
click at [67, 152] on link "Deal Processing" at bounding box center [90, 151] width 81 height 14
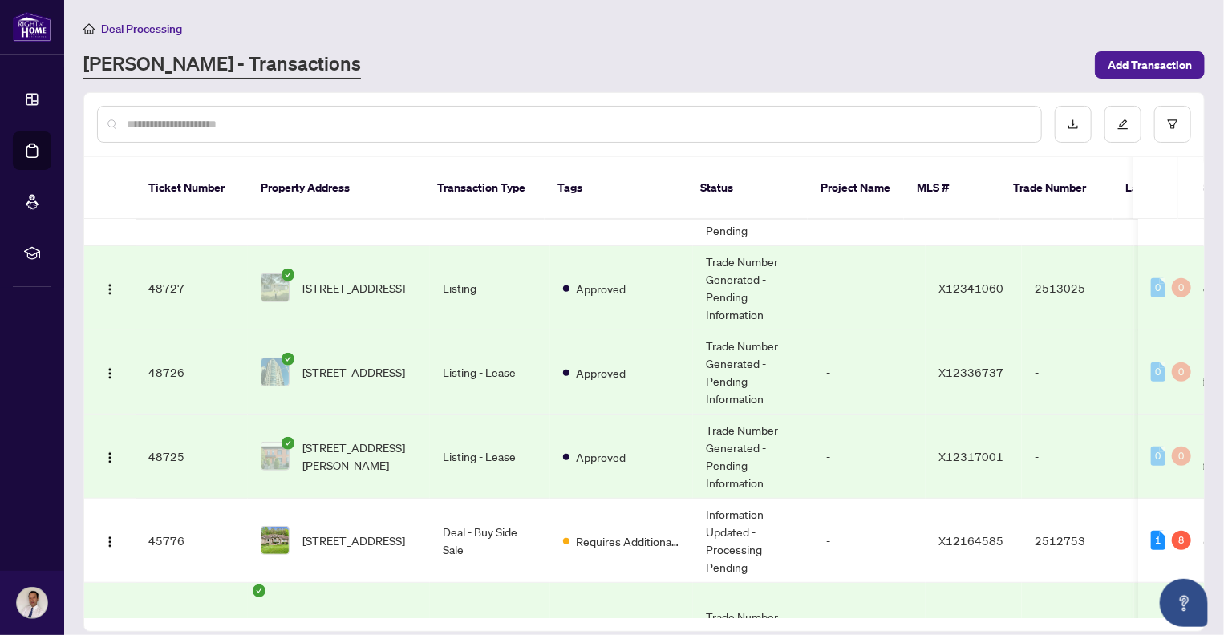
scroll to position [561, 0]
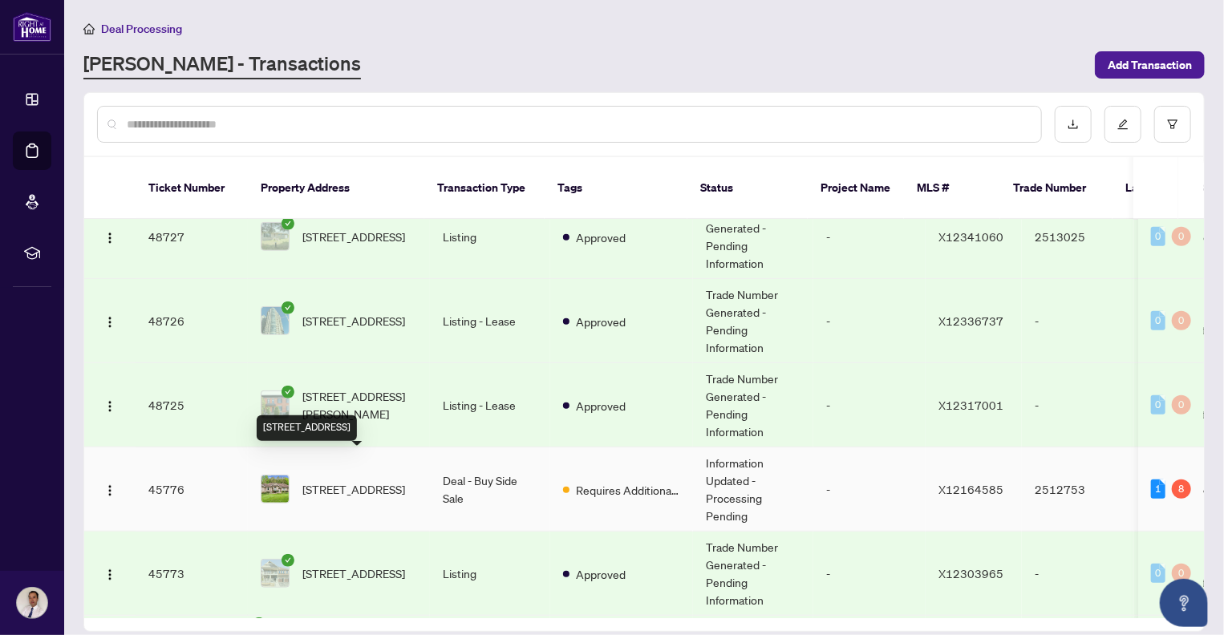
click at [350, 480] on span "[STREET_ADDRESS]" at bounding box center [353, 489] width 103 height 18
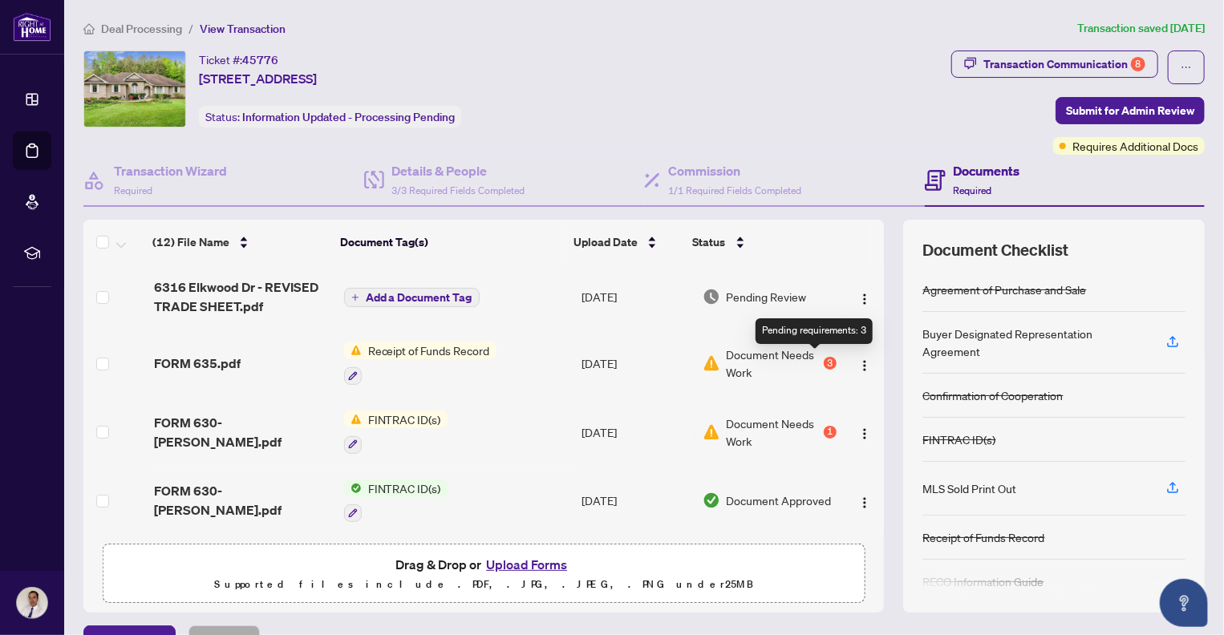
click at [823, 361] on div "3" at bounding box center [829, 363] width 13 height 13
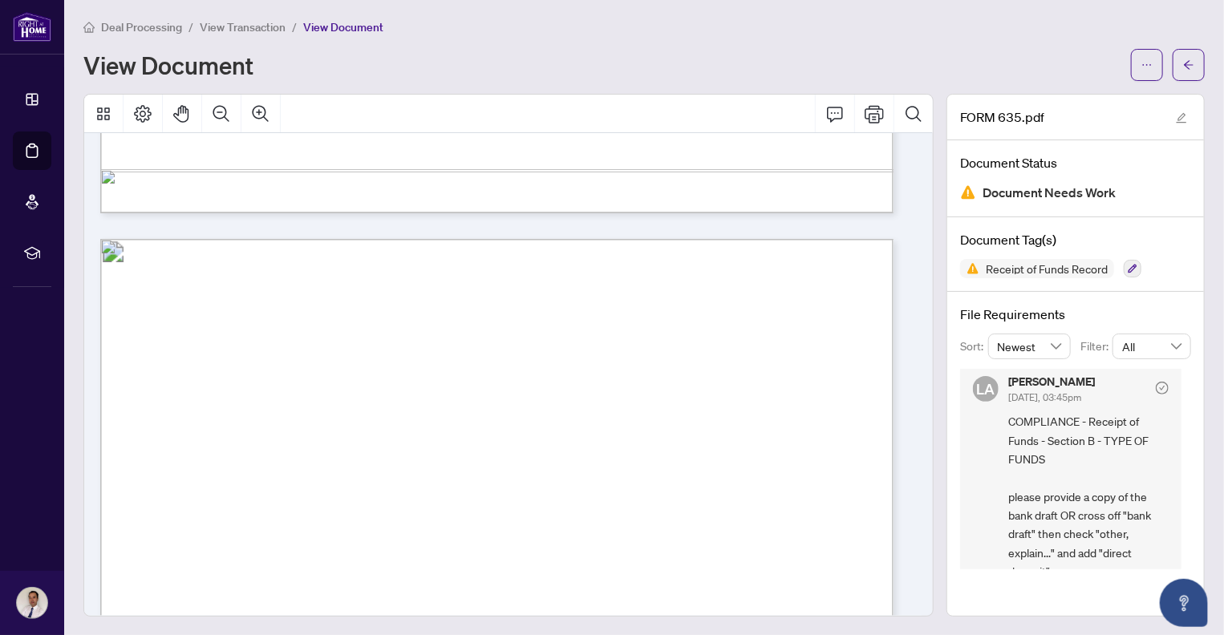
scroll to position [321, 0]
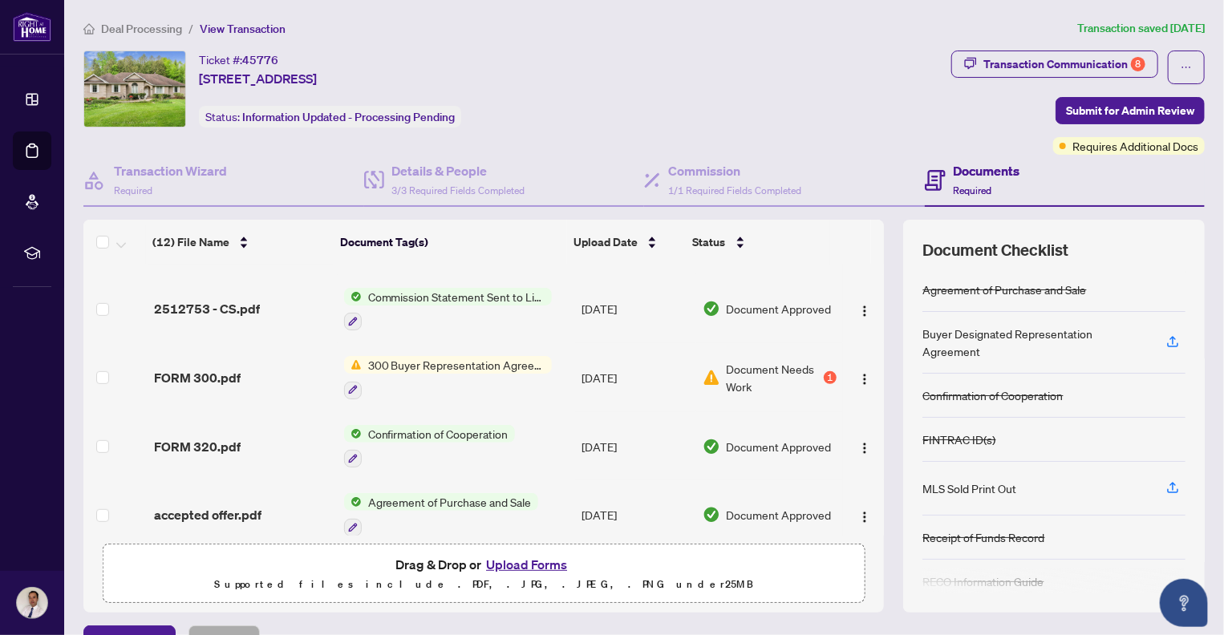
scroll to position [381, 0]
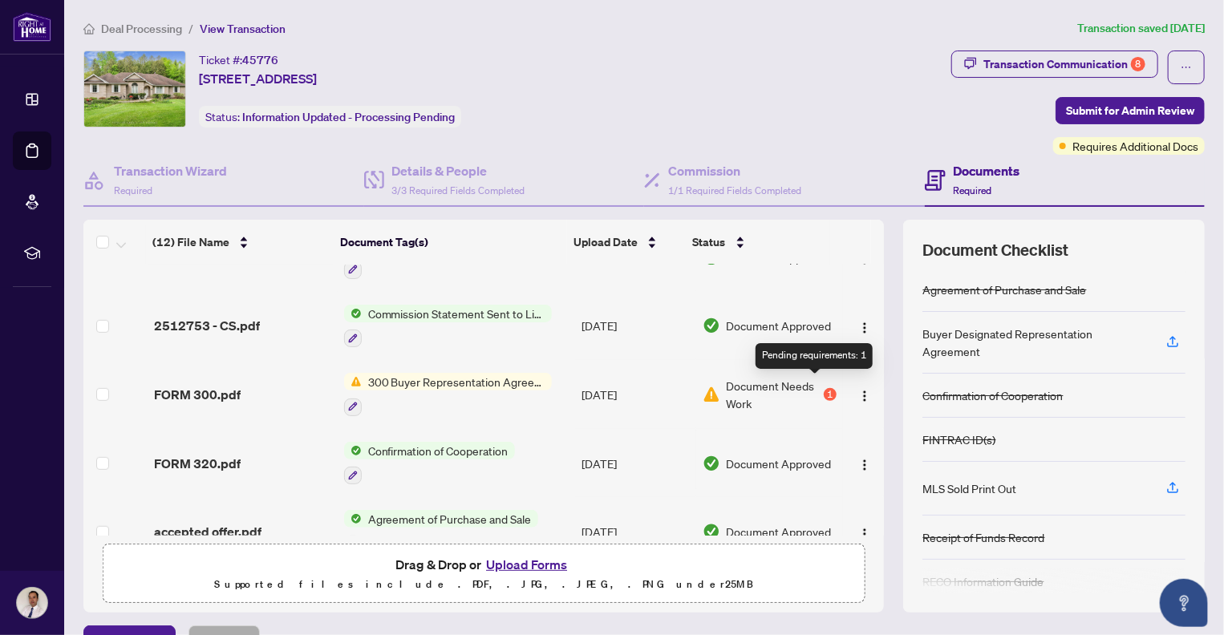
click at [823, 388] on div "1" at bounding box center [829, 394] width 13 height 13
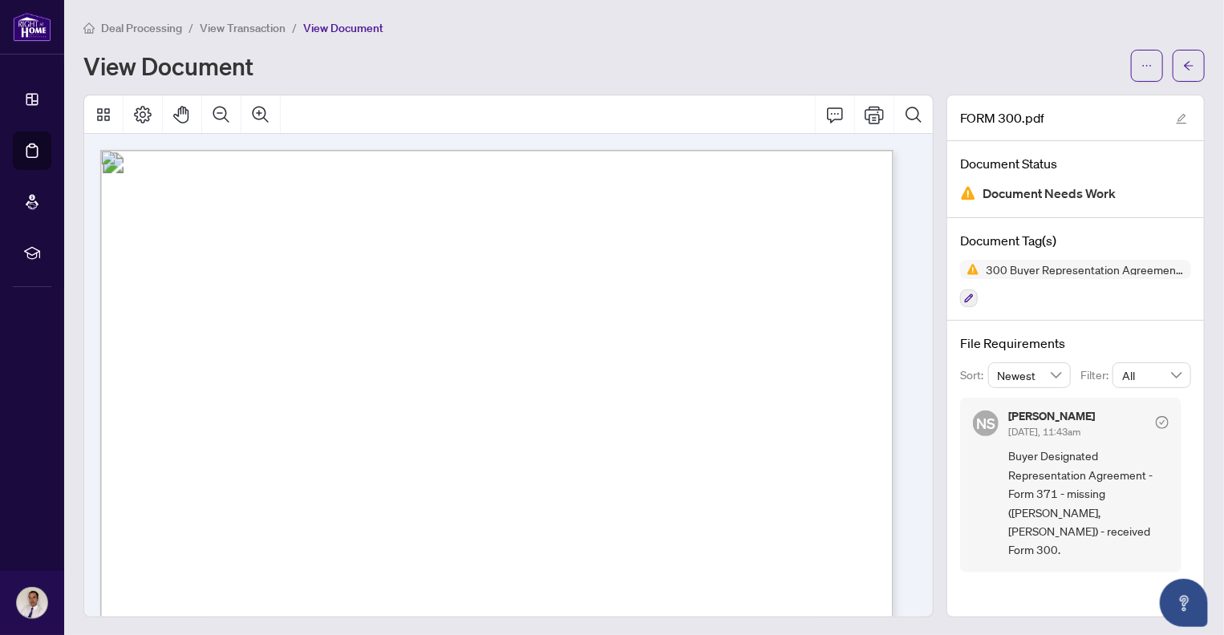
scroll to position [2, 0]
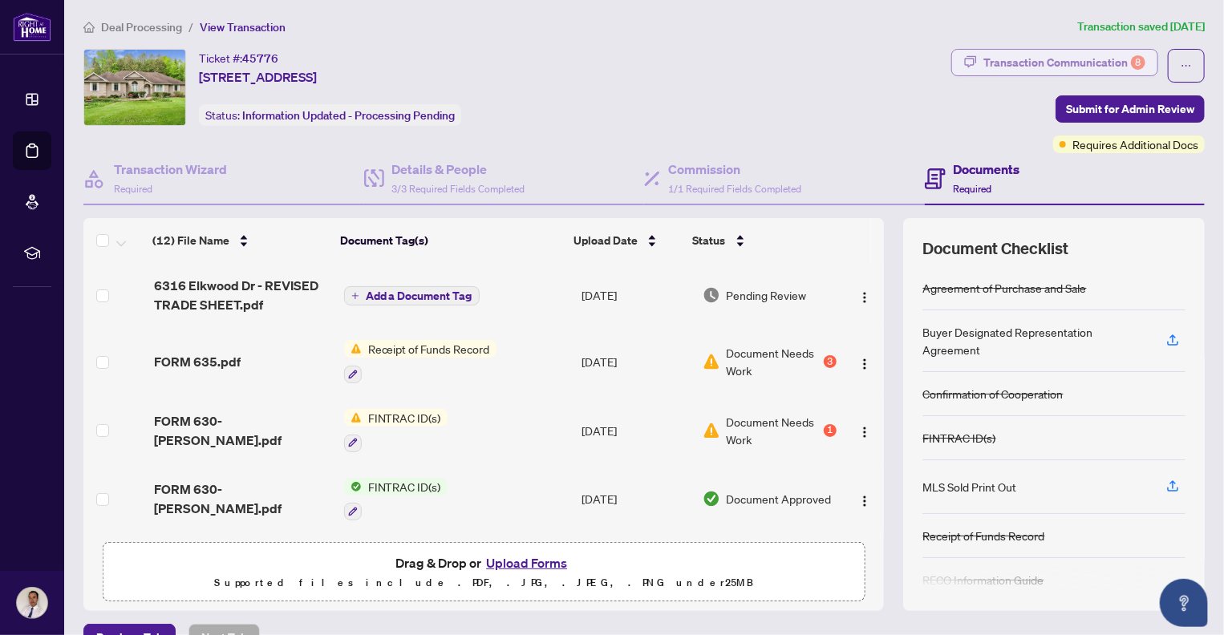
click at [1051, 63] on div "Transaction Communication 8" at bounding box center [1064, 63] width 162 height 26
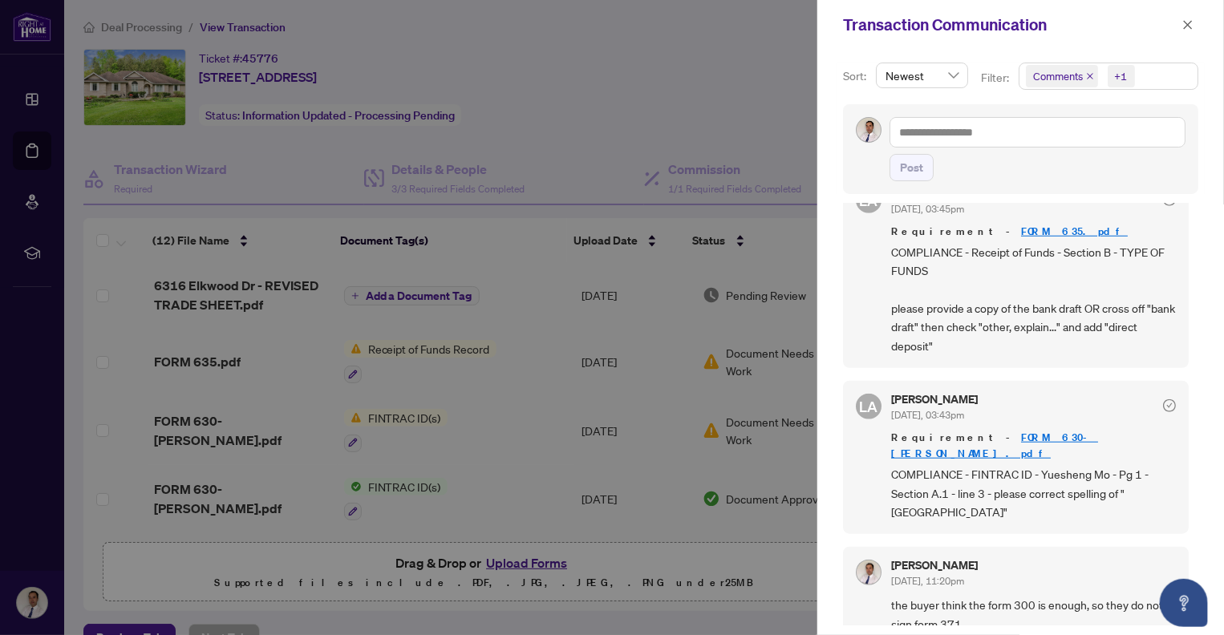
scroll to position [802, 0]
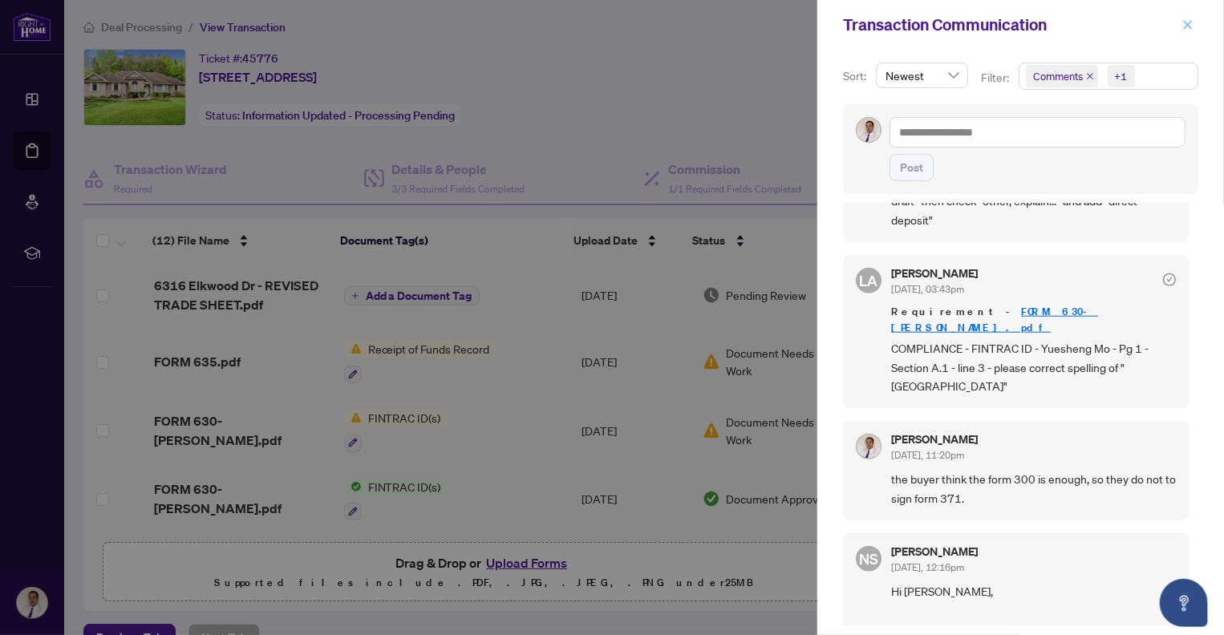
click at [1192, 22] on icon "close" at bounding box center [1187, 24] width 11 height 11
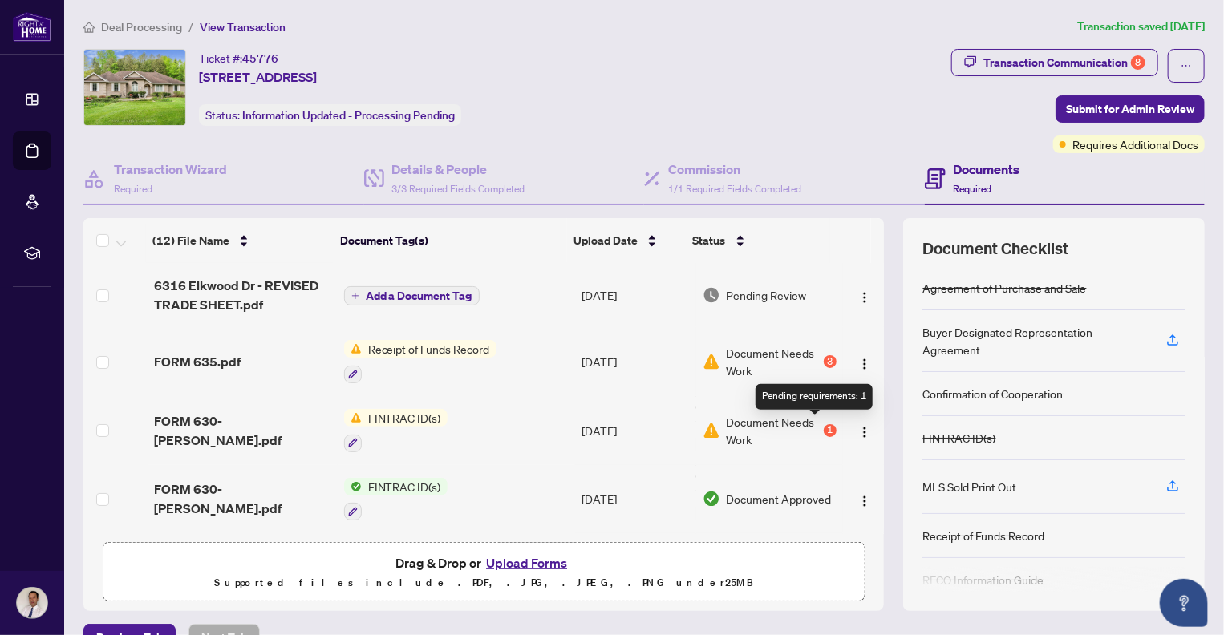
click at [823, 426] on div "1" at bounding box center [829, 430] width 13 height 13
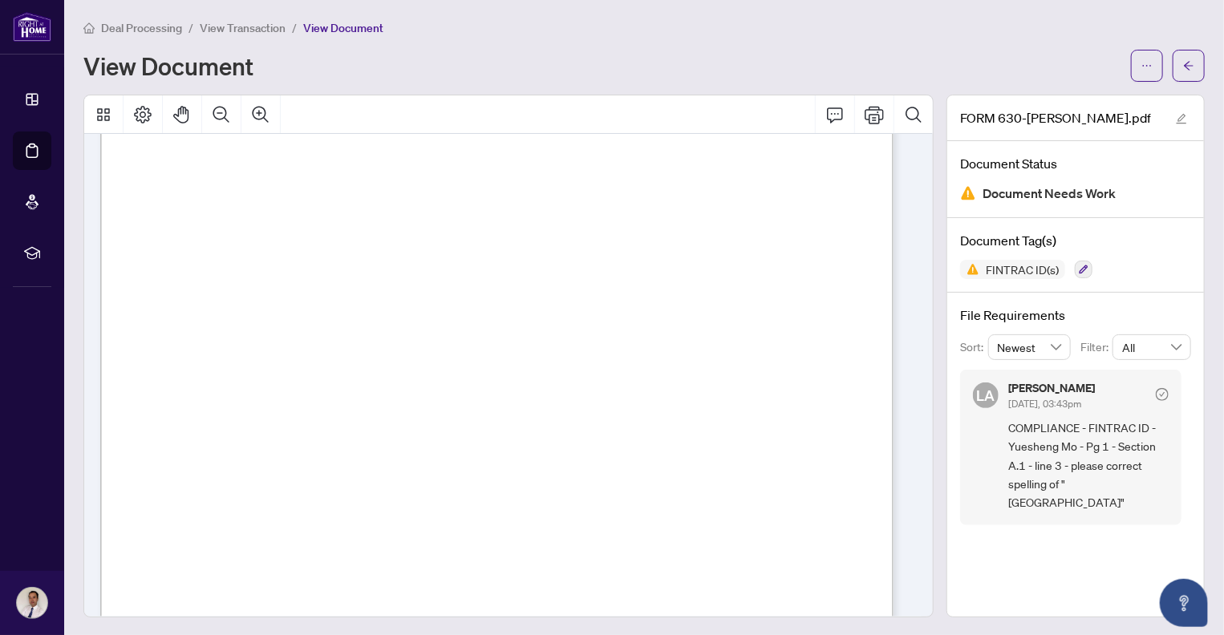
scroll to position [2, 0]
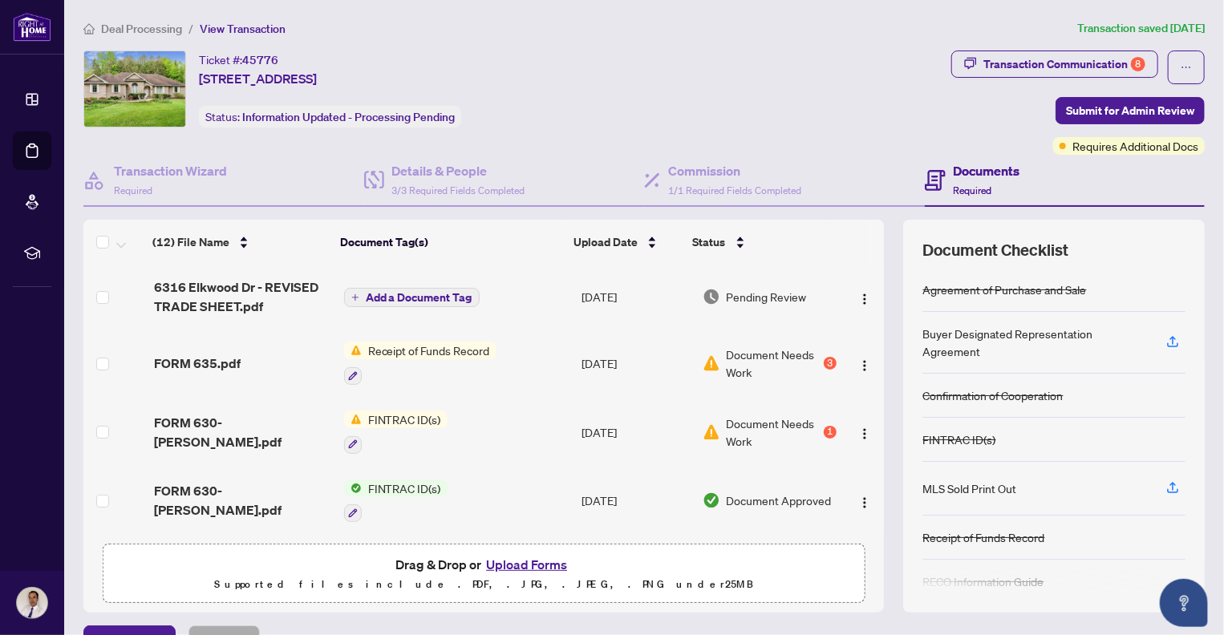
click at [527, 559] on button "Upload Forms" at bounding box center [526, 564] width 91 height 21
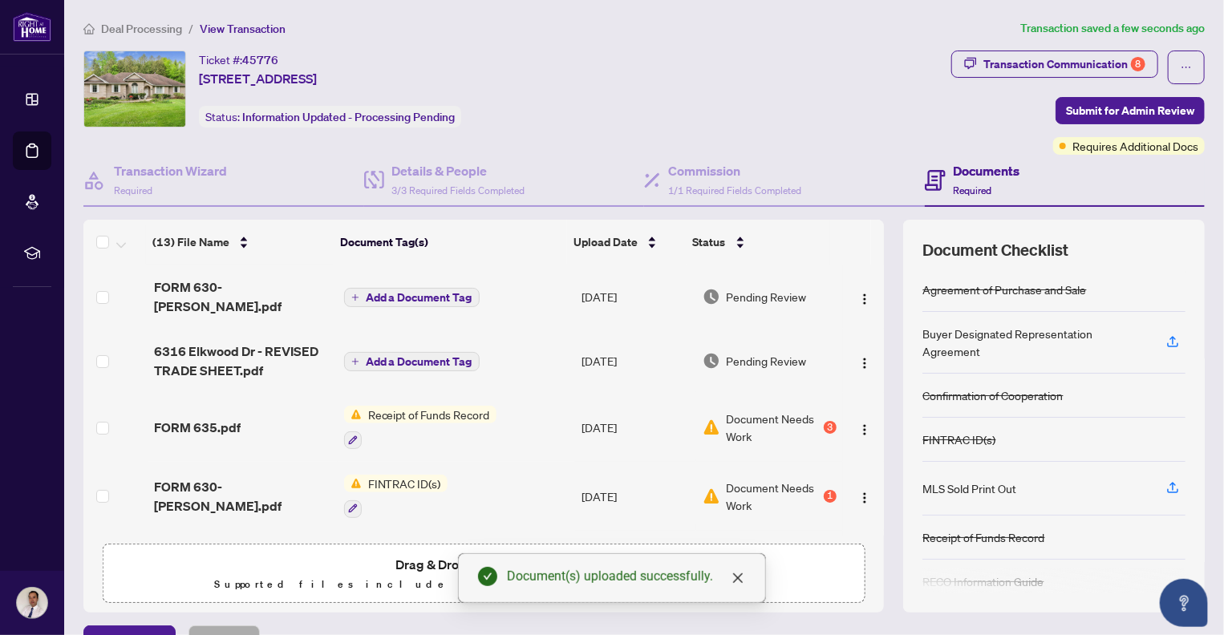
scroll to position [80, 0]
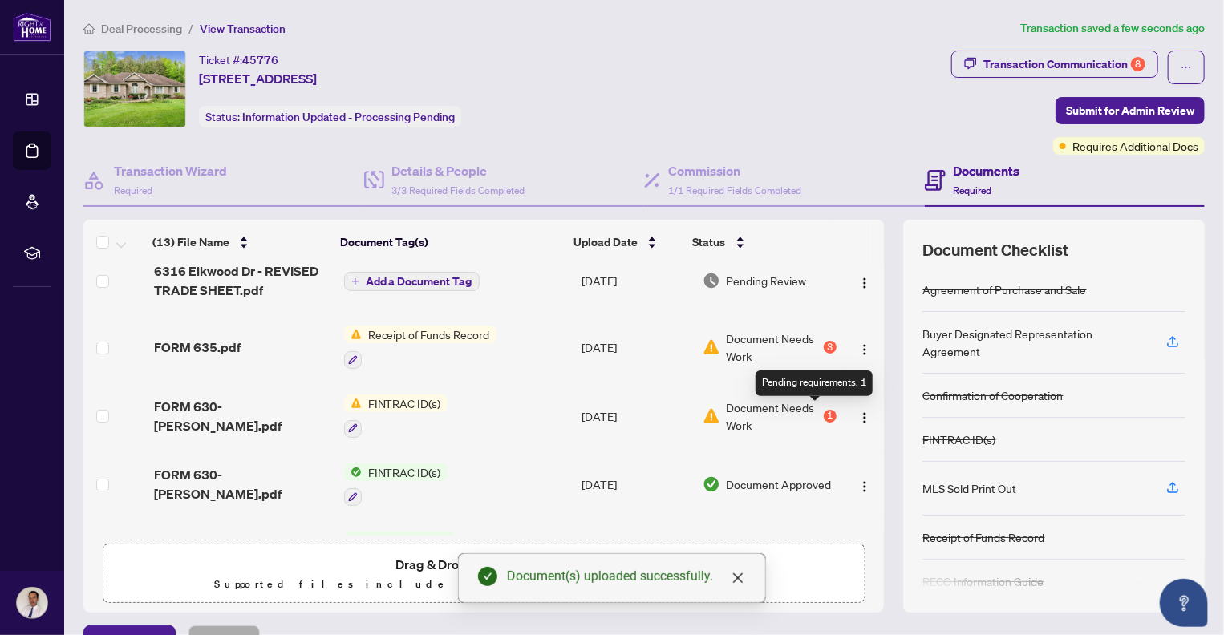
click at [823, 413] on div "1" at bounding box center [829, 416] width 13 height 13
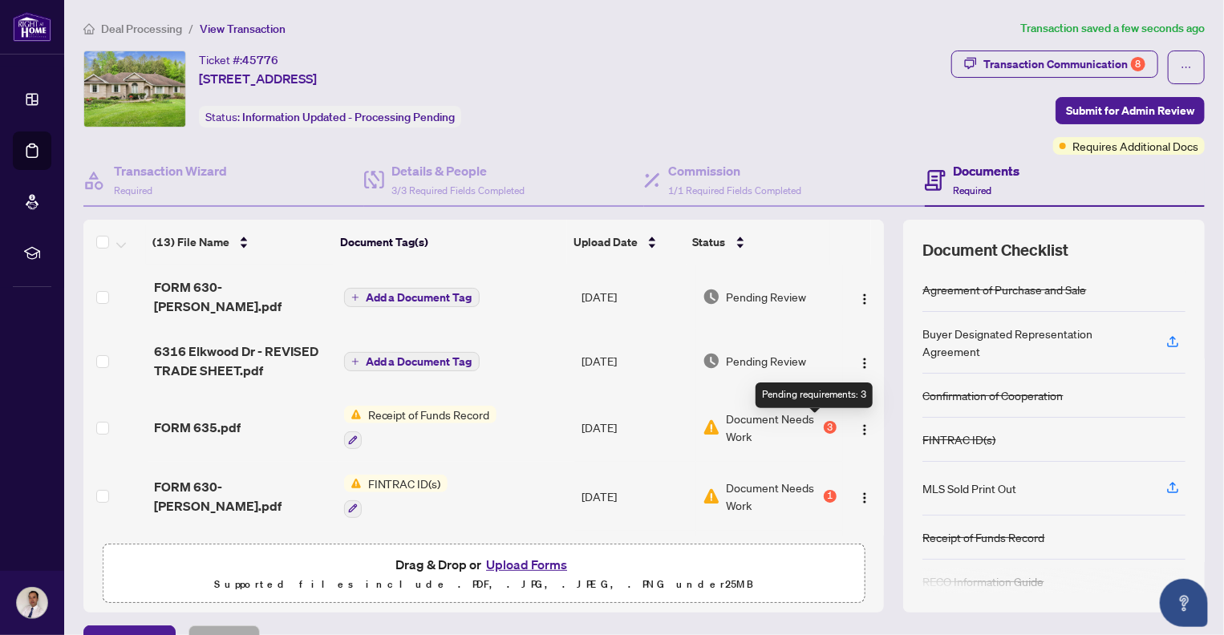
click at [823, 424] on div "3" at bounding box center [829, 427] width 13 height 13
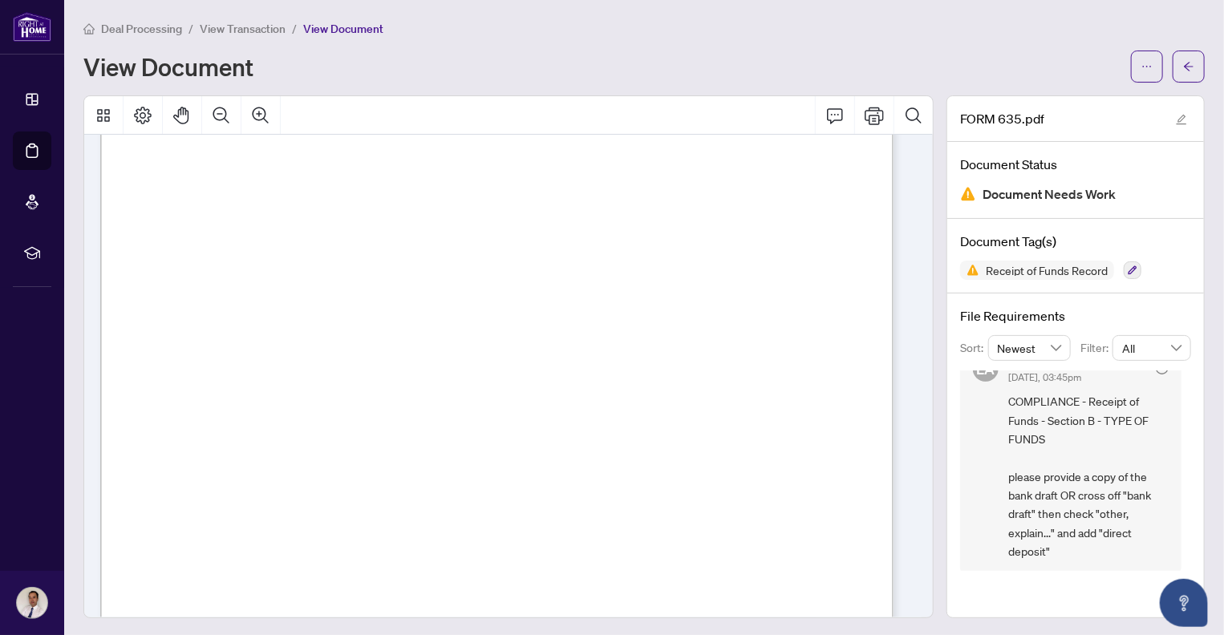
scroll to position [241, 0]
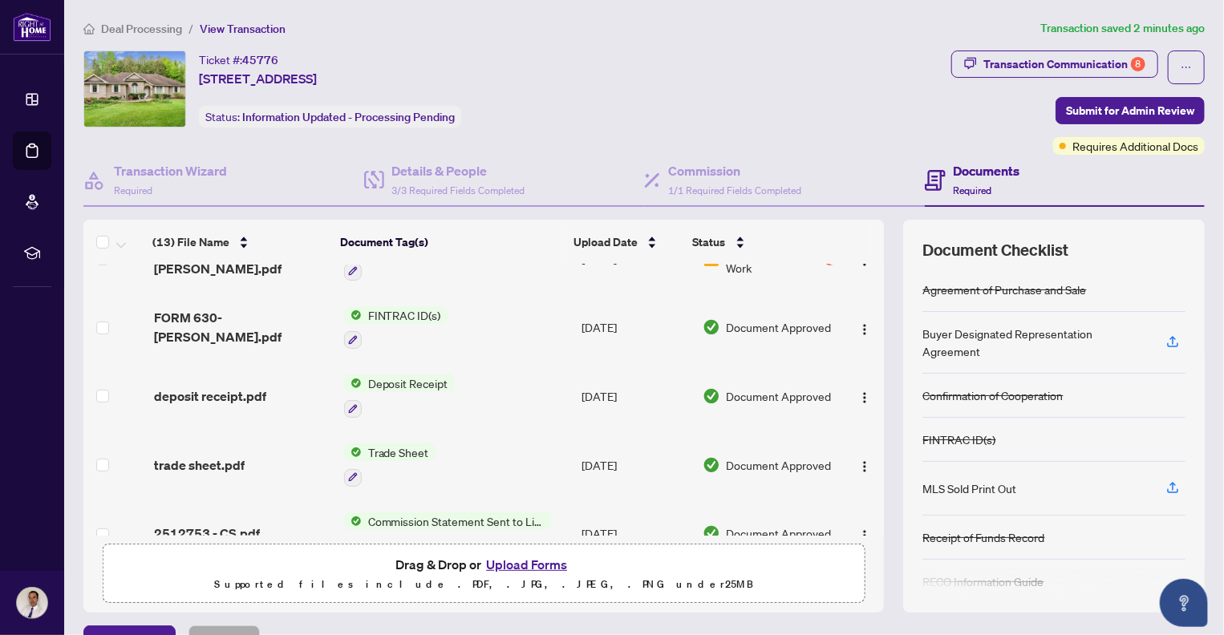
scroll to position [241, 0]
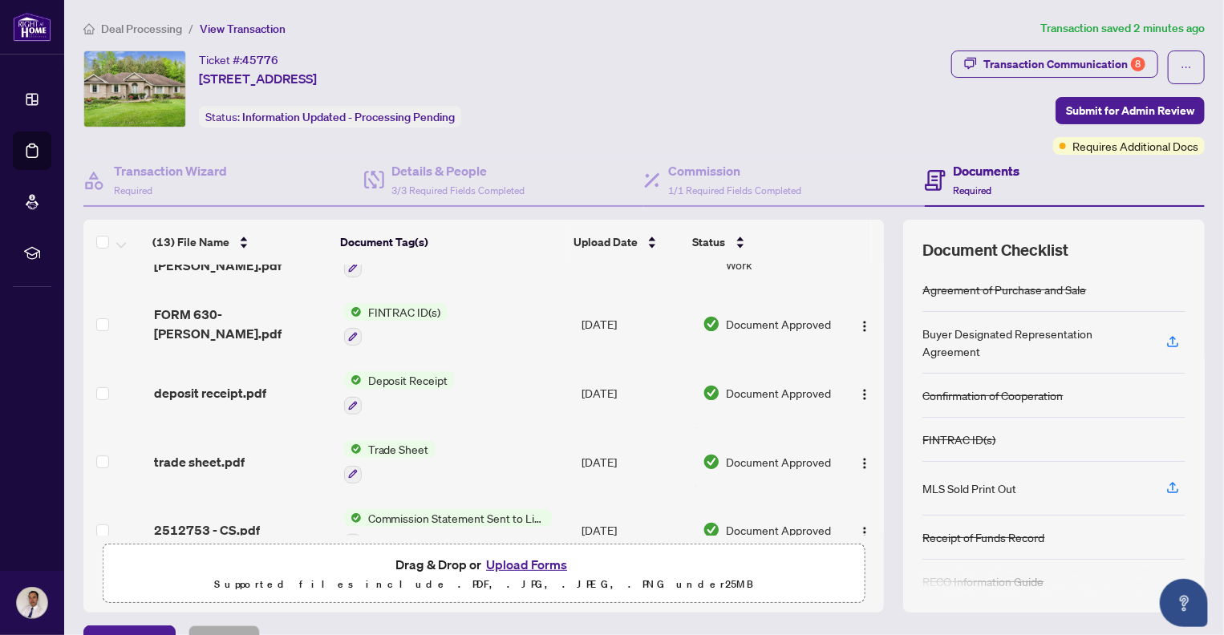
click at [517, 564] on button "Upload Forms" at bounding box center [526, 564] width 91 height 21
click at [521, 561] on button "Upload Forms" at bounding box center [526, 564] width 91 height 21
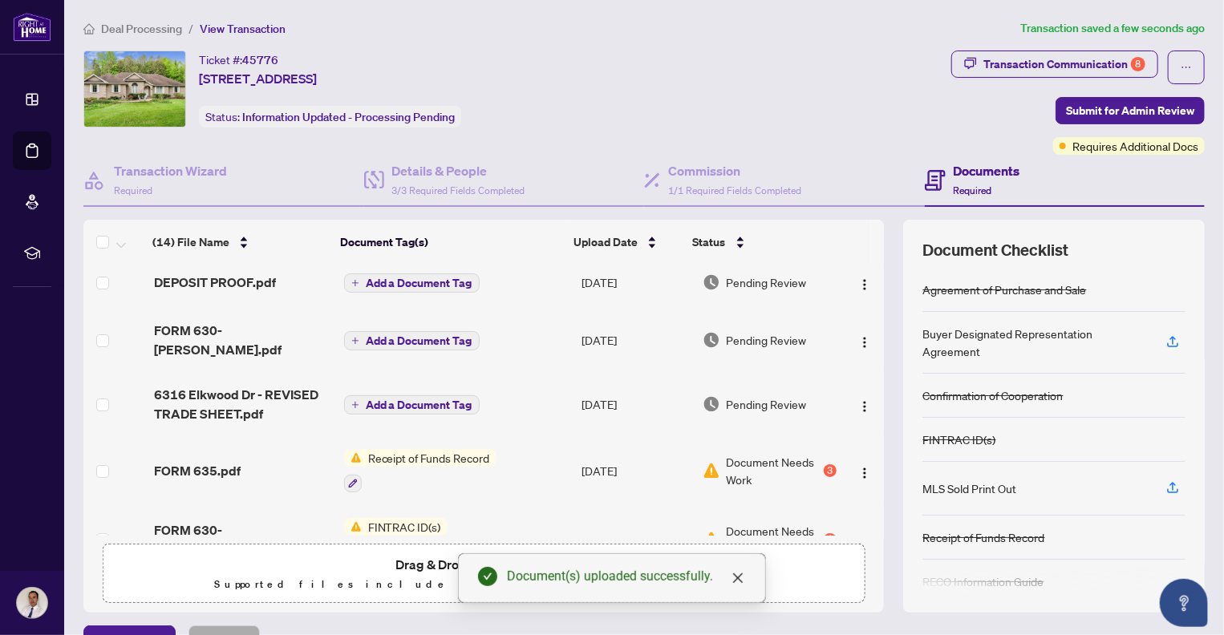
scroll to position [0, 0]
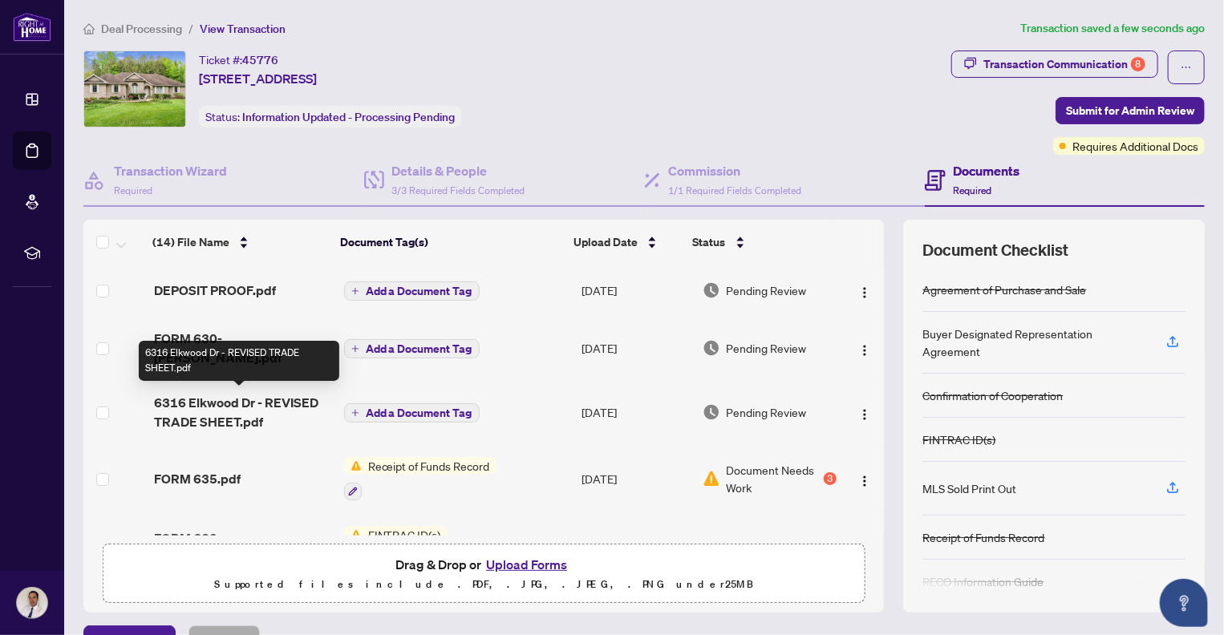
click at [219, 409] on span "6316 Elkwood Dr - REVISED TRADE SHEET.pdf" at bounding box center [242, 412] width 177 height 38
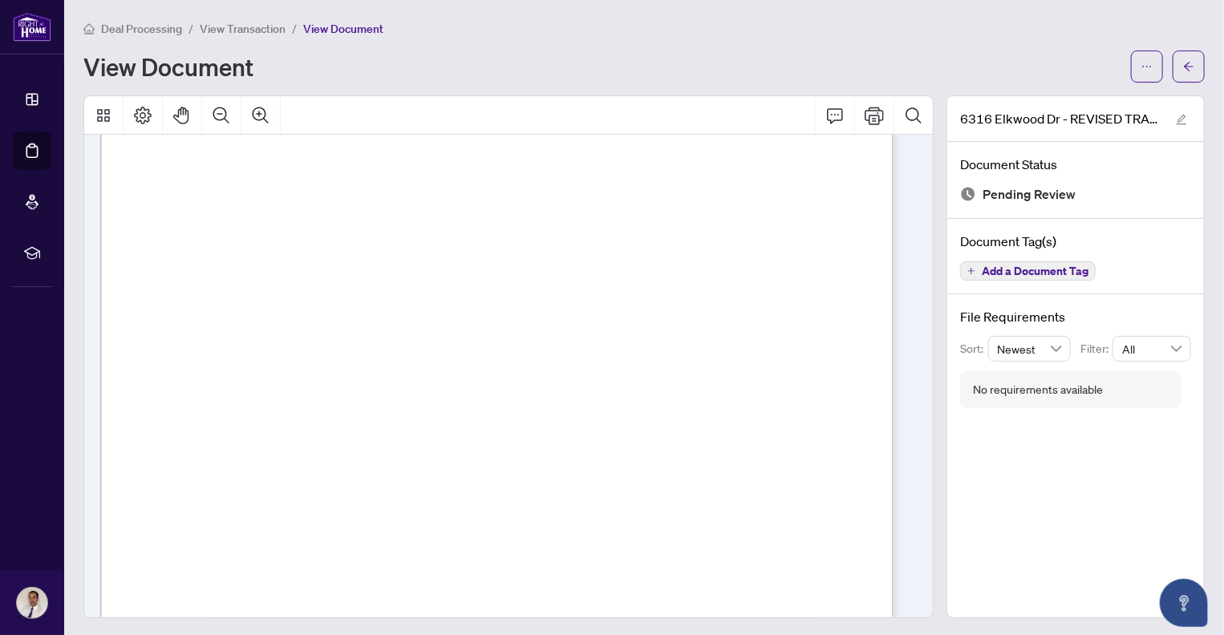
scroll to position [241, 0]
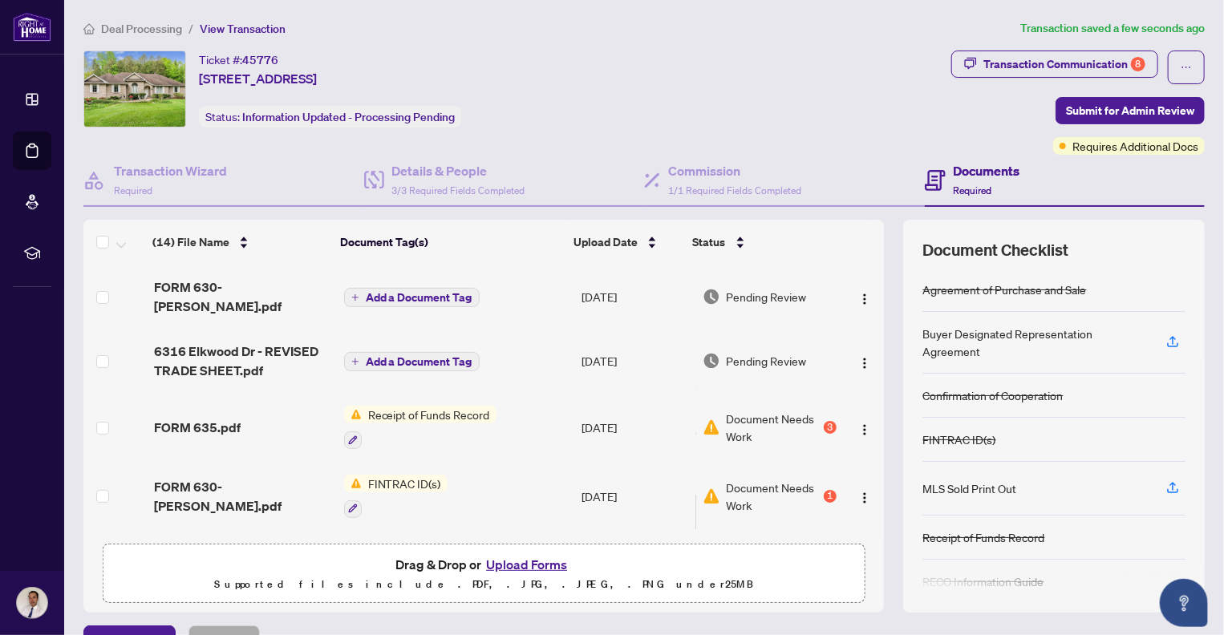
scroll to position [80, 0]
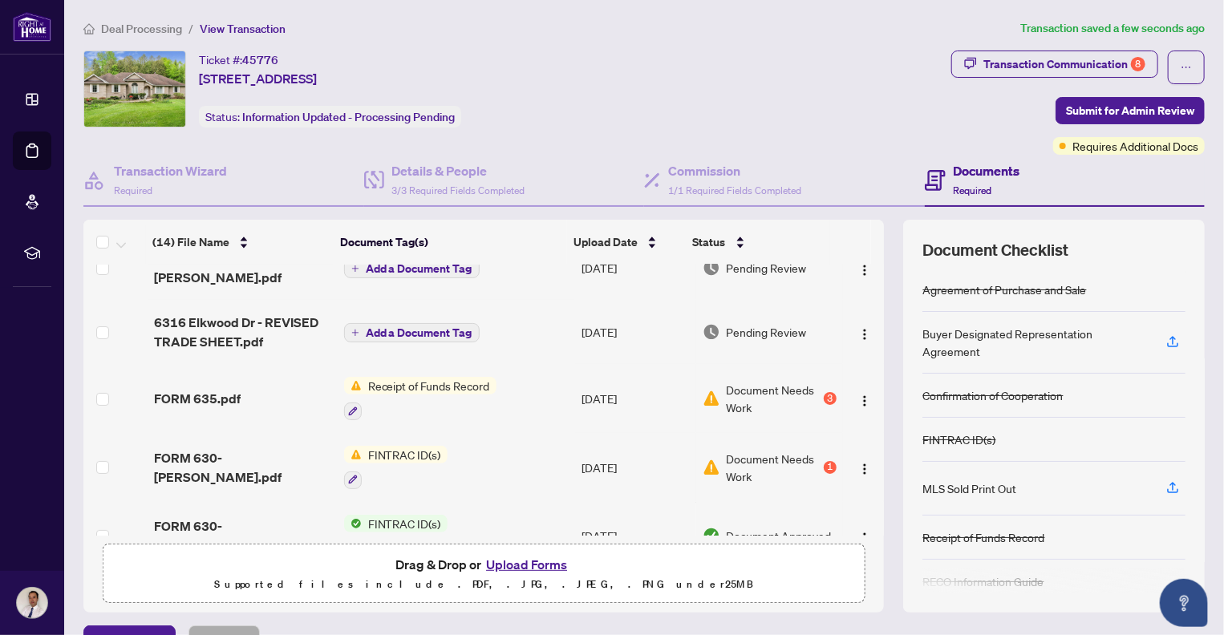
click at [433, 383] on span "Receipt of Funds Record" at bounding box center [429, 386] width 135 height 18
click at [823, 396] on div "3" at bounding box center [829, 398] width 13 height 13
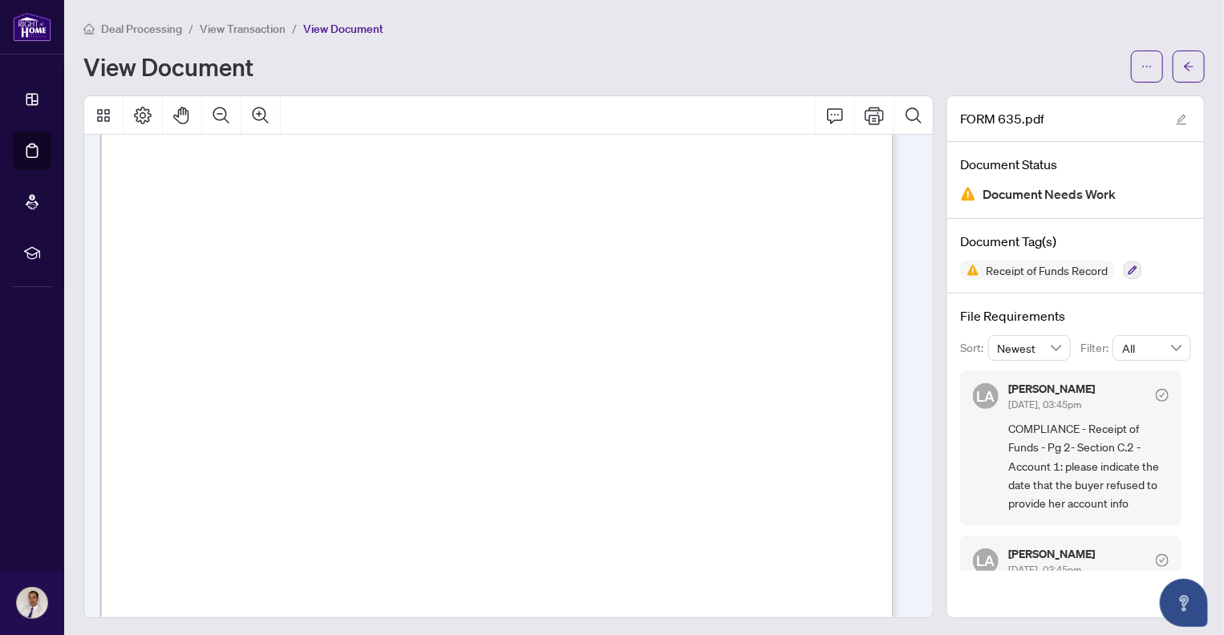
scroll to position [481, 0]
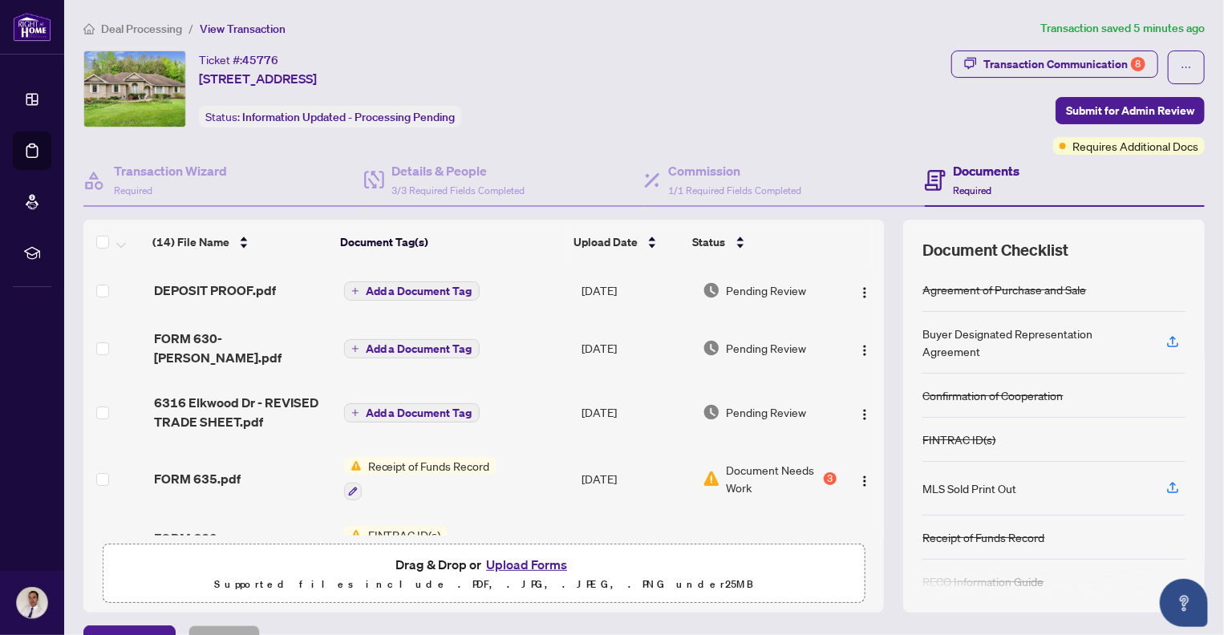
click at [516, 561] on button "Upload Forms" at bounding box center [526, 564] width 91 height 21
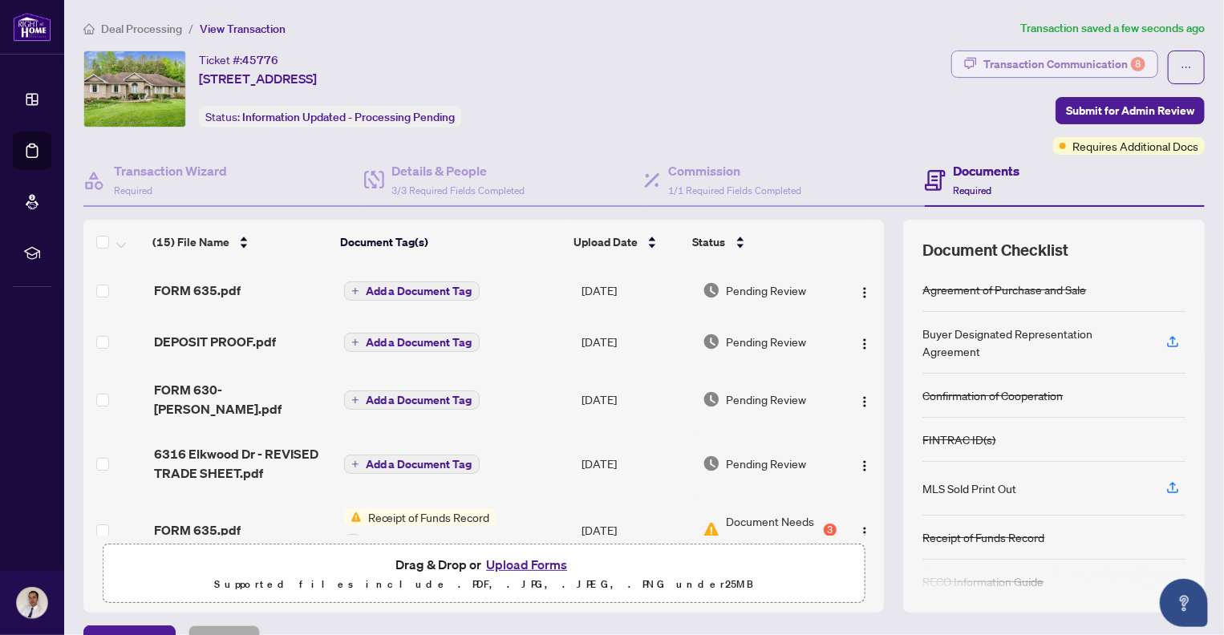
click at [1067, 61] on div "Transaction Communication 8" at bounding box center [1064, 64] width 162 height 26
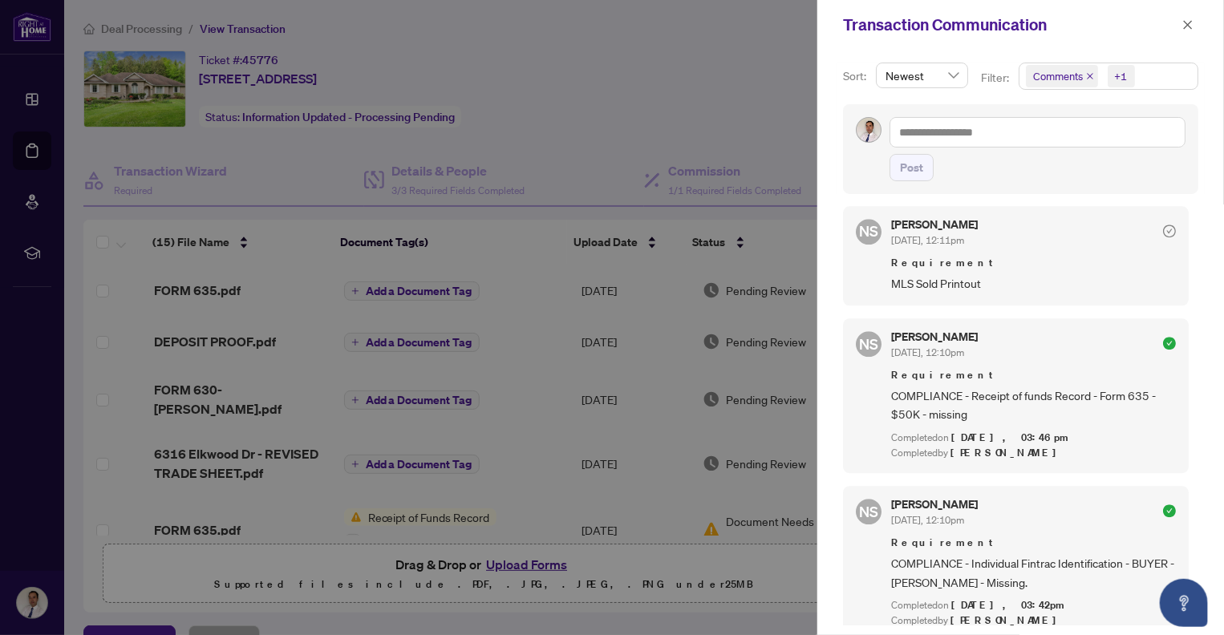
scroll to position [2040, 0]
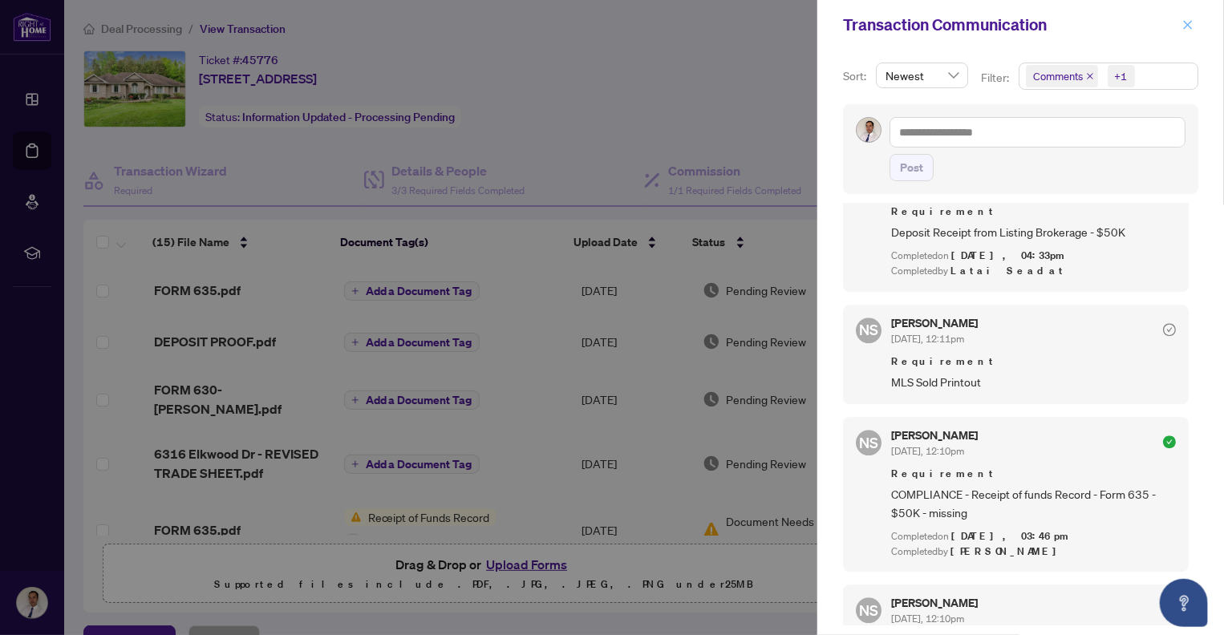
click at [1190, 22] on icon "close" at bounding box center [1187, 24] width 9 height 9
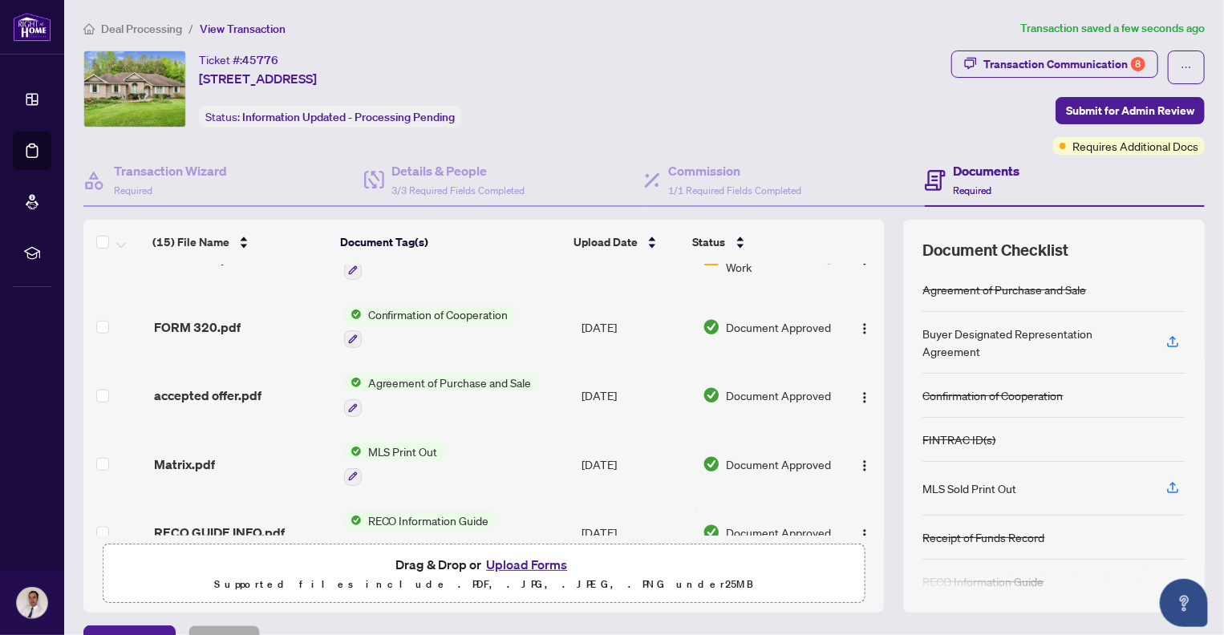
scroll to position [708, 0]
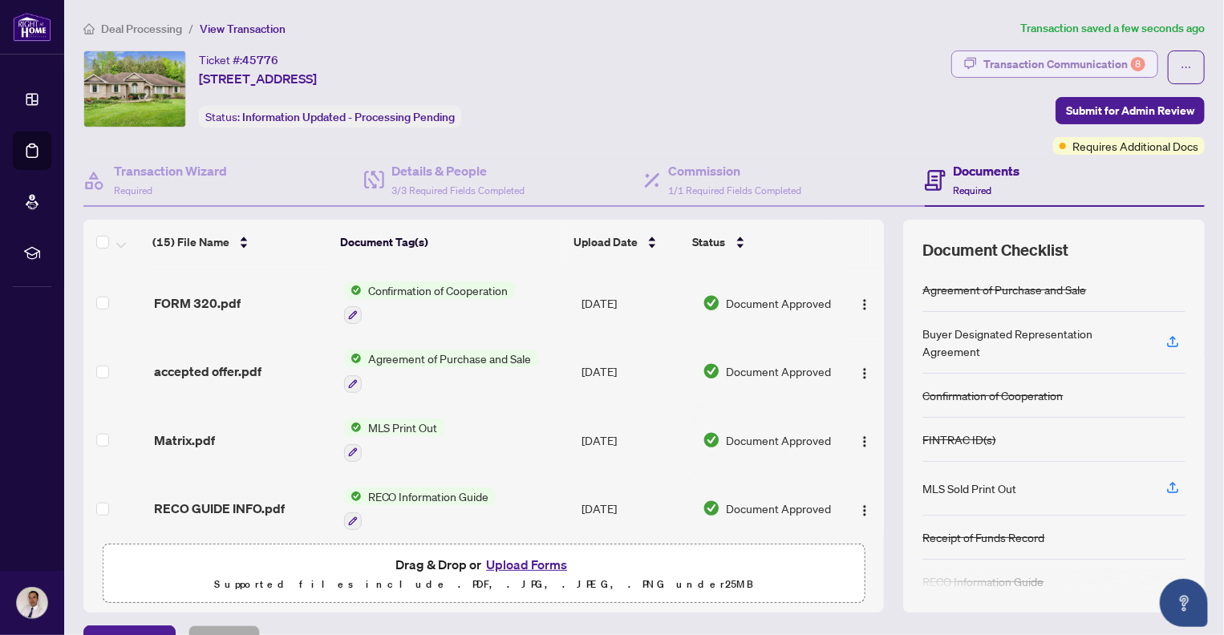
click at [1102, 62] on div "Transaction Communication 8" at bounding box center [1064, 64] width 162 height 26
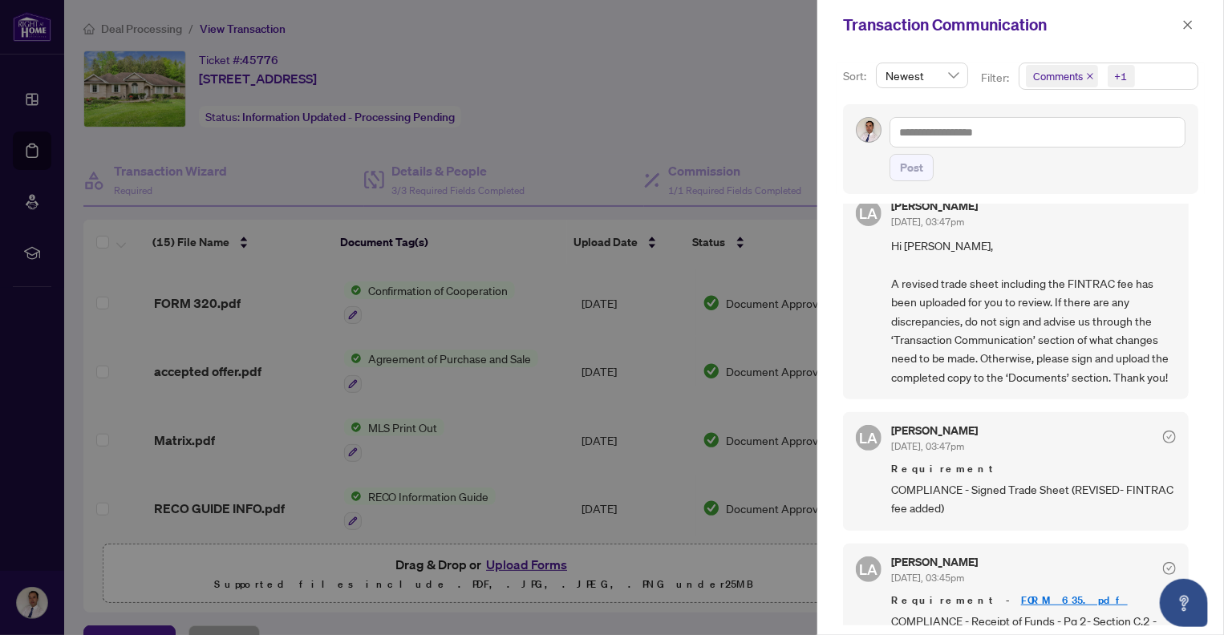
scroll to position [0, 0]
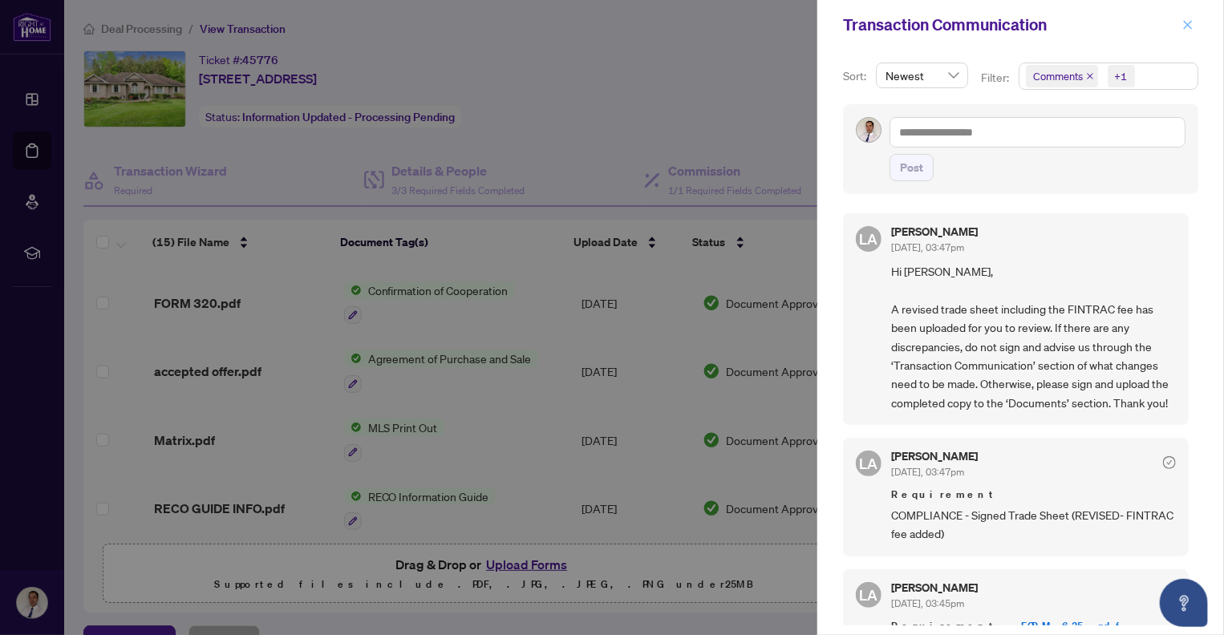
click at [1187, 22] on icon "close" at bounding box center [1187, 24] width 11 height 11
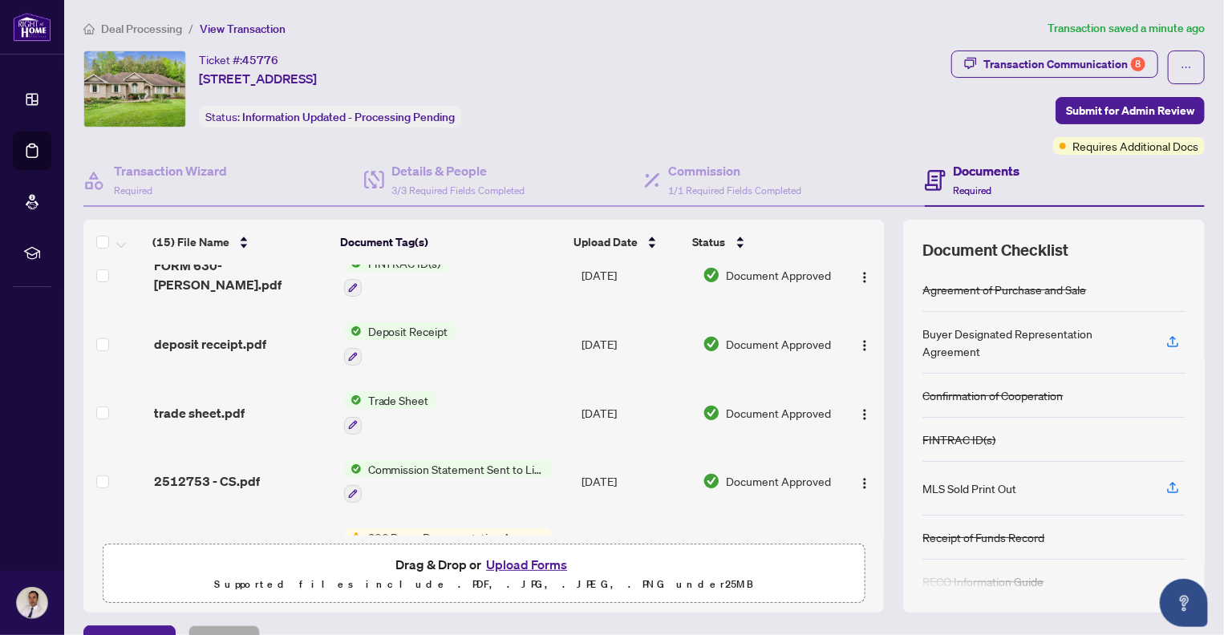
scroll to position [387, 0]
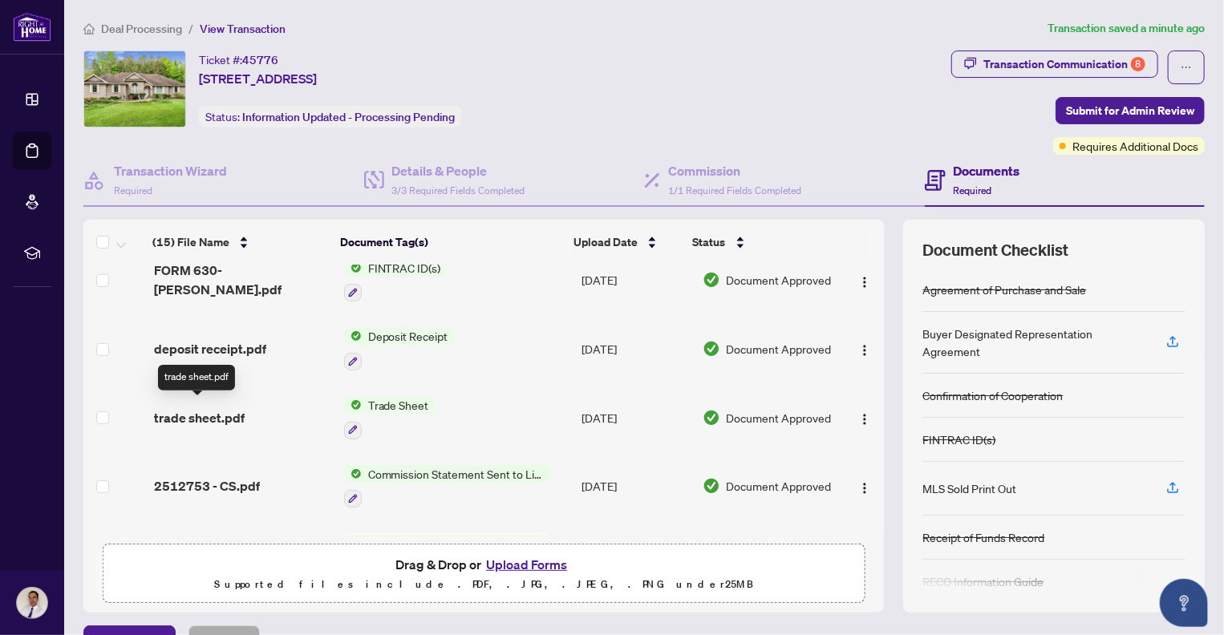
click at [210, 409] on span "trade sheet.pdf" at bounding box center [199, 417] width 91 height 19
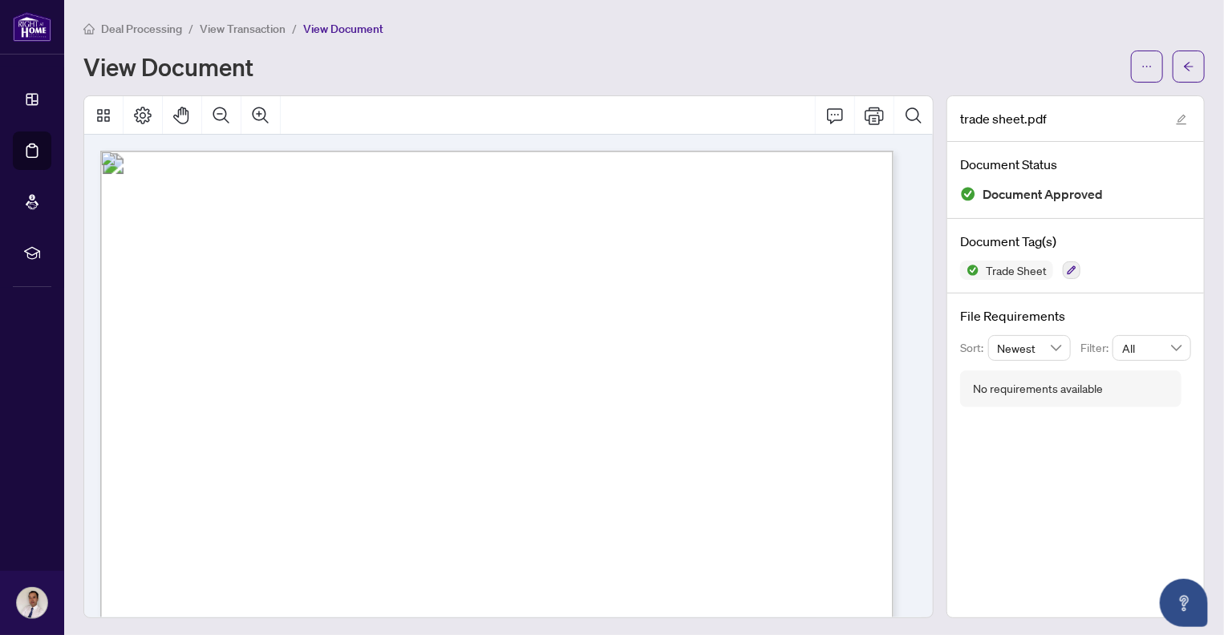
scroll to position [321, 0]
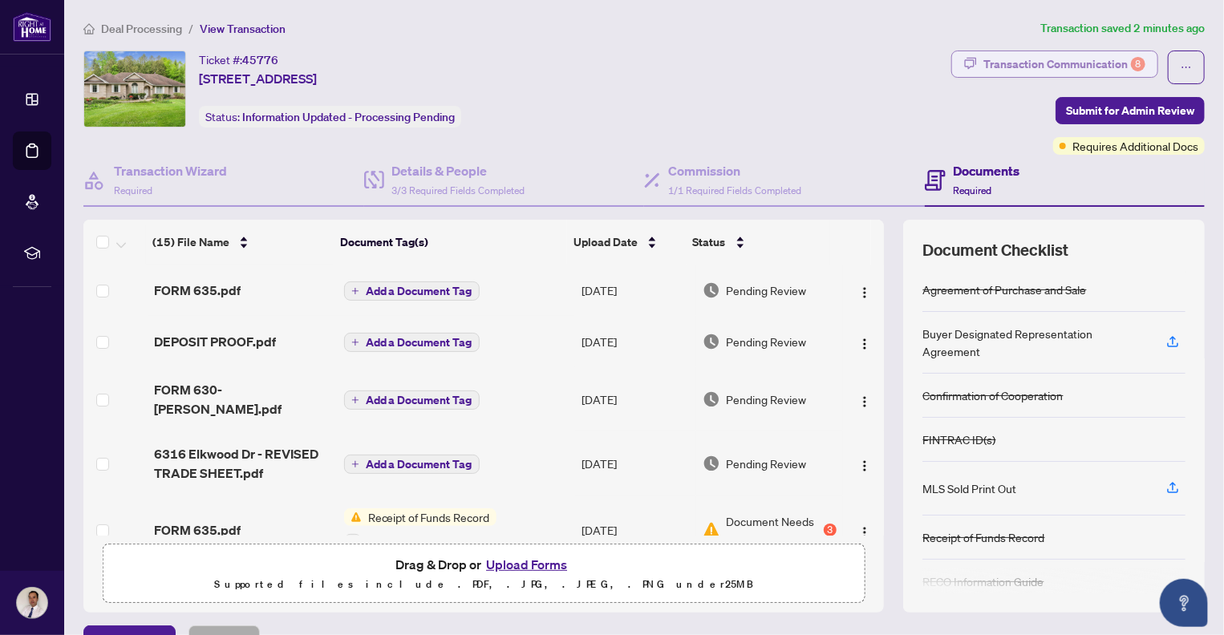
click at [1083, 65] on div "Transaction Communication 8" at bounding box center [1064, 64] width 162 height 26
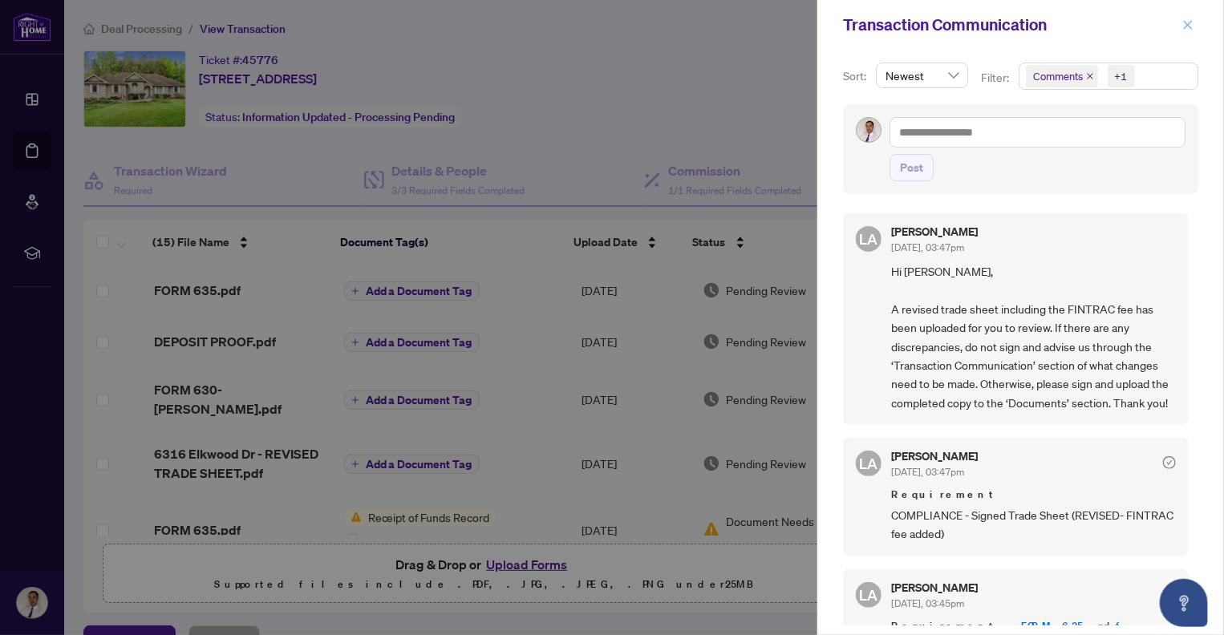
click at [1191, 23] on icon "close" at bounding box center [1187, 24] width 11 height 11
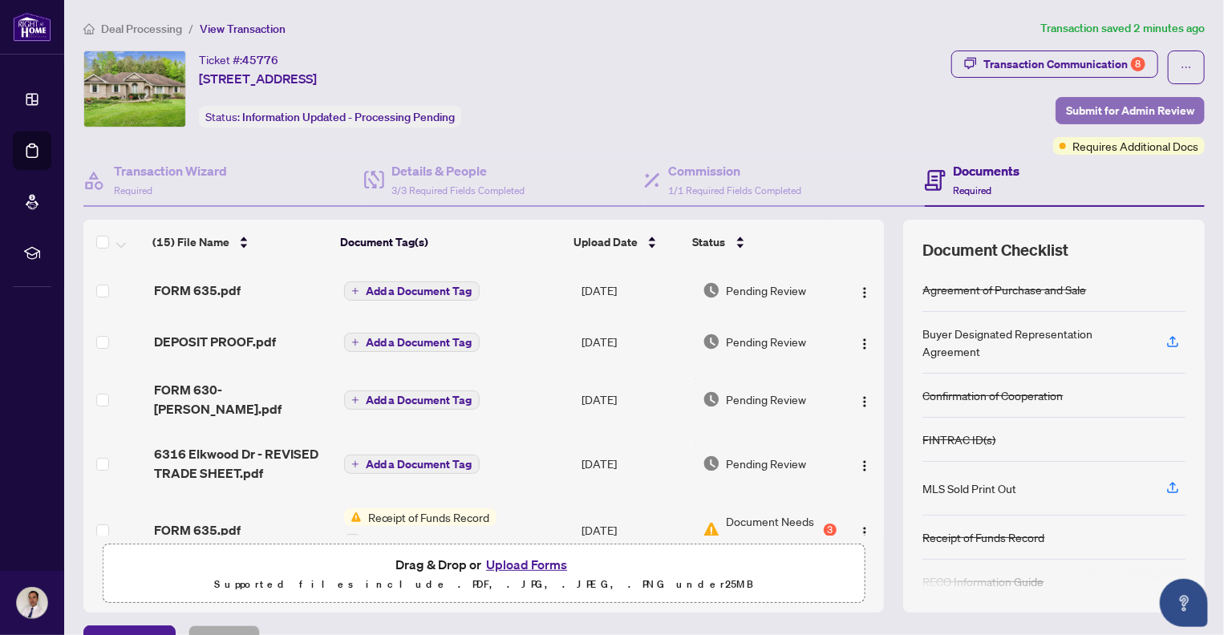
click at [1127, 108] on span "Submit for Admin Review" at bounding box center [1130, 111] width 128 height 26
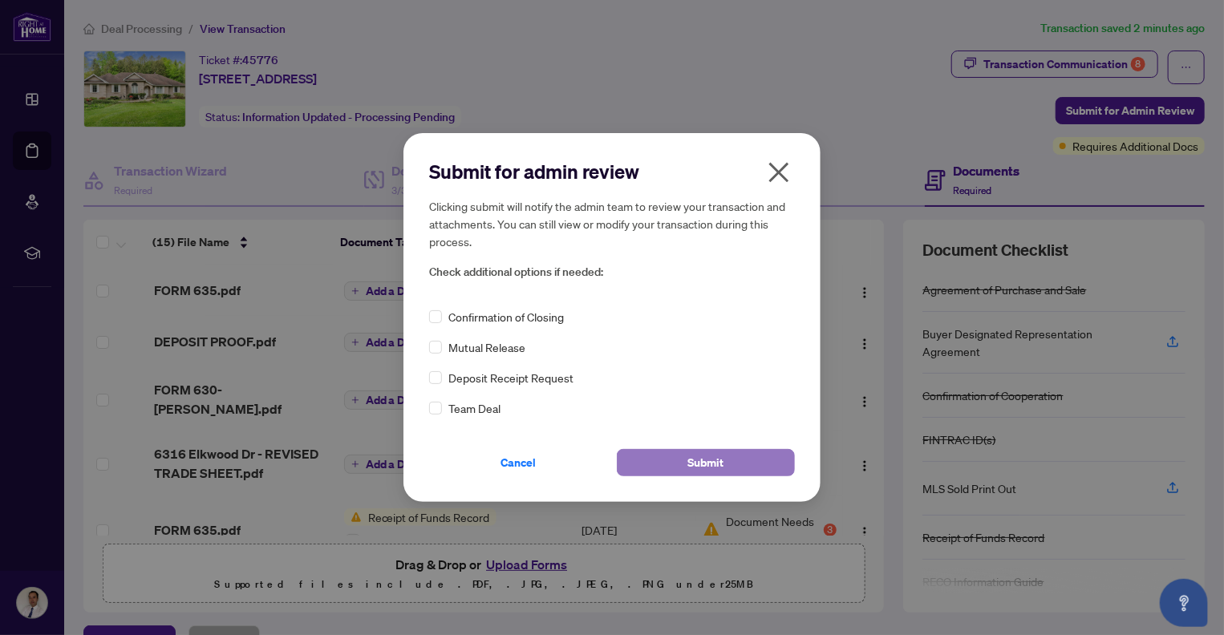
click at [702, 460] on span "Submit" at bounding box center [706, 463] width 36 height 26
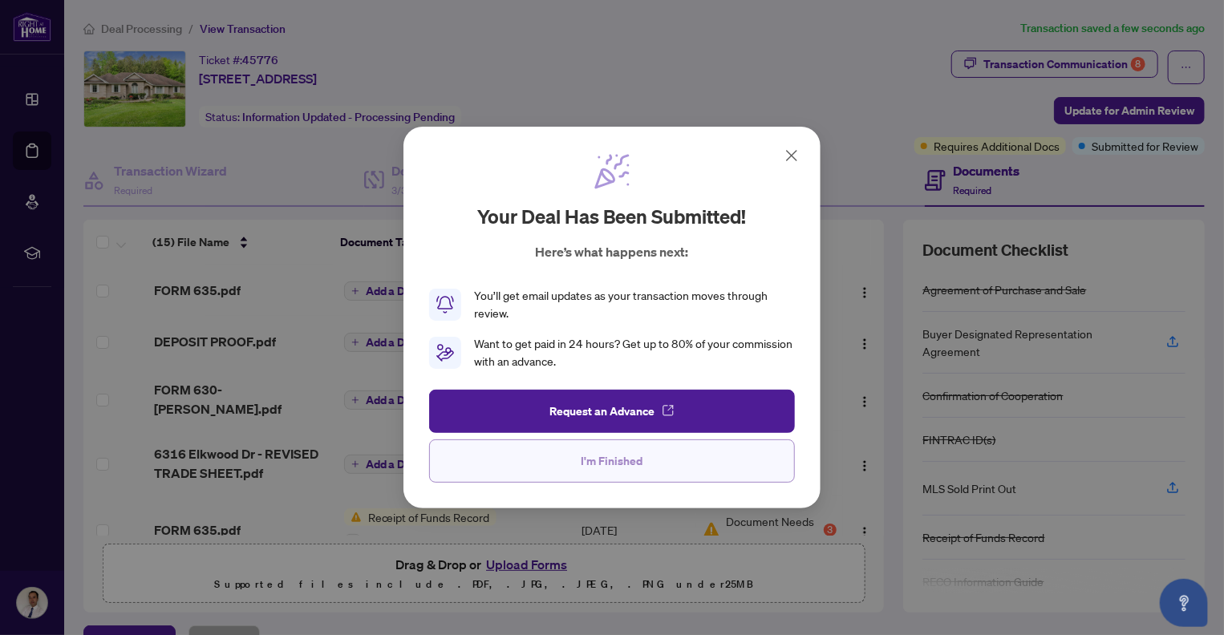
click at [609, 458] on span "I'm Finished" at bounding box center [612, 461] width 62 height 26
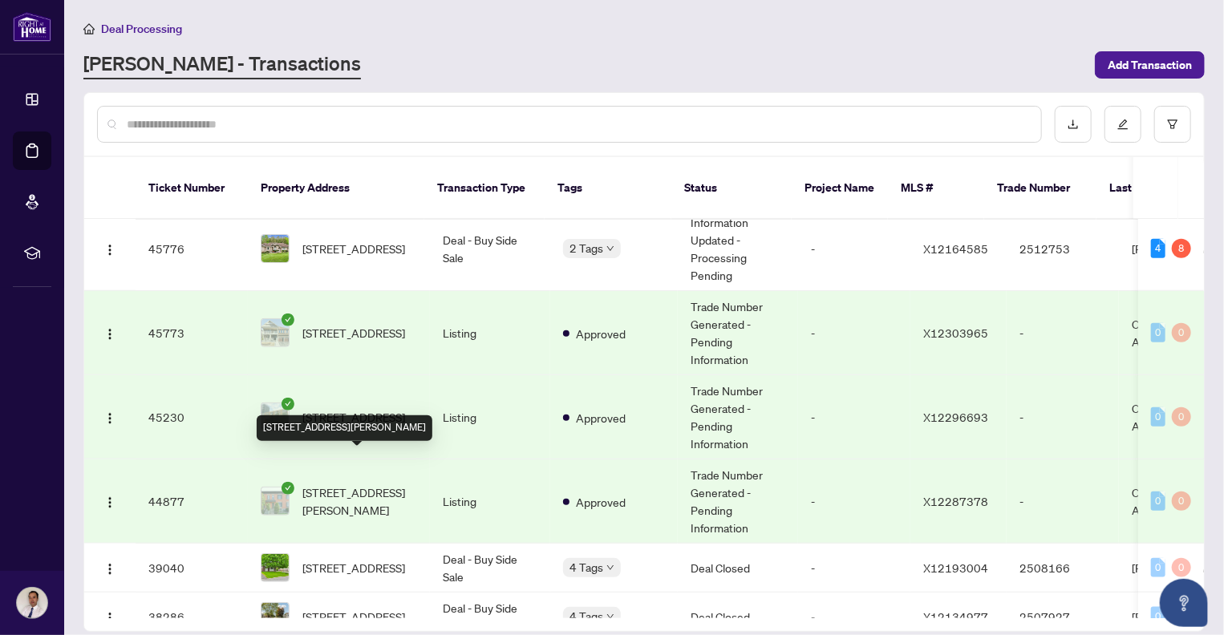
scroll to position [882, 0]
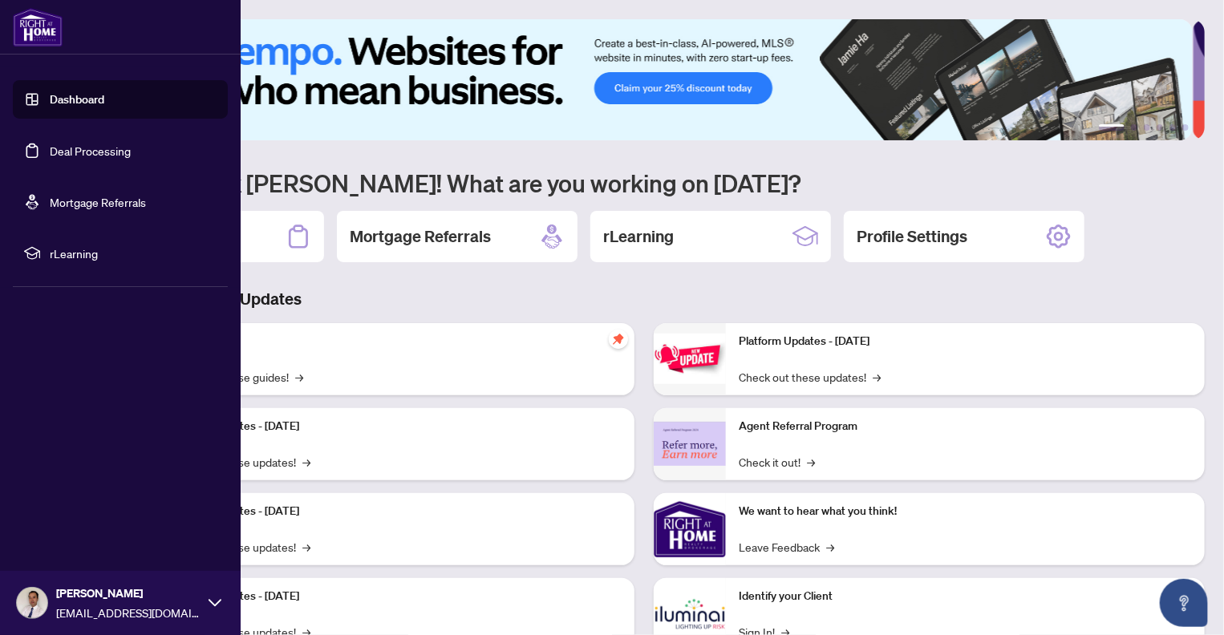
click at [50, 156] on link "Deal Processing" at bounding box center [90, 151] width 81 height 14
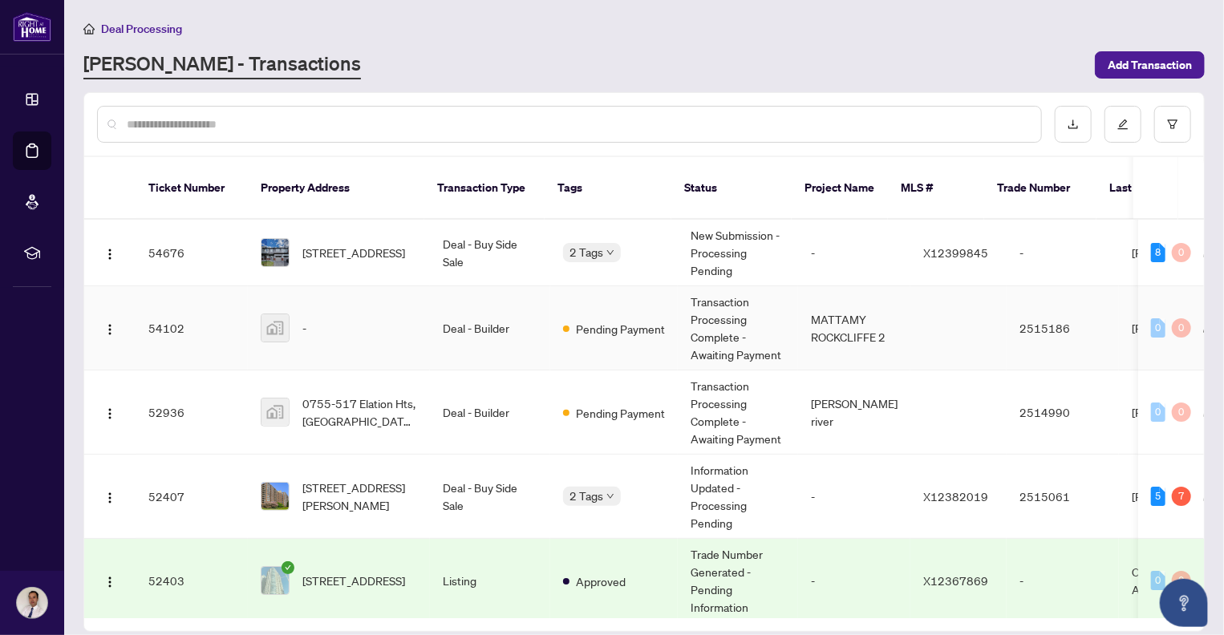
scroll to position [80, 0]
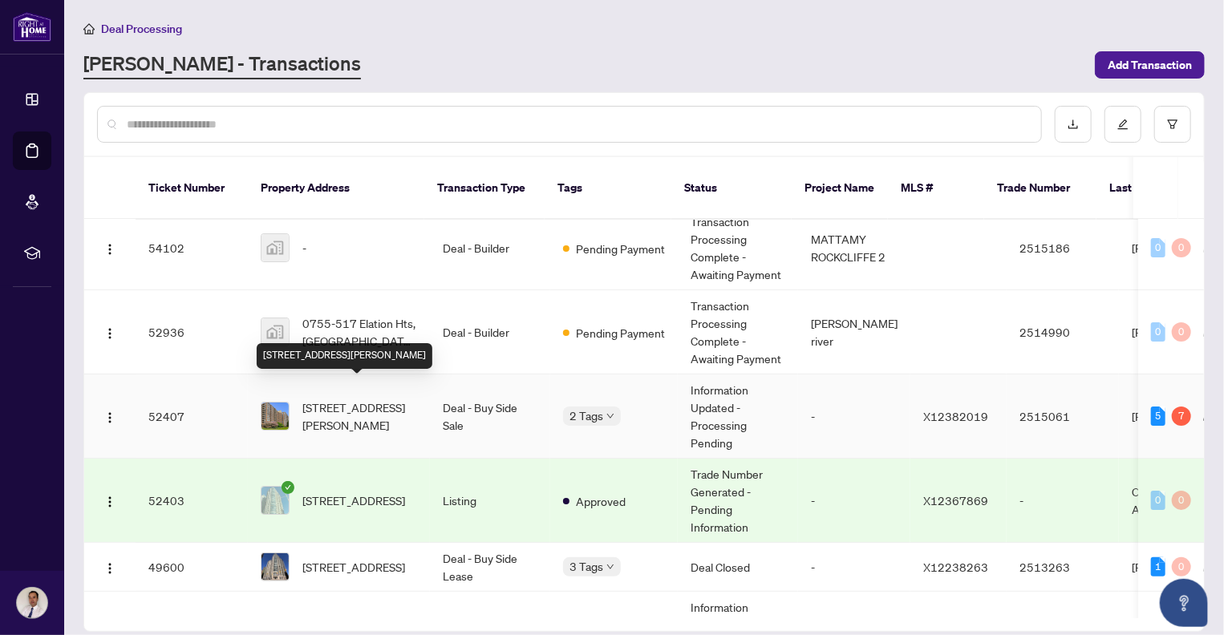
click at [342, 398] on span "[STREET_ADDRESS][PERSON_NAME]" at bounding box center [359, 415] width 115 height 35
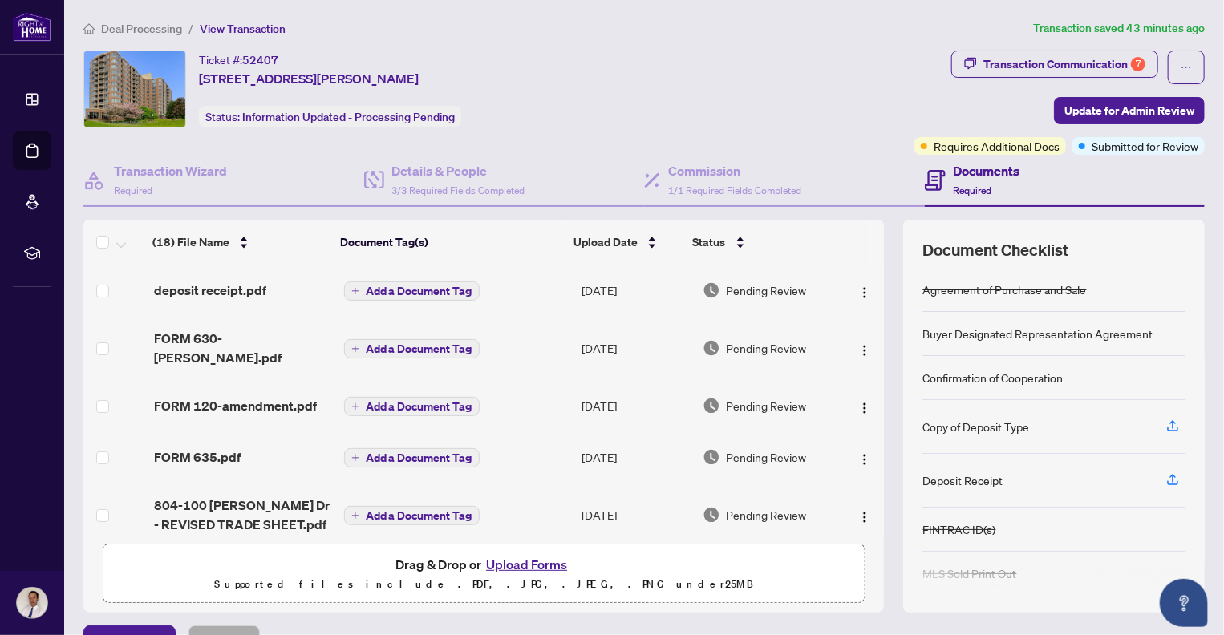
click at [524, 564] on button "Upload Forms" at bounding box center [526, 564] width 91 height 21
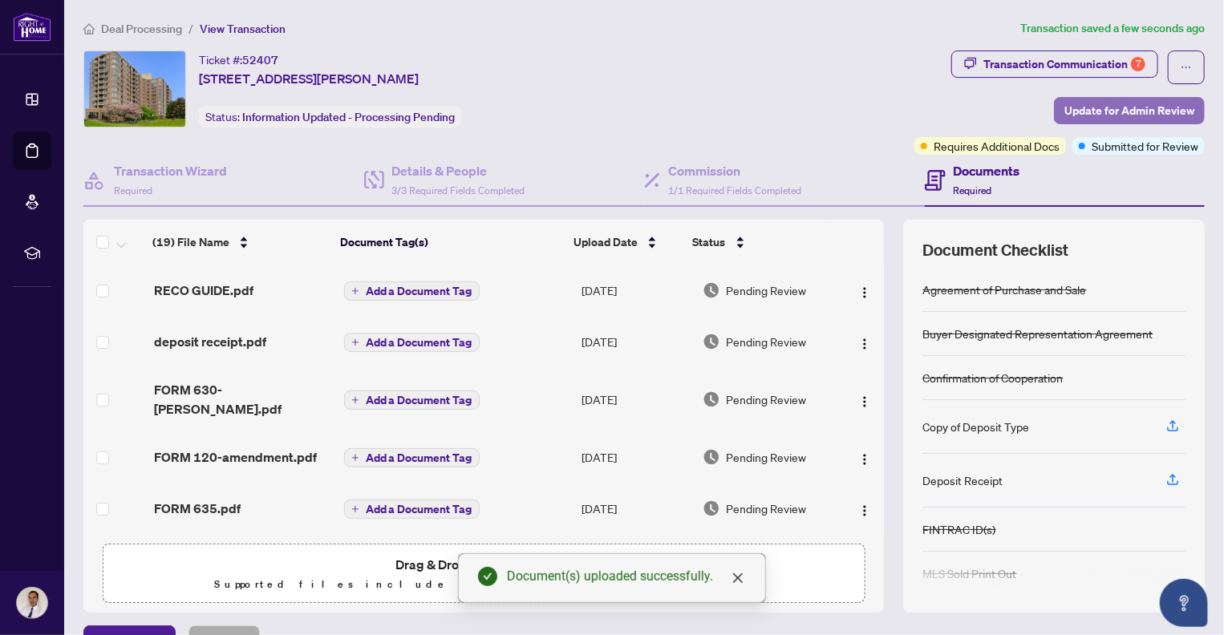
click at [1113, 109] on span "Update for Admin Review" at bounding box center [1129, 111] width 130 height 26
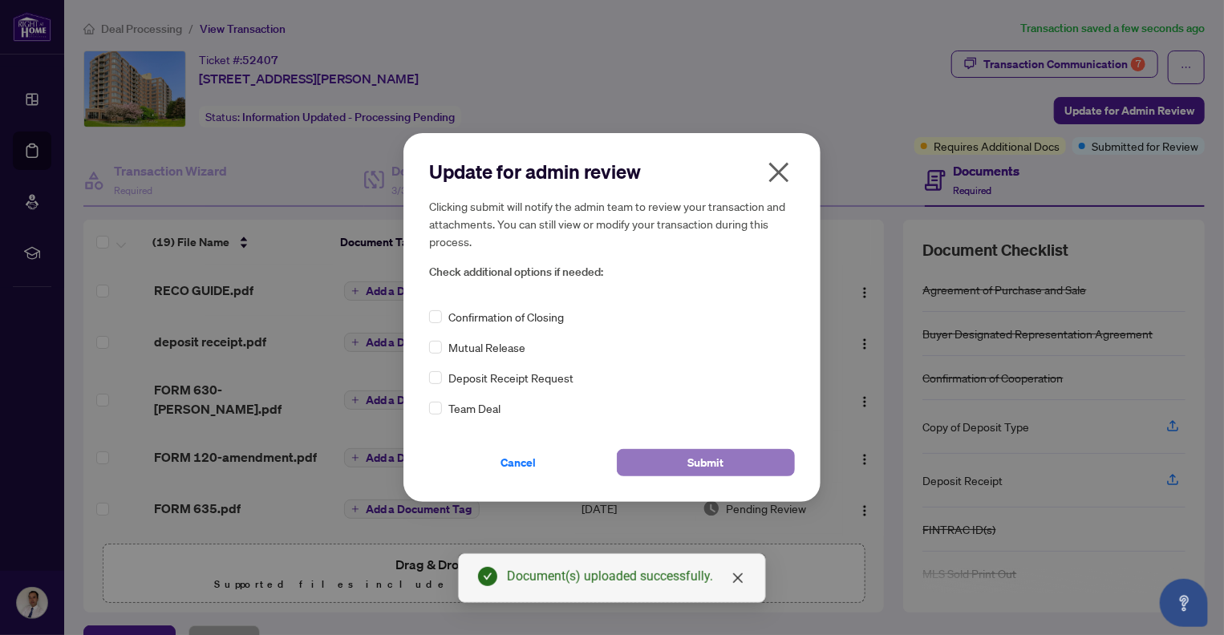
click at [710, 465] on span "Submit" at bounding box center [706, 463] width 36 height 26
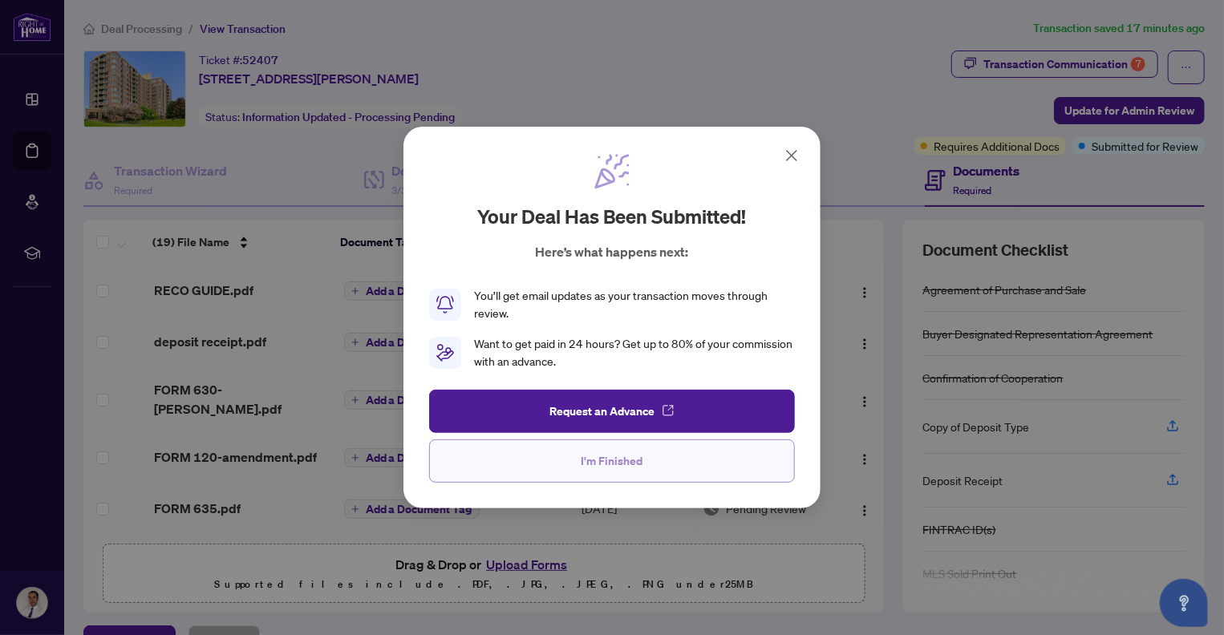
click at [609, 462] on span "I'm Finished" at bounding box center [612, 461] width 62 height 26
